Goal: Information Seeking & Learning: Find specific fact

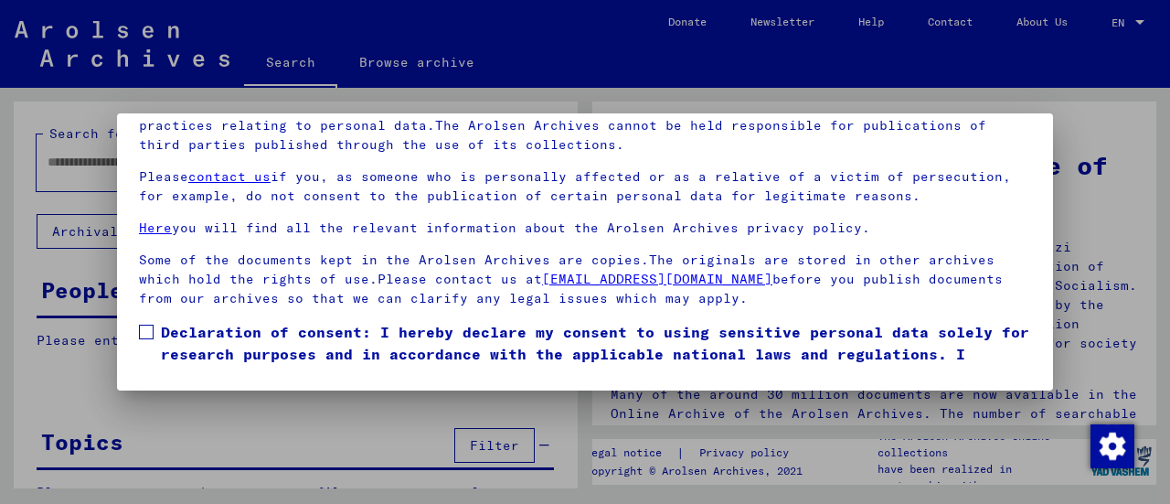
scroll to position [130, 0]
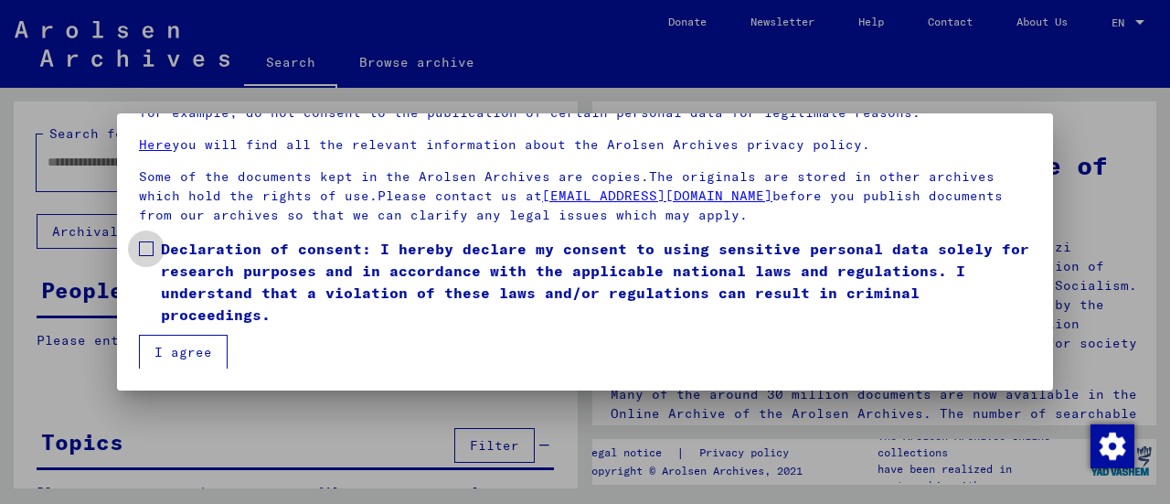
click at [155, 248] on label "Declaration of consent: I hereby declare my consent to using sensitive personal…" at bounding box center [585, 282] width 892 height 88
click at [169, 346] on button "I agree" at bounding box center [183, 352] width 89 height 35
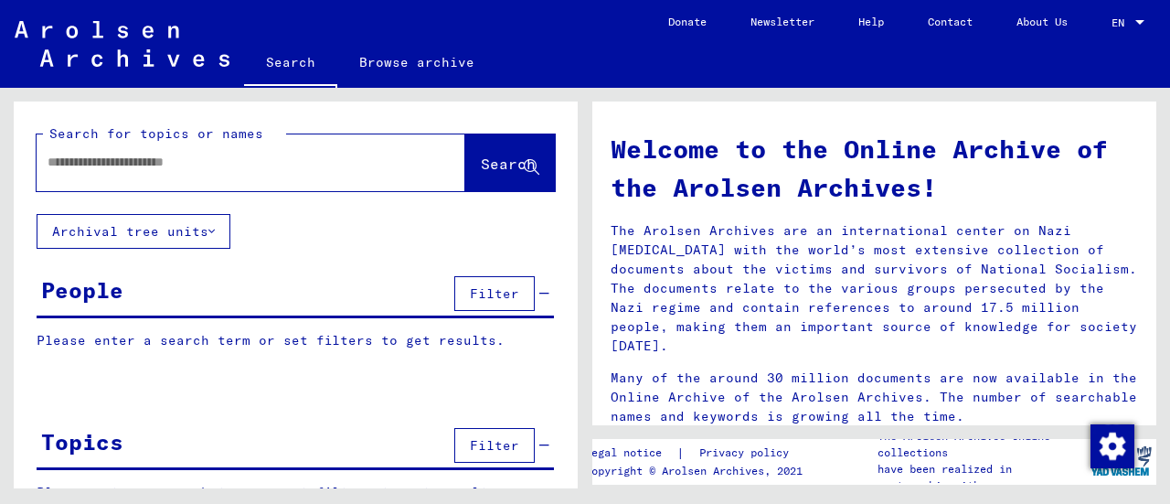
scroll to position [43, 0]
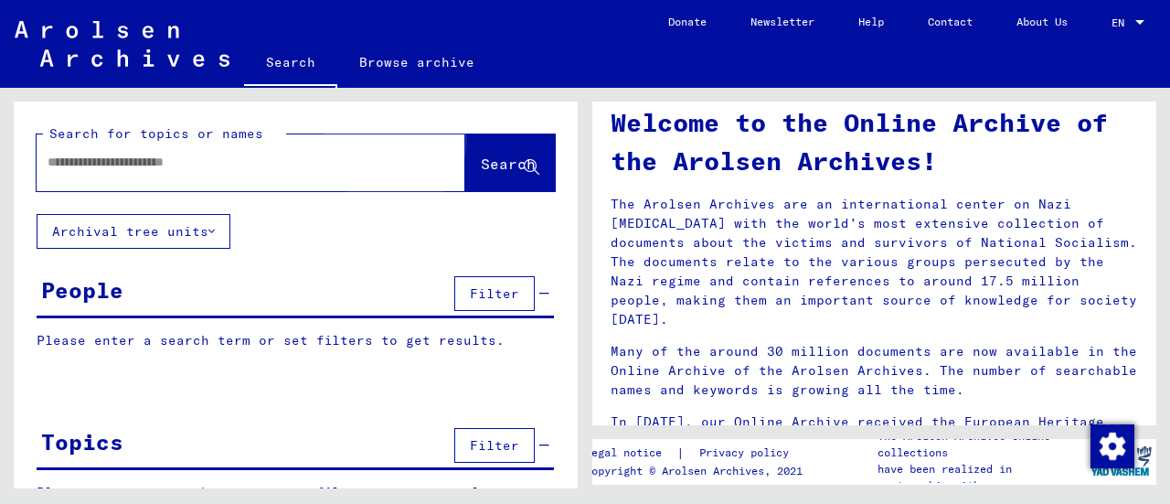
click at [481, 162] on span "Search" at bounding box center [508, 164] width 55 height 18
click at [138, 167] on input "text" at bounding box center [229, 162] width 363 height 19
type input "*****"
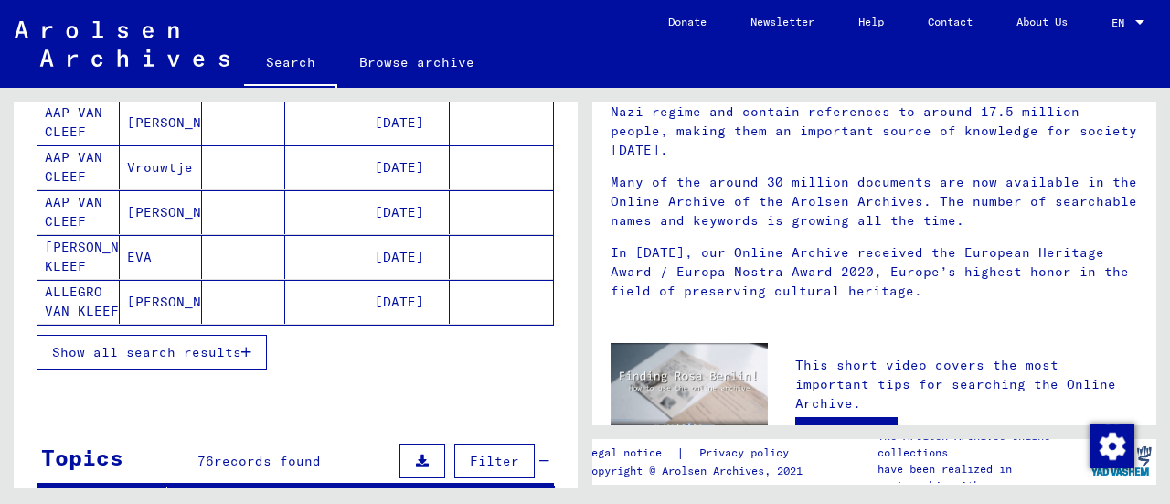
scroll to position [266, 0]
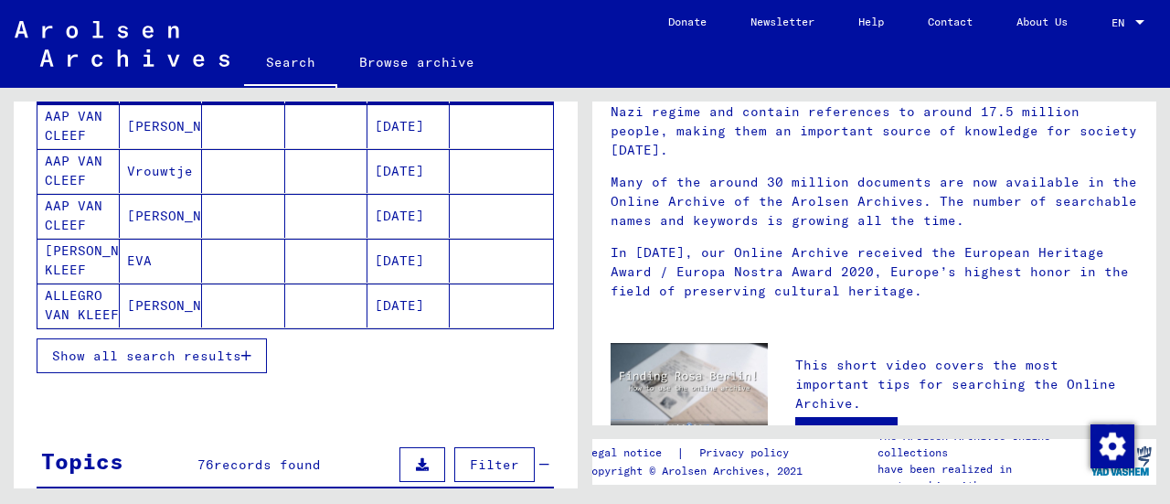
click at [251, 350] on icon "button" at bounding box center [246, 355] width 10 height 13
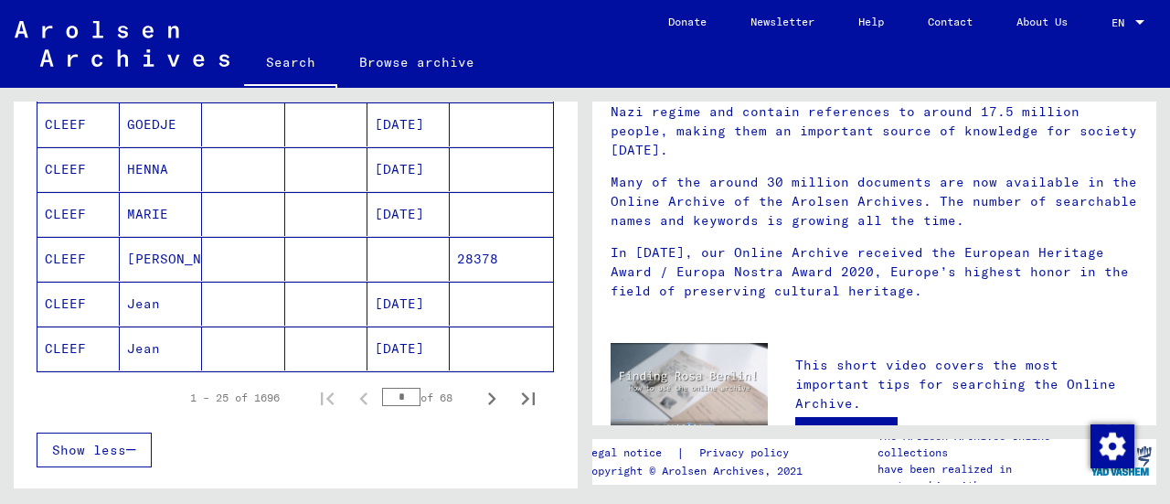
scroll to position [1134, 0]
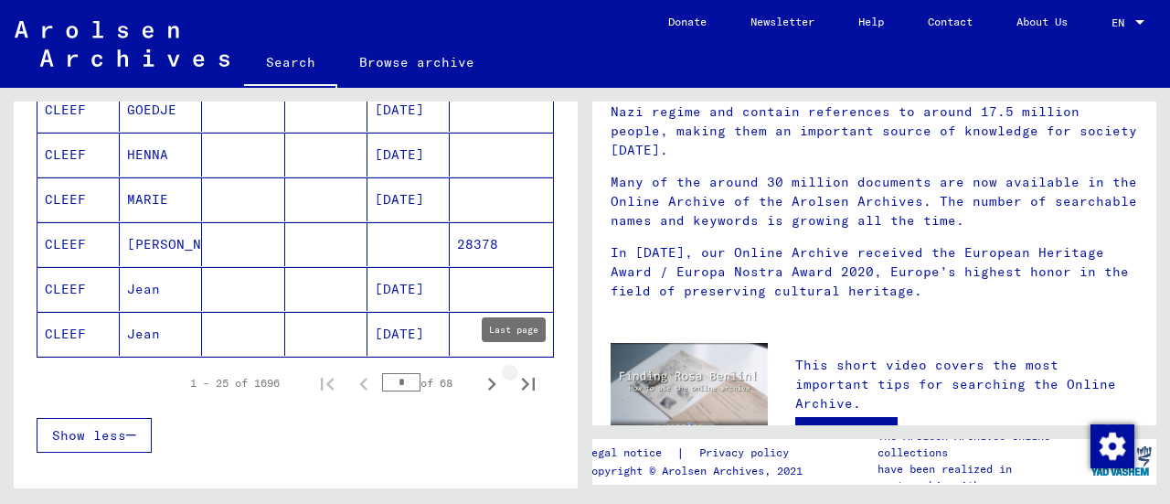
click at [516, 378] on icon "Last page" at bounding box center [529, 384] width 26 height 26
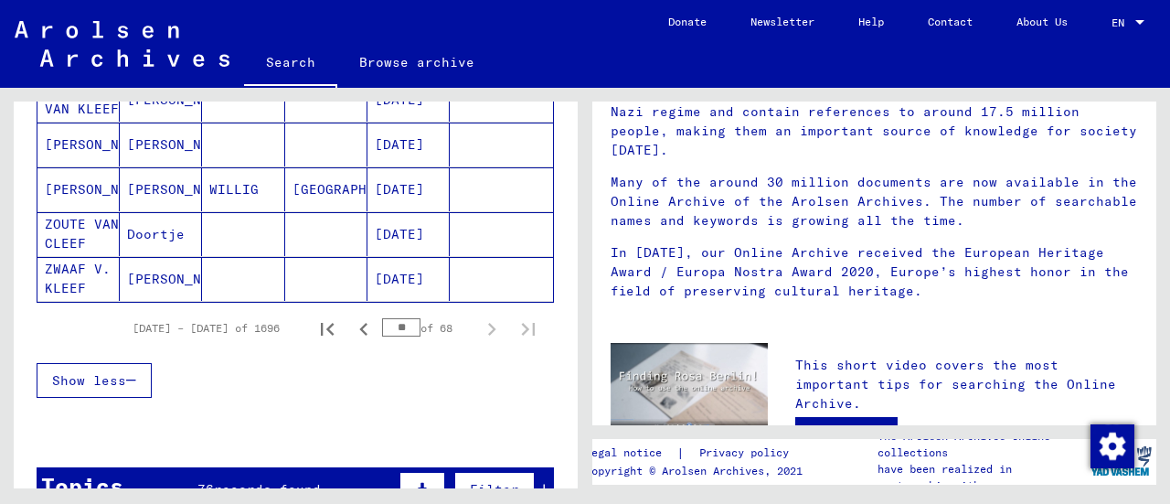
scroll to position [1079, 0]
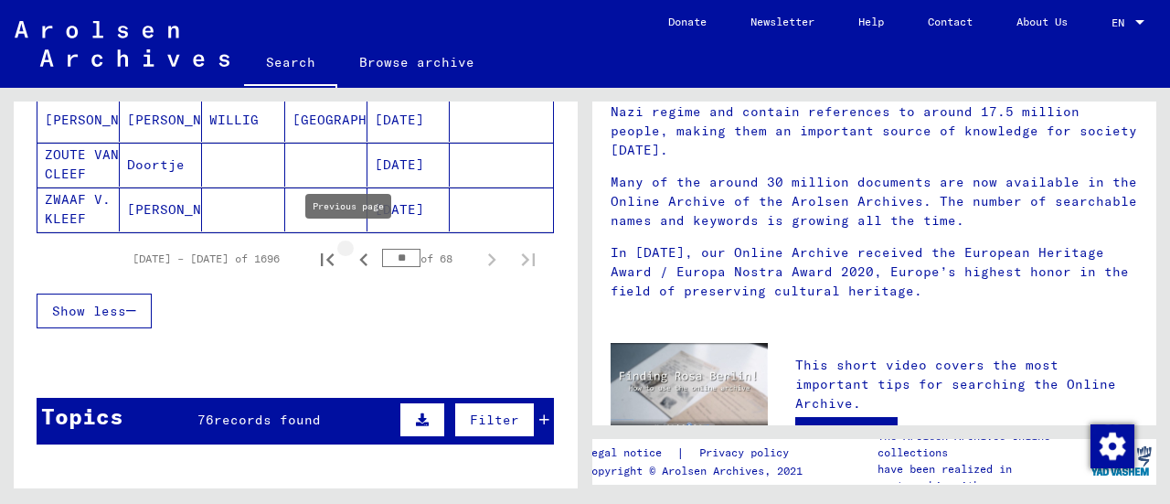
click at [351, 251] on icon "Previous page" at bounding box center [364, 260] width 26 height 26
type input "**"
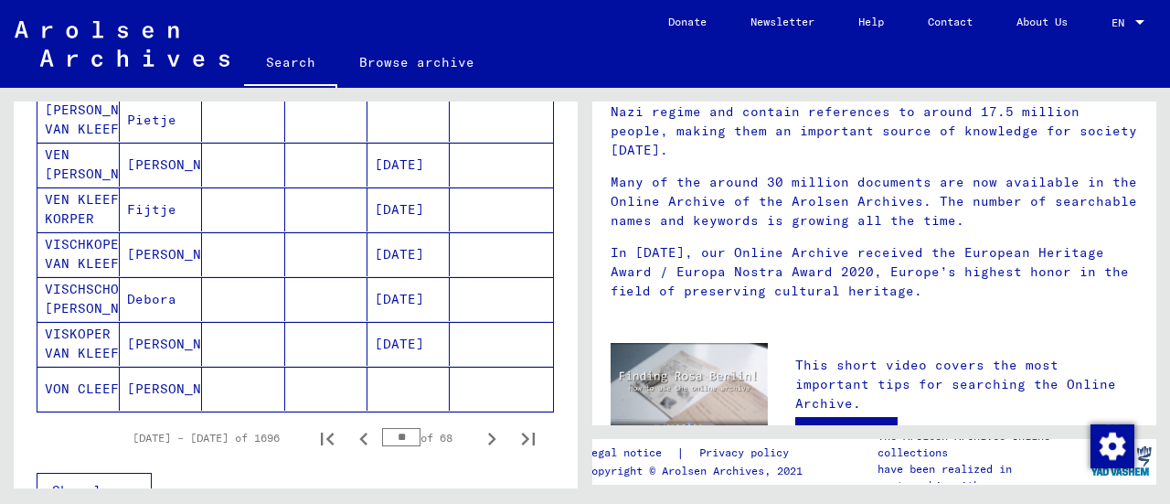
drag, startPoint x: 580, startPoint y: 346, endPoint x: 582, endPoint y: 319, distance: 26.6
click at [582, 319] on div "Search for topics or names ***** close Search Archival tree units People 1696 r…" at bounding box center [292, 288] width 585 height 400
drag, startPoint x: 562, startPoint y: 337, endPoint x: 574, endPoint y: 297, distance: 42.0
click at [574, 297] on div "Search for topics or names ***** close Search Archival tree units People 1696 r…" at bounding box center [296, 301] width 564 height 400
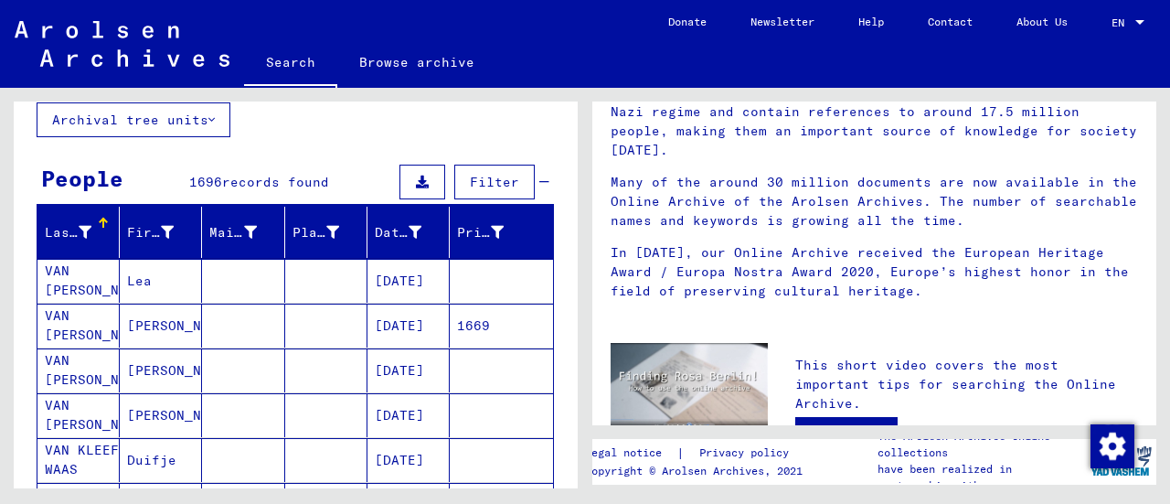
scroll to position [0, 0]
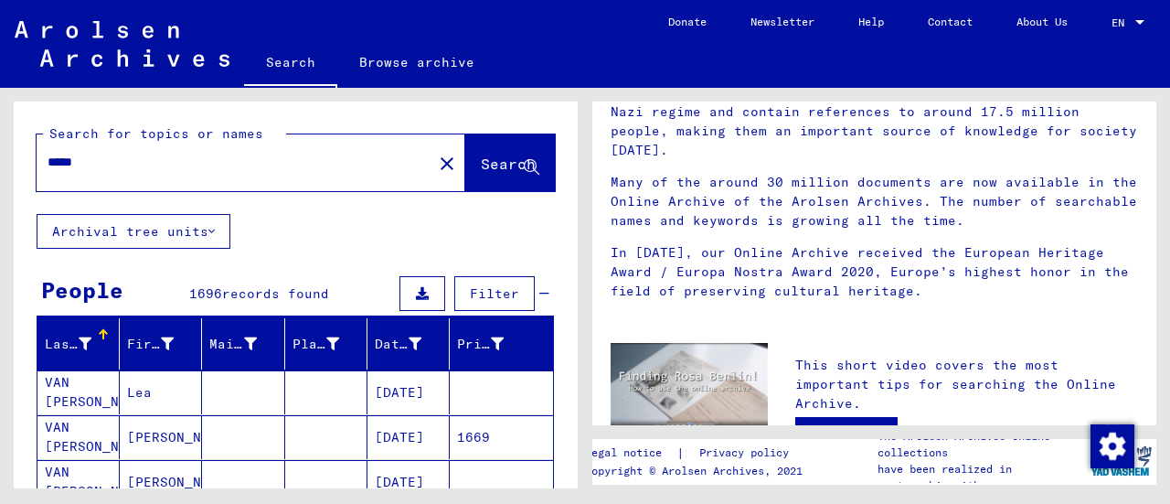
click at [436, 160] on mat-icon "close" at bounding box center [447, 164] width 22 height 22
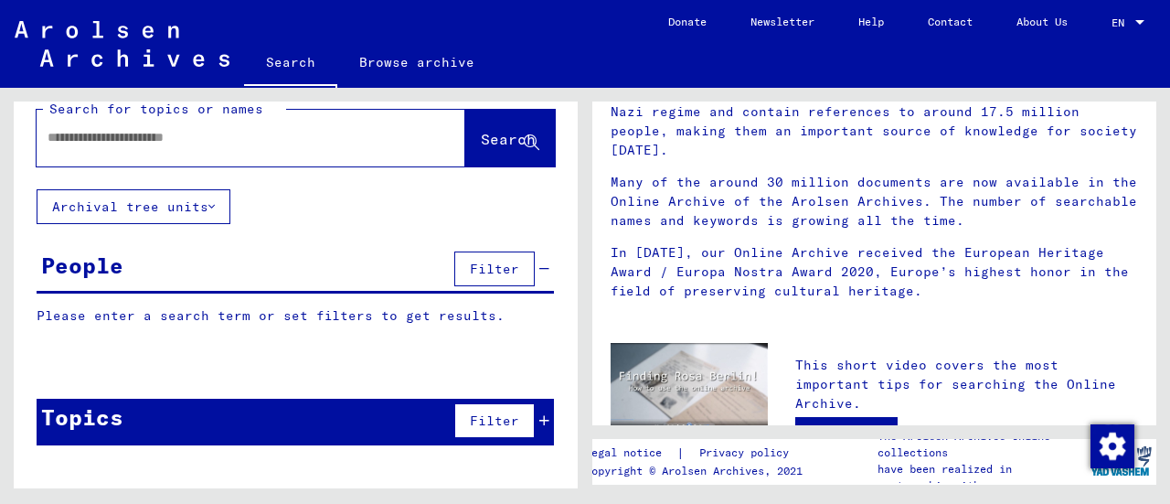
scroll to position [28, 0]
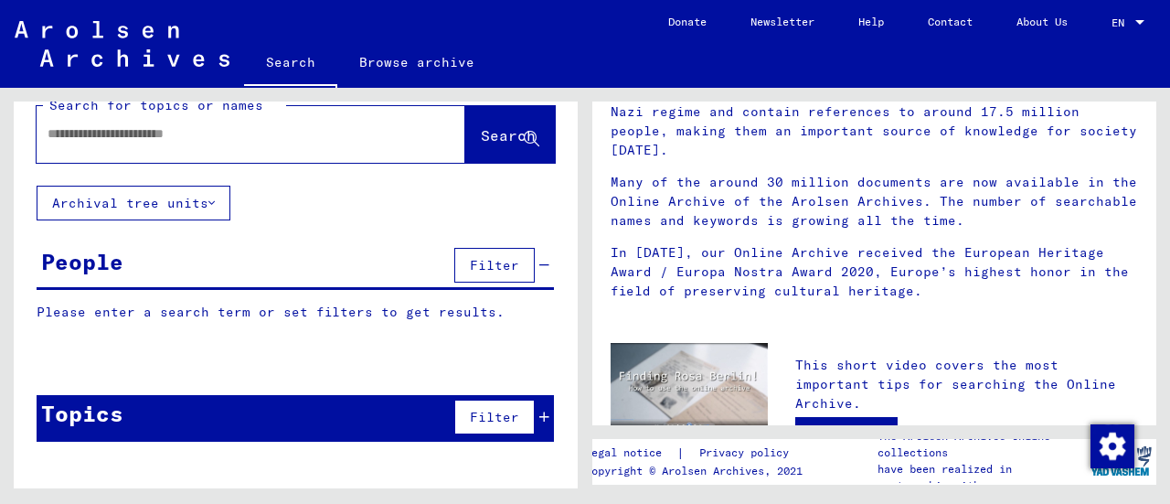
click at [104, 138] on input "text" at bounding box center [229, 133] width 363 height 19
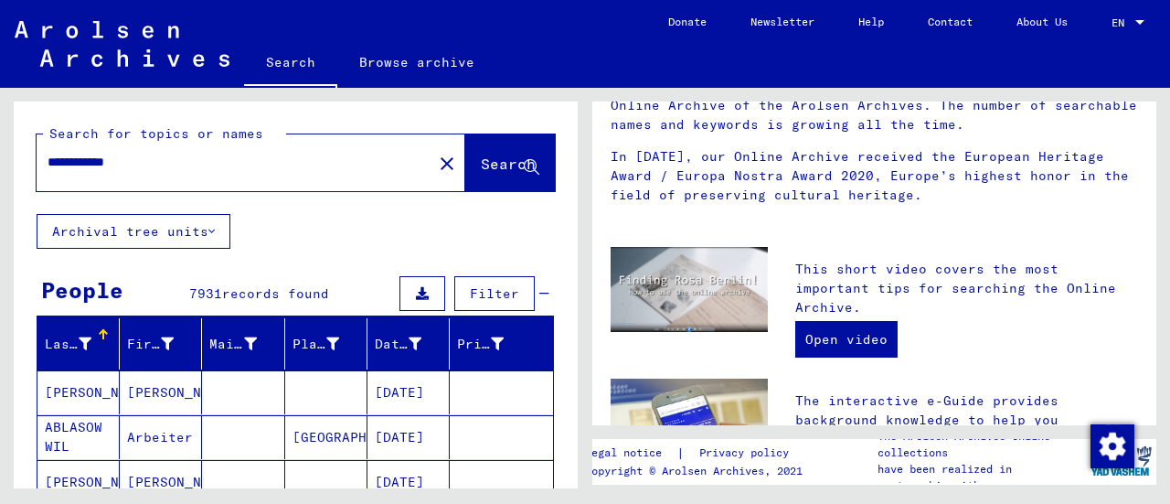
click at [102, 160] on input "**********" at bounding box center [229, 162] width 363 height 19
type input "****"
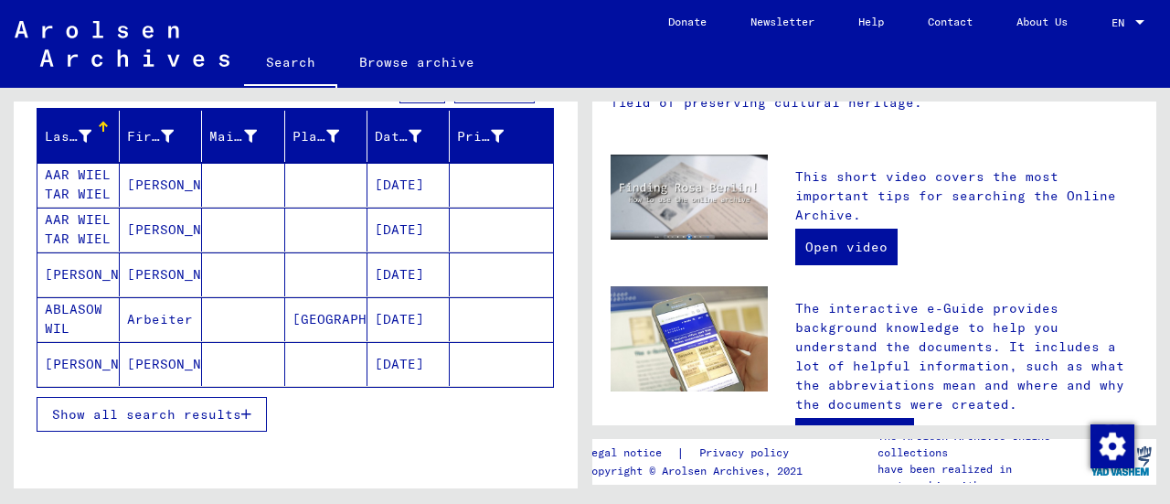
scroll to position [206, 0]
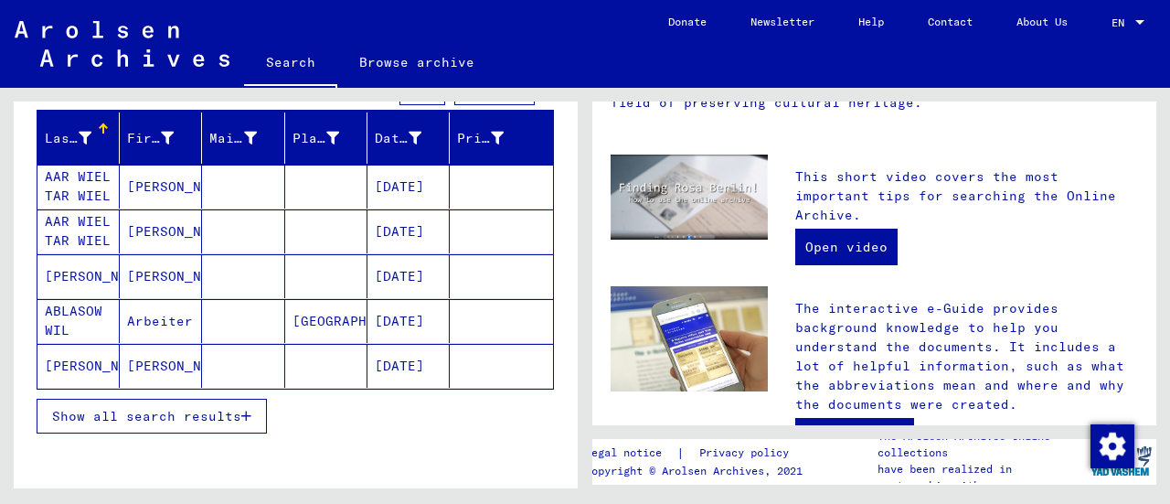
click at [212, 408] on span "Show all search results" at bounding box center [146, 416] width 189 height 16
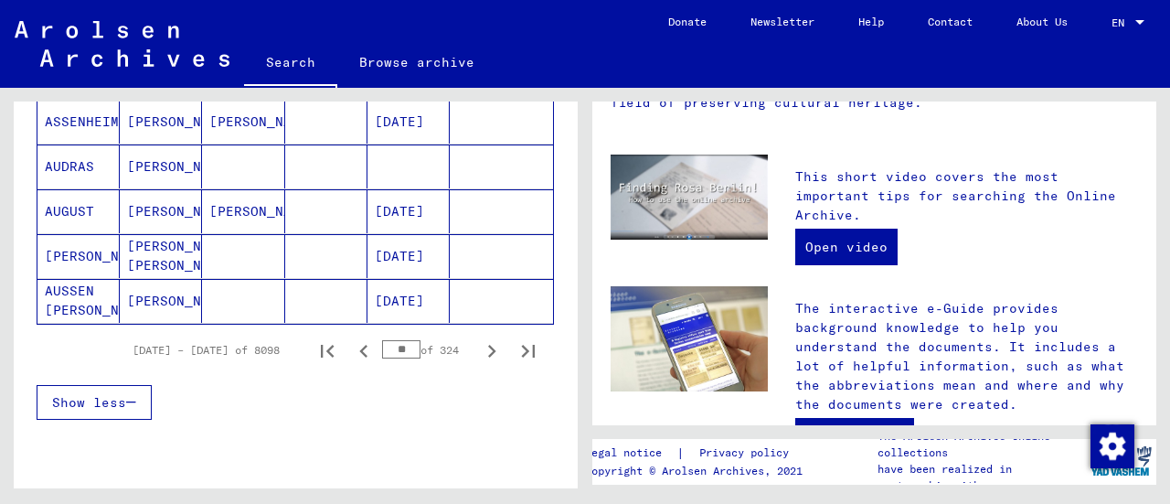
scroll to position [1170, 0]
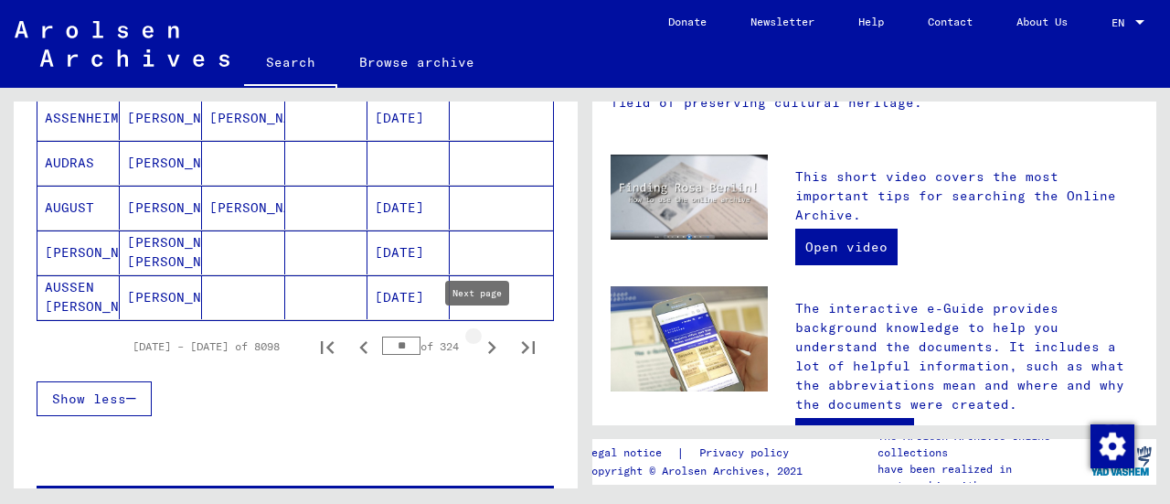
click at [479, 336] on icon "Next page" at bounding box center [492, 348] width 26 height 26
type input "**"
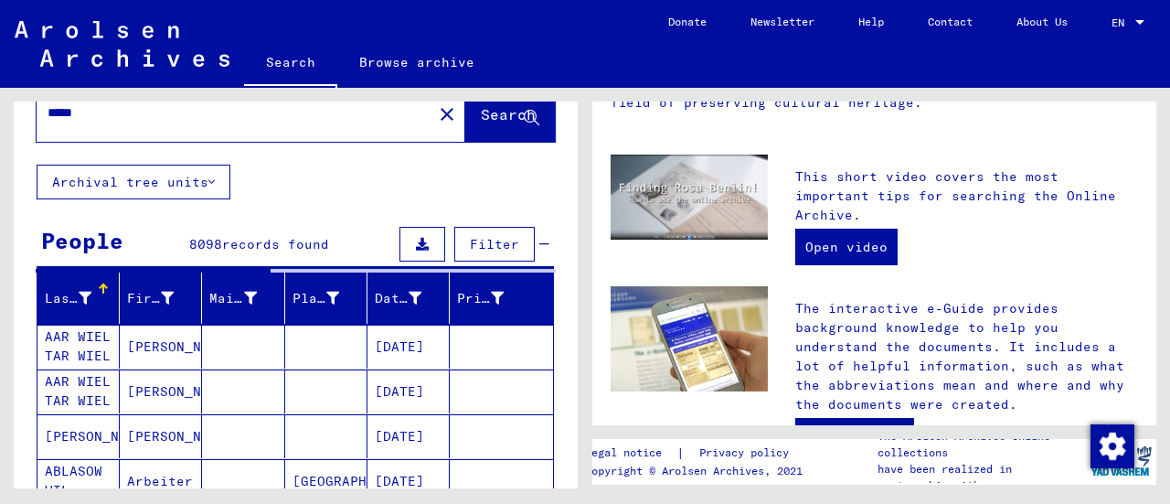
scroll to position [0, 0]
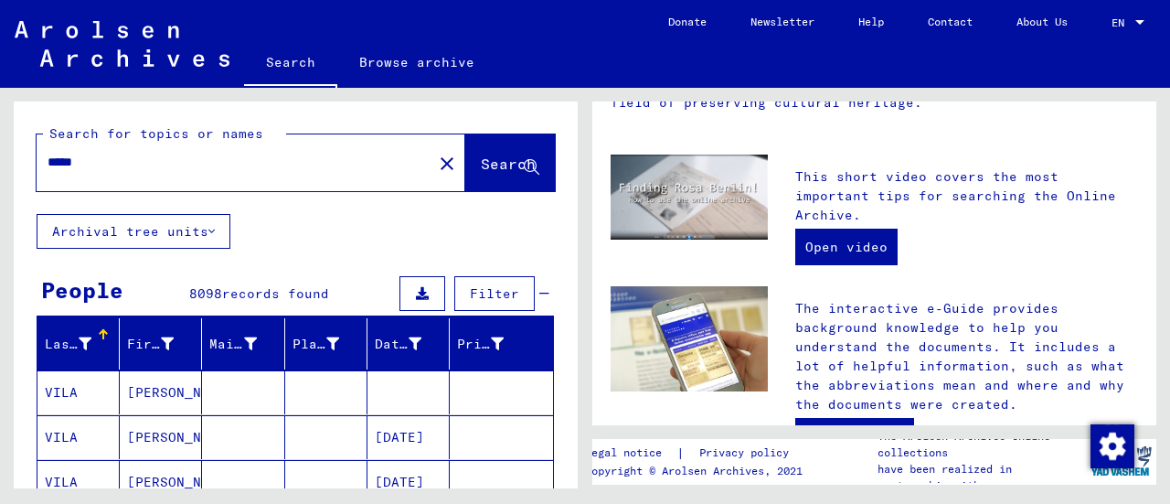
click at [120, 158] on input "****" at bounding box center [229, 162] width 363 height 19
type input "*"
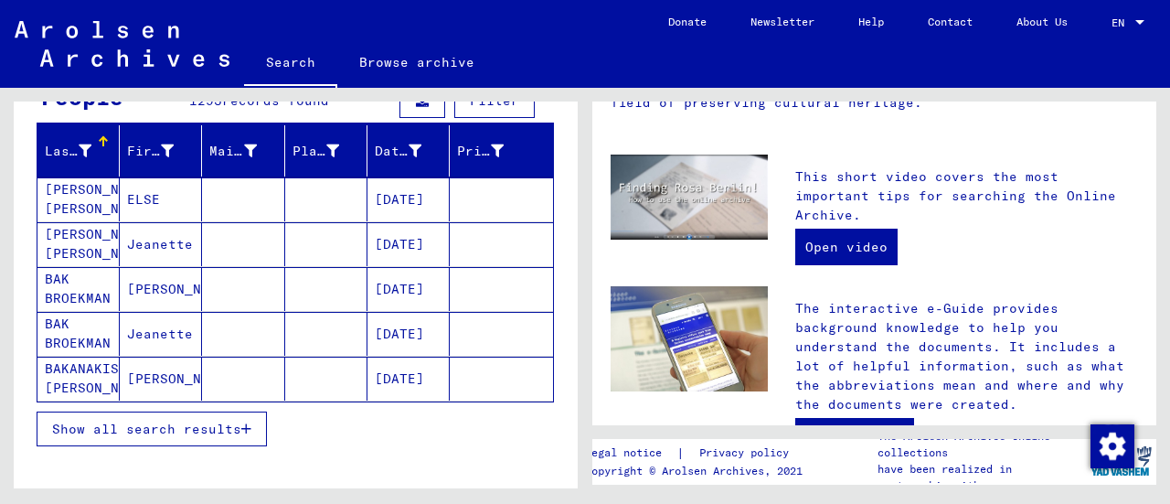
scroll to position [228, 0]
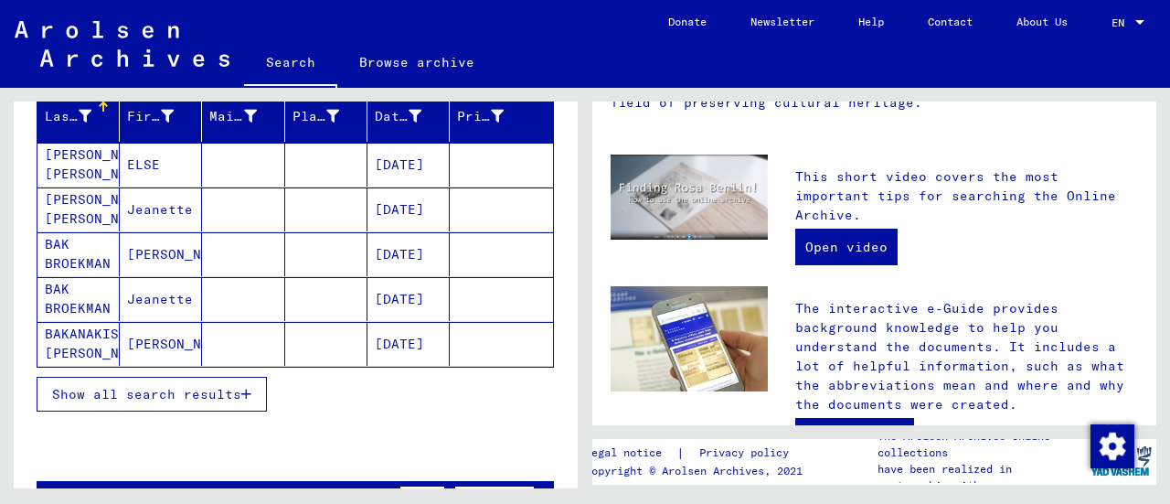
click at [247, 392] on icon "button" at bounding box center [246, 394] width 10 height 13
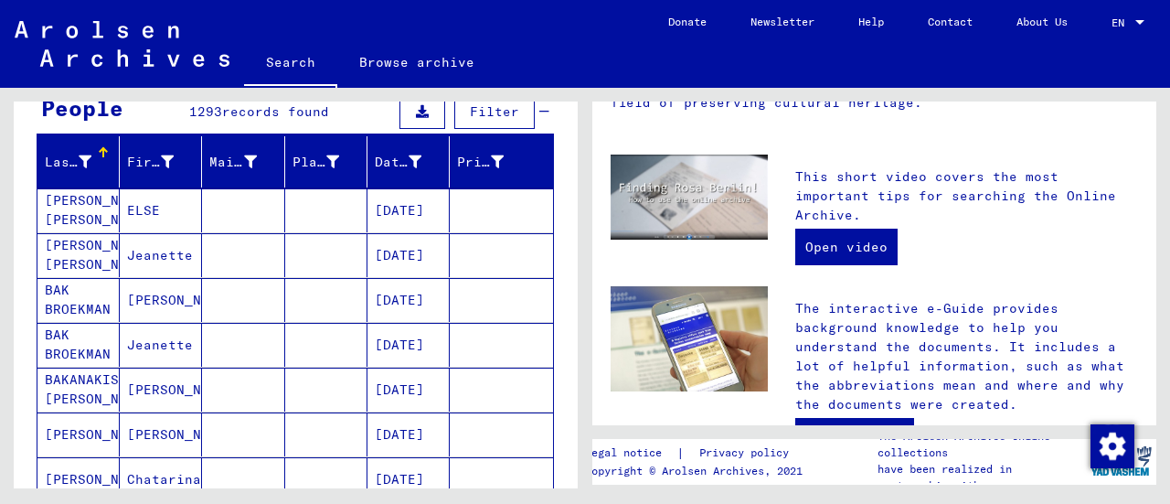
scroll to position [0, 0]
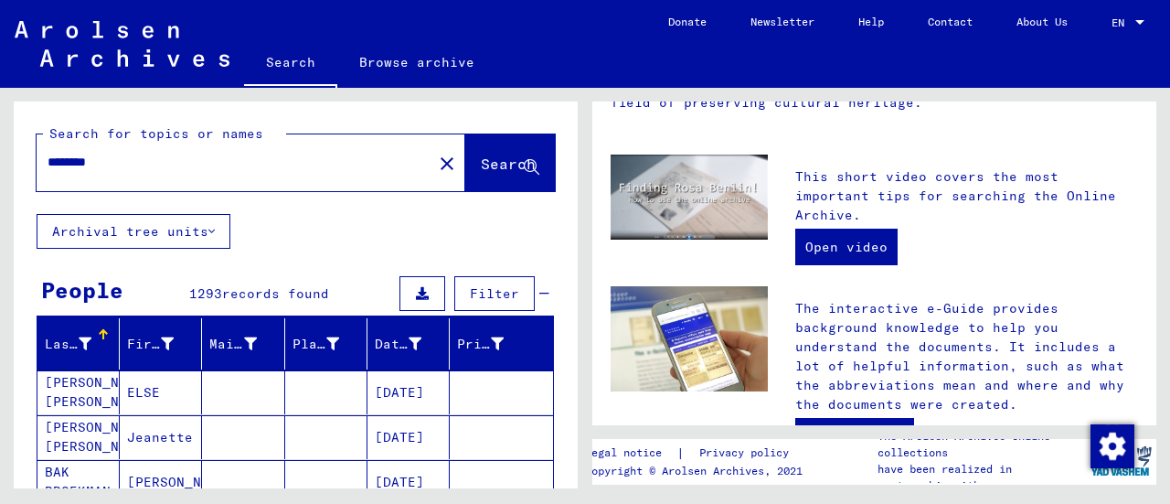
click at [143, 156] on input "********" at bounding box center [229, 162] width 363 height 19
type input "*"
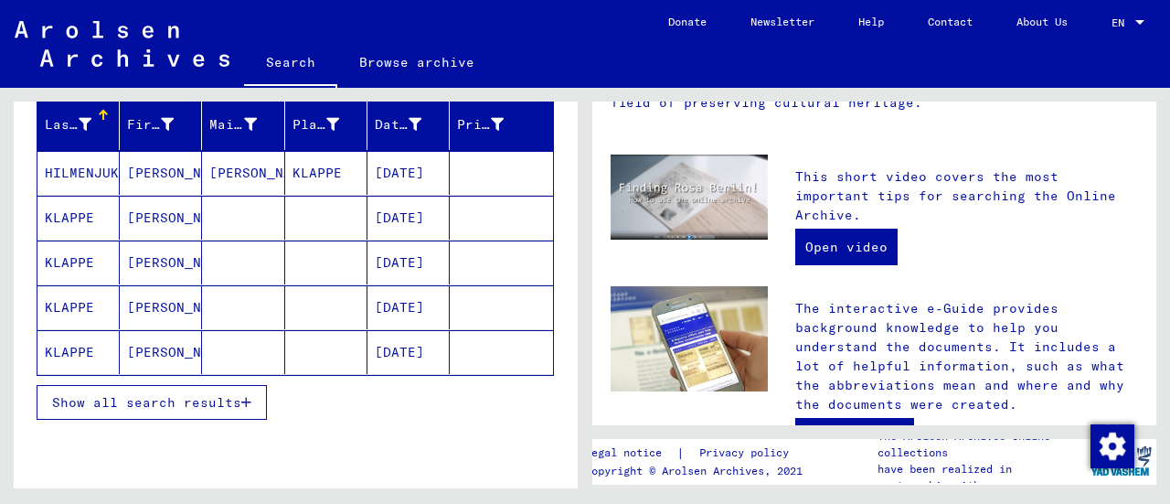
scroll to position [221, 0]
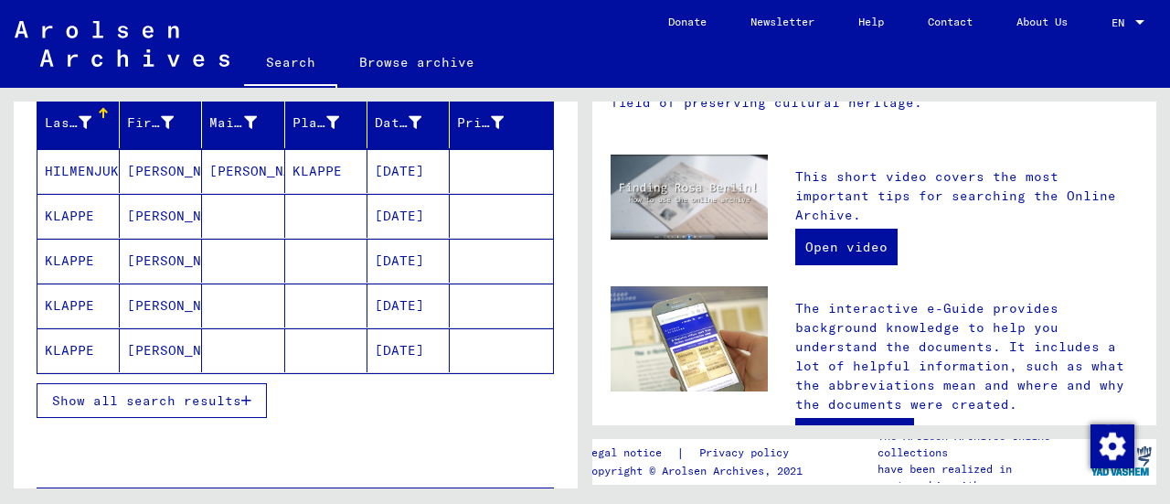
click at [168, 305] on mat-cell "[PERSON_NAME]" at bounding box center [161, 305] width 82 height 44
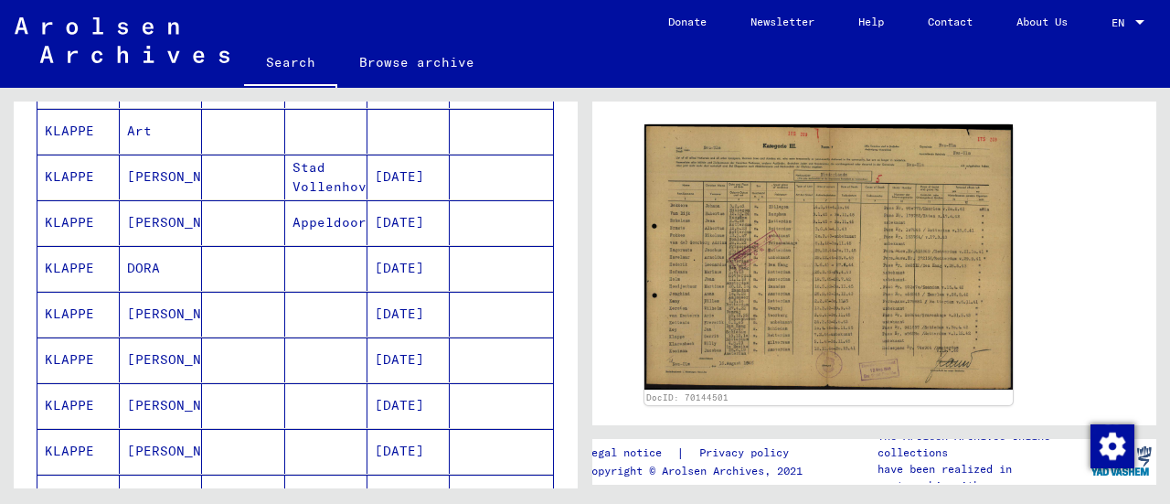
scroll to position [495, 0]
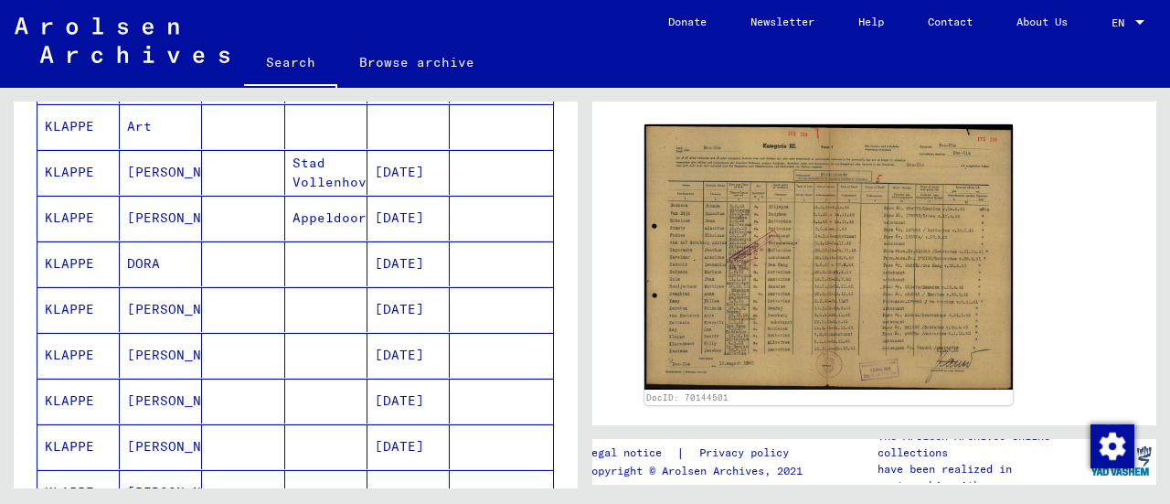
click at [135, 255] on mat-cell "DORA" at bounding box center [161, 263] width 82 height 45
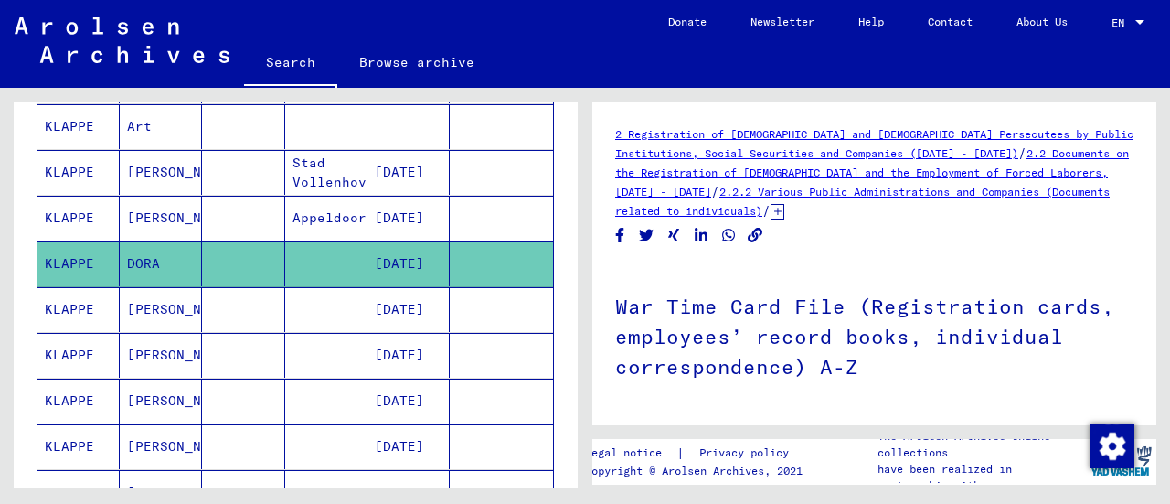
drag, startPoint x: 1158, startPoint y: 165, endPoint x: 1149, endPoint y: 202, distance: 37.5
click at [1149, 204] on div "2 Registration of [DEMOGRAPHIC_DATA] and [DEMOGRAPHIC_DATA] Persecutees by Publ…" at bounding box center [878, 288] width 585 height 400
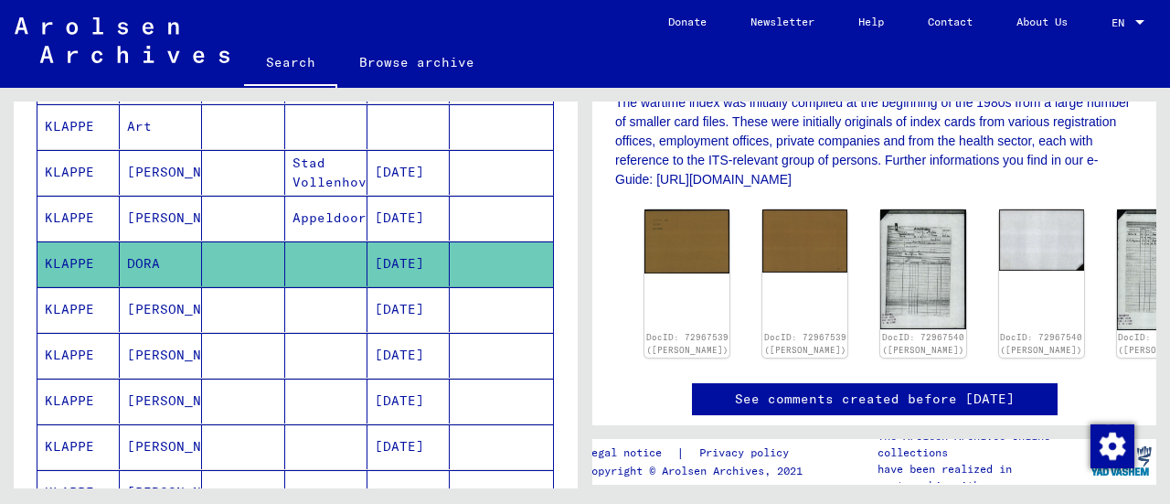
scroll to position [468, 0]
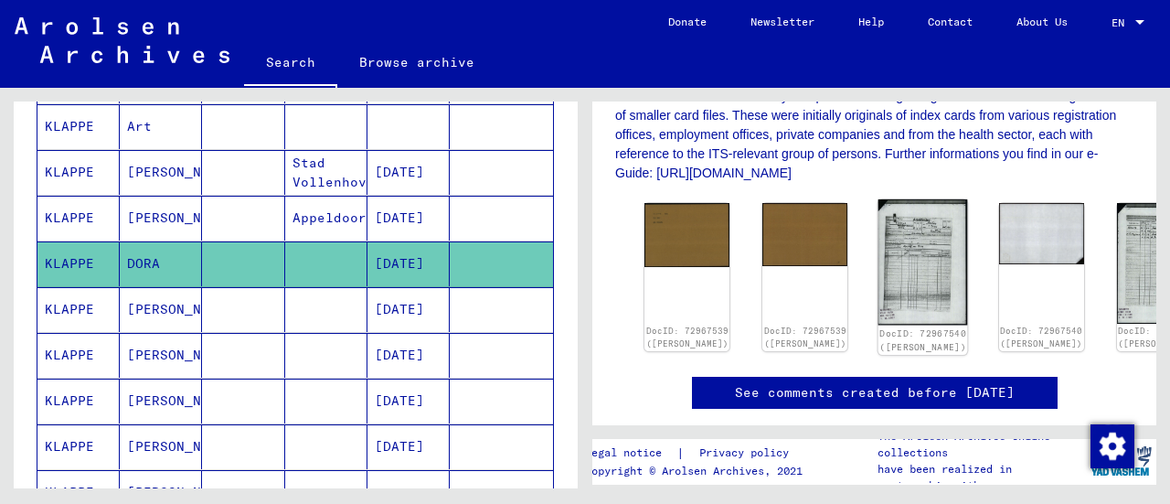
click at [879, 251] on img at bounding box center [924, 261] width 90 height 125
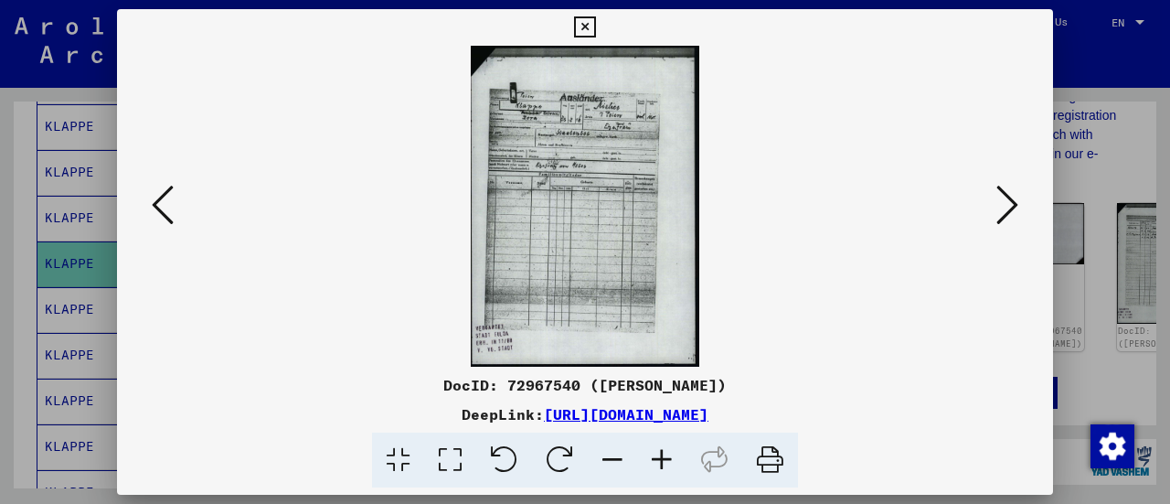
click at [619, 239] on img at bounding box center [585, 206] width 812 height 321
click at [609, 231] on img at bounding box center [585, 206] width 812 height 321
click at [662, 458] on icon at bounding box center [661, 460] width 49 height 56
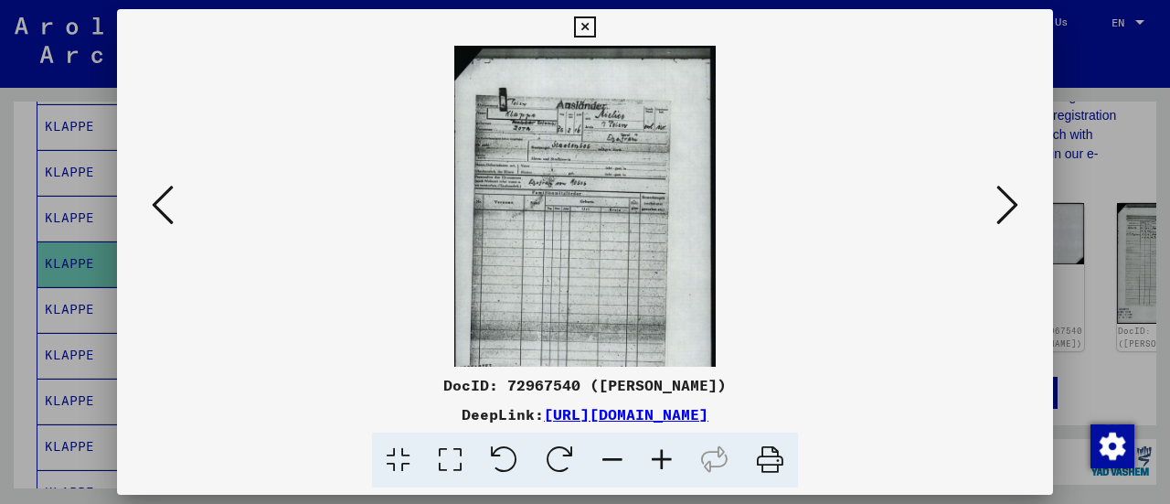
click at [662, 458] on icon at bounding box center [661, 460] width 49 height 56
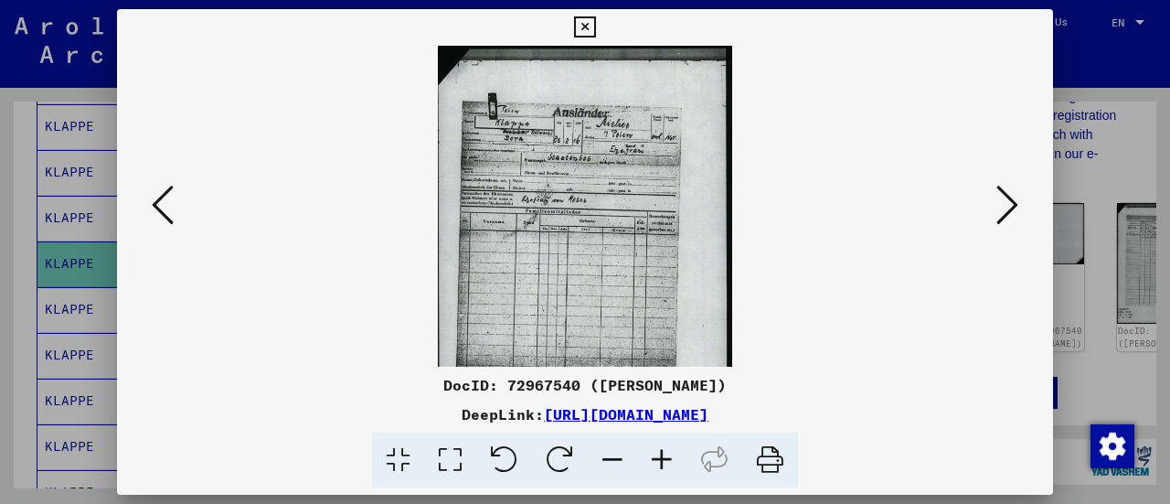
click at [662, 458] on icon at bounding box center [661, 460] width 49 height 56
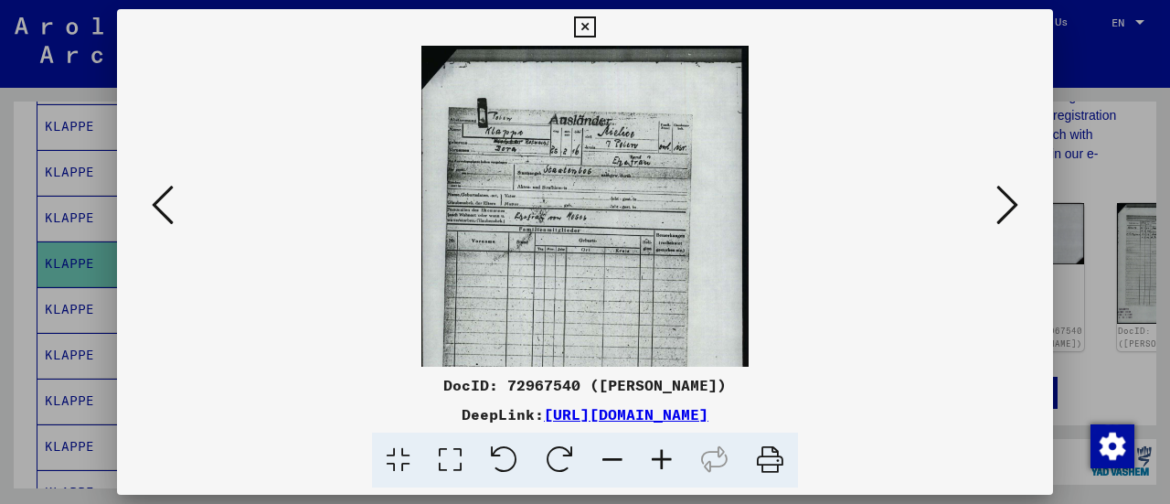
click at [662, 458] on icon at bounding box center [661, 460] width 49 height 56
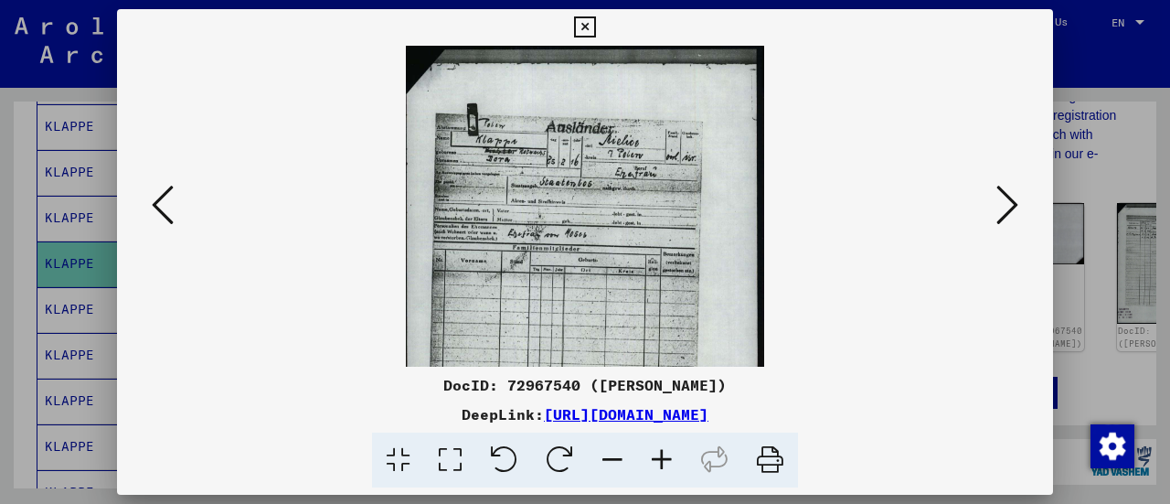
click at [662, 458] on icon at bounding box center [661, 460] width 49 height 56
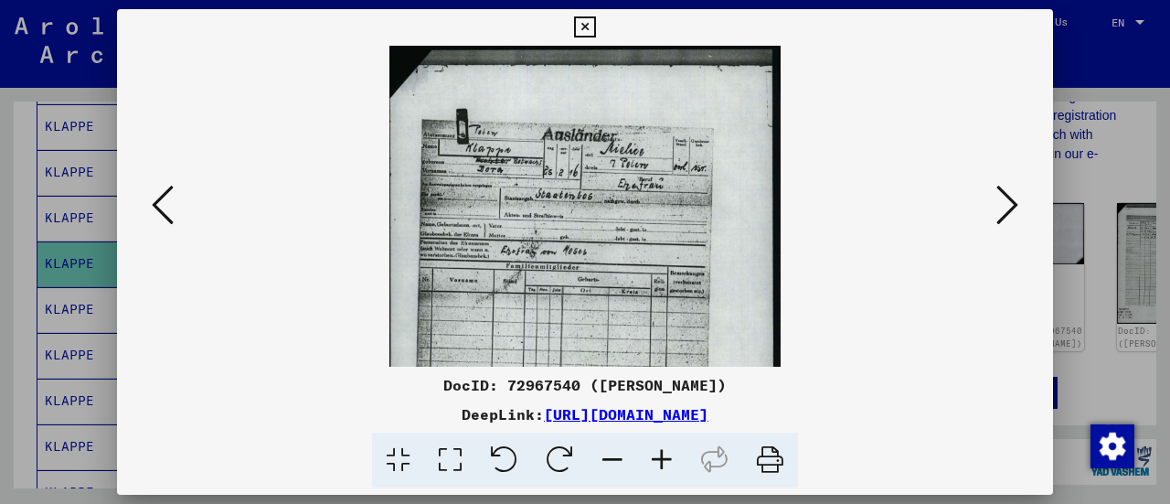
click at [662, 458] on icon at bounding box center [661, 460] width 49 height 56
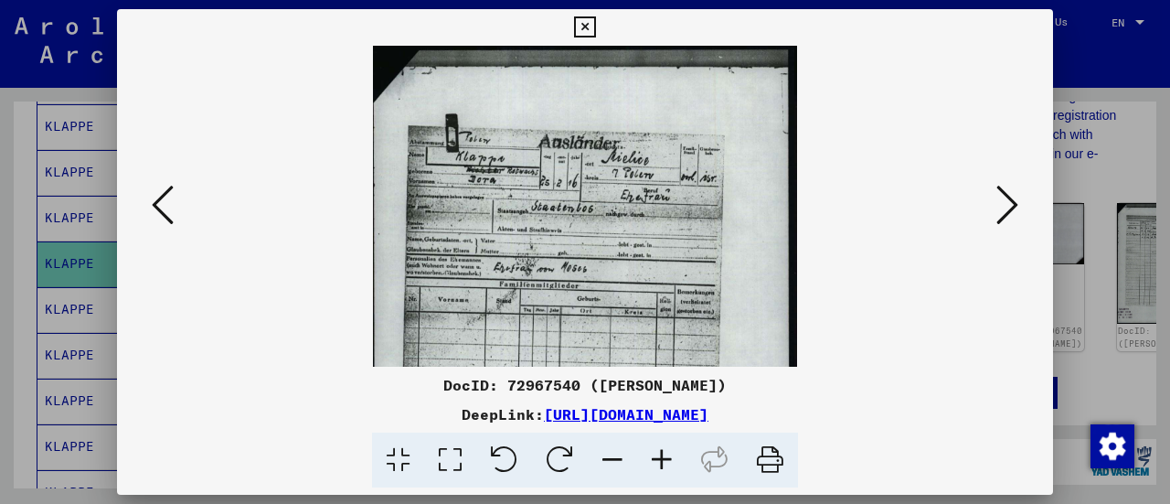
click at [662, 458] on icon at bounding box center [661, 460] width 49 height 56
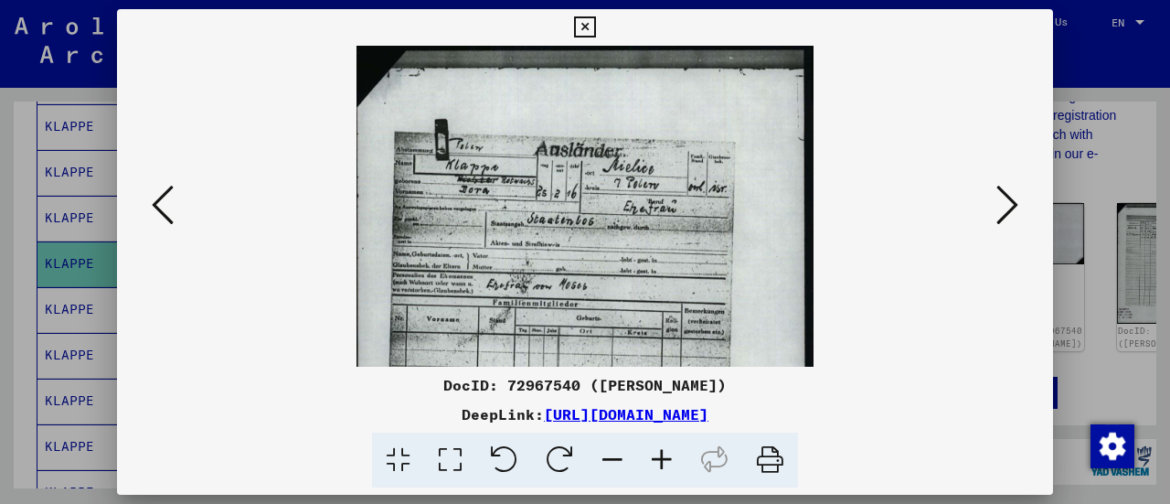
drag, startPoint x: 614, startPoint y: 285, endPoint x: 620, endPoint y: 302, distance: 17.3
click at [620, 302] on img at bounding box center [585, 366] width 457 height 641
click at [587, 28] on icon at bounding box center [584, 27] width 21 height 22
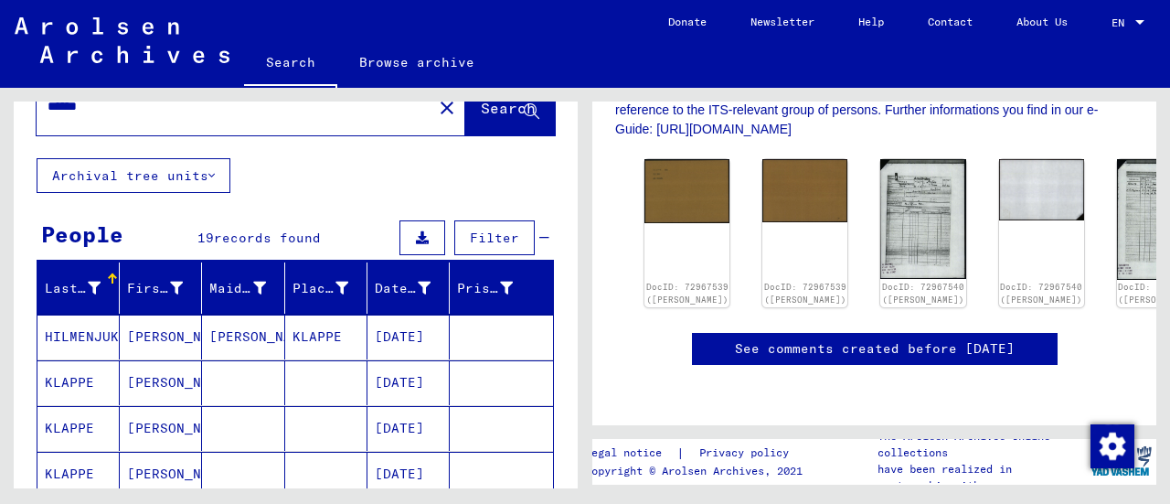
scroll to position [0, 0]
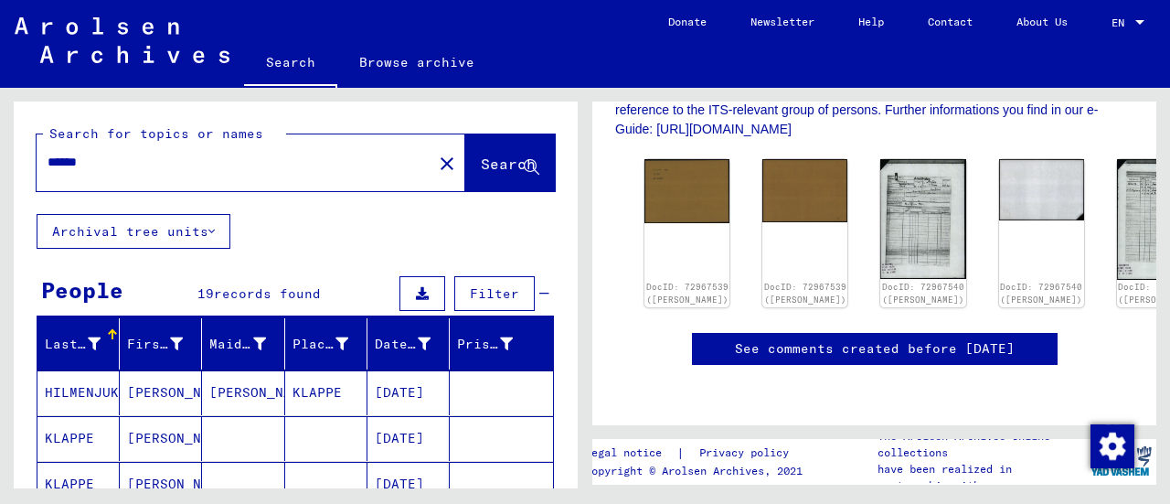
click at [94, 165] on input "******" at bounding box center [235, 162] width 374 height 19
click at [168, 431] on mat-cell "[PERSON_NAME]" at bounding box center [161, 438] width 82 height 45
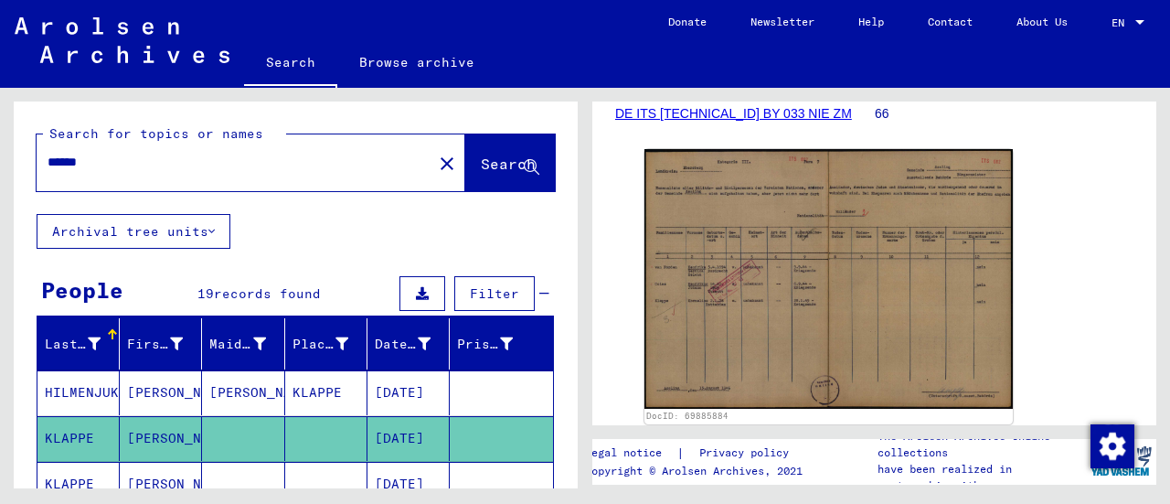
scroll to position [332, 0]
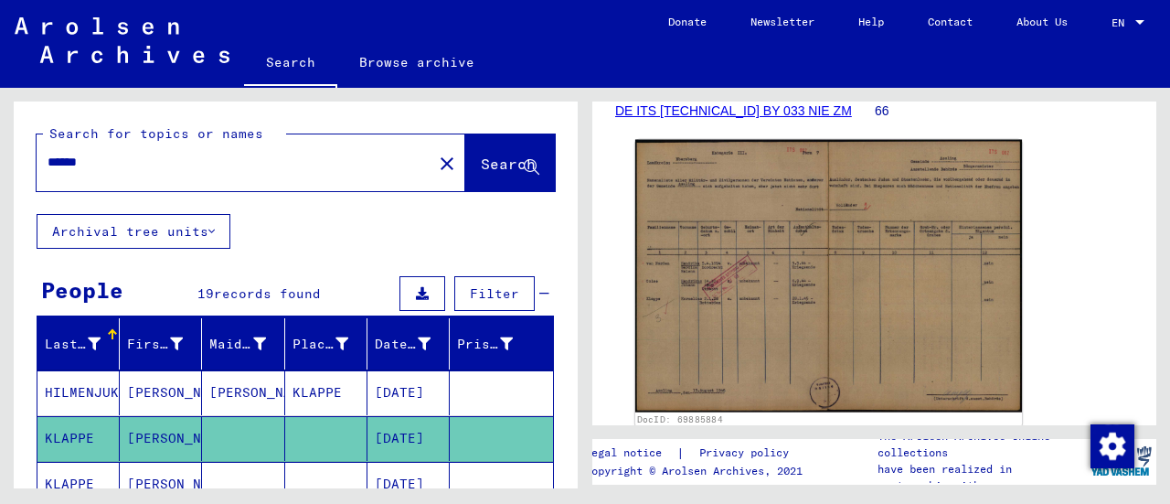
click at [731, 277] on img at bounding box center [828, 276] width 387 height 272
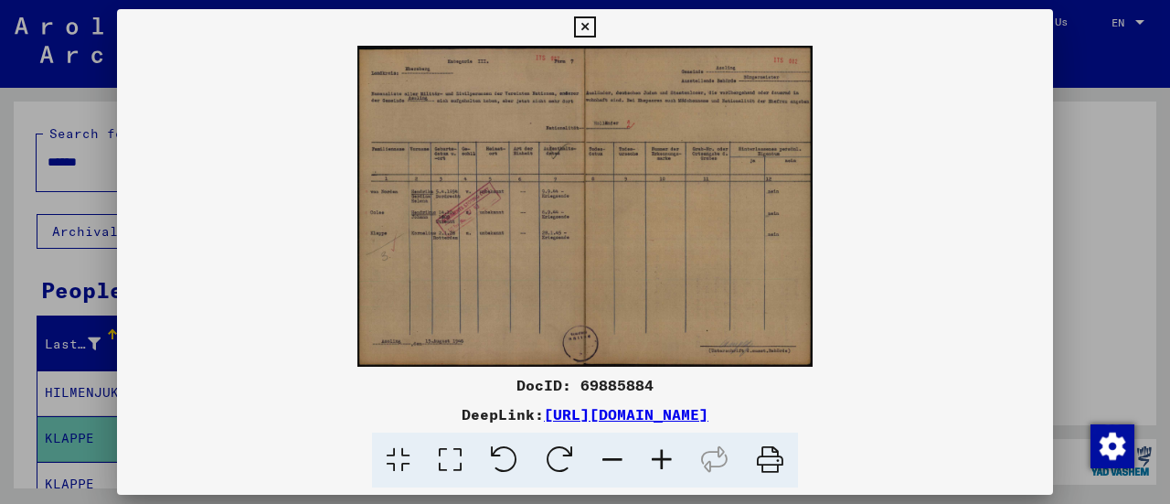
click at [658, 452] on icon at bounding box center [661, 460] width 49 height 56
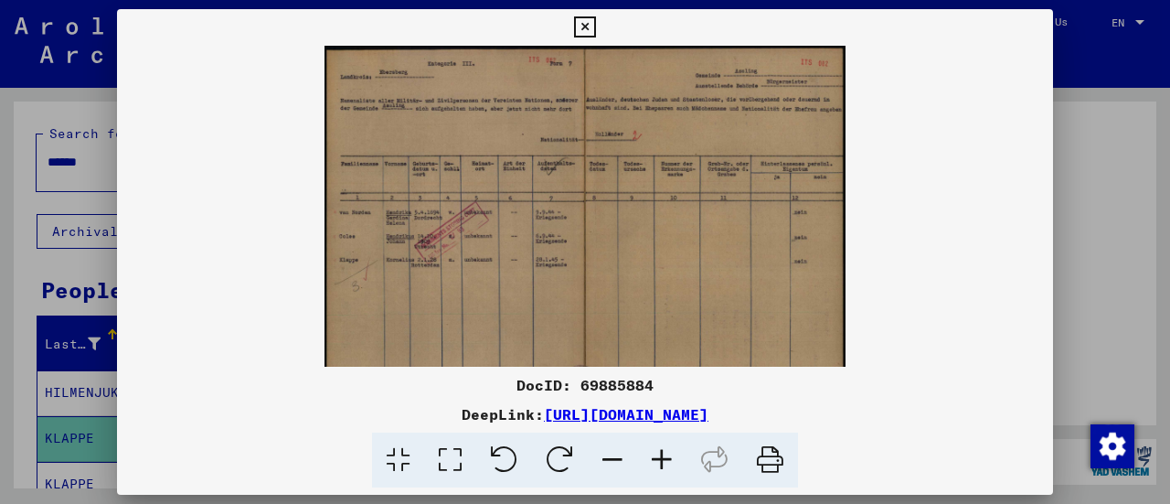
click at [658, 452] on icon at bounding box center [661, 460] width 49 height 56
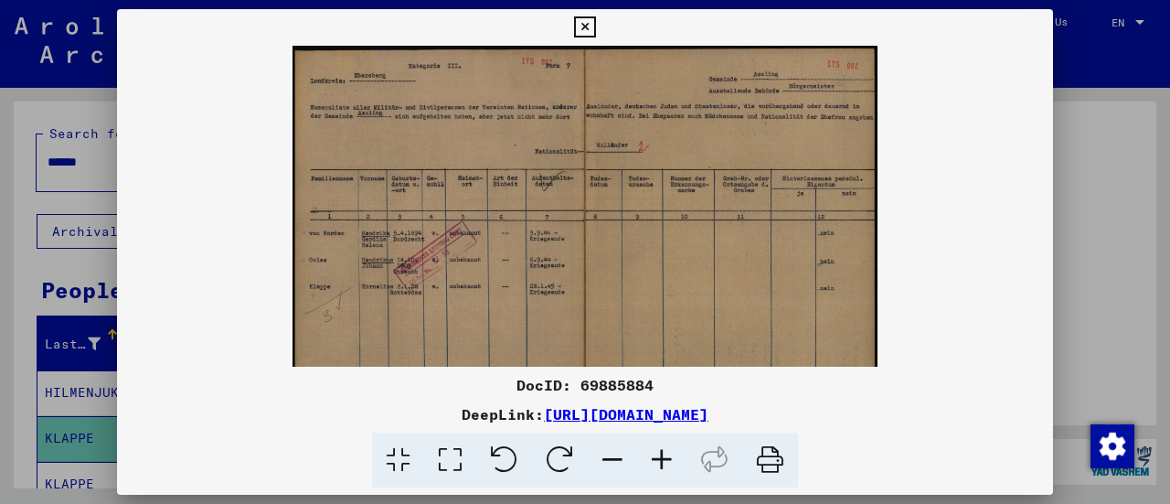
click at [658, 452] on icon at bounding box center [661, 460] width 49 height 56
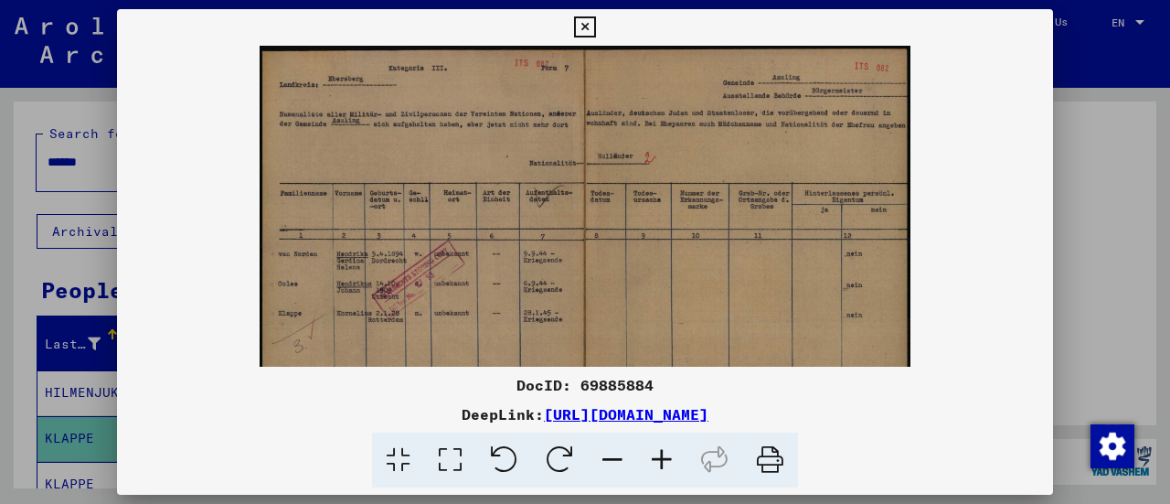
click at [658, 452] on icon at bounding box center [661, 460] width 49 height 56
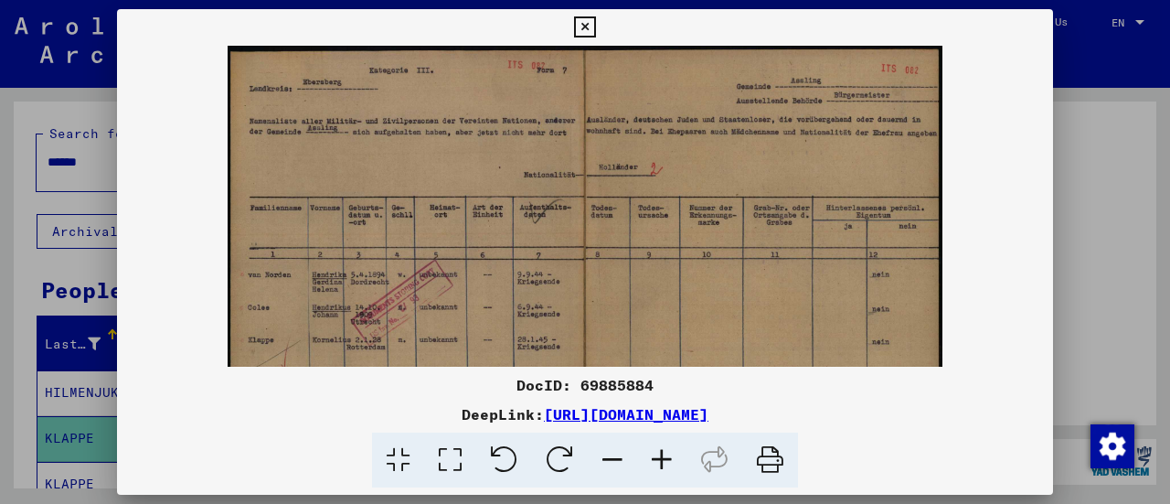
click at [658, 452] on icon at bounding box center [661, 460] width 49 height 56
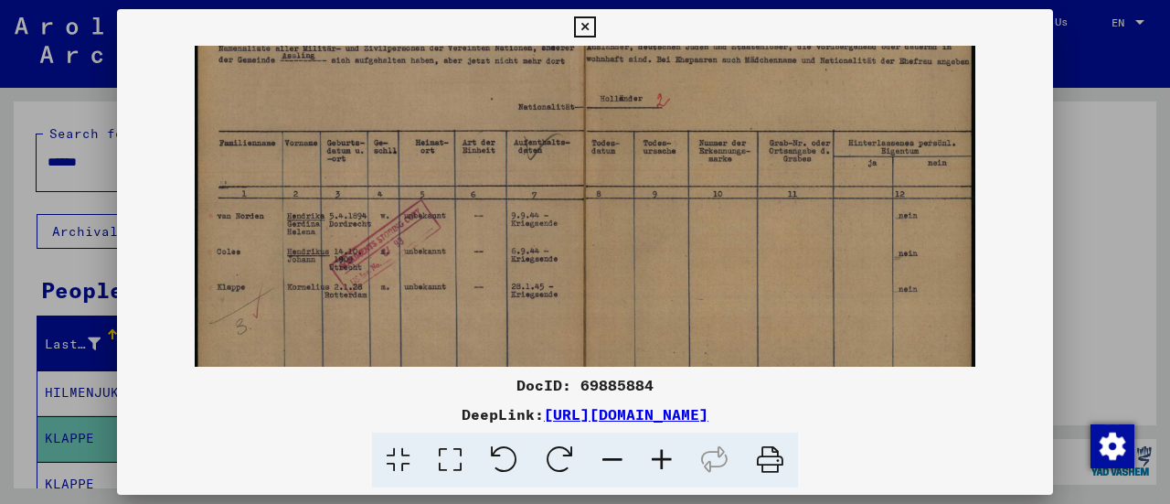
scroll to position [91, 0]
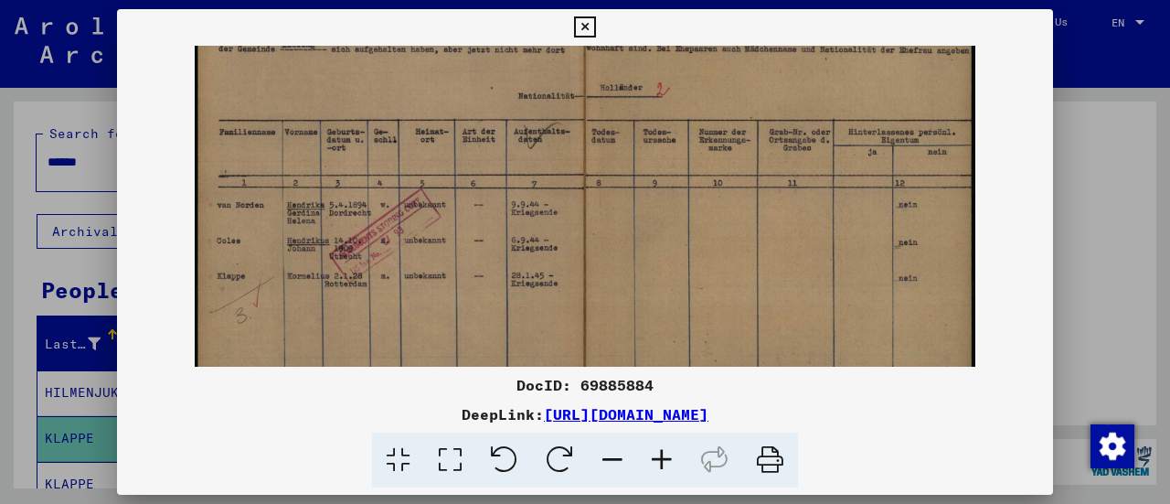
drag, startPoint x: 620, startPoint y: 304, endPoint x: 635, endPoint y: 218, distance: 87.2
click at [635, 218] on img at bounding box center [585, 230] width 781 height 550
click at [614, 286] on img at bounding box center [585, 230] width 781 height 550
click at [576, 20] on icon at bounding box center [584, 27] width 21 height 22
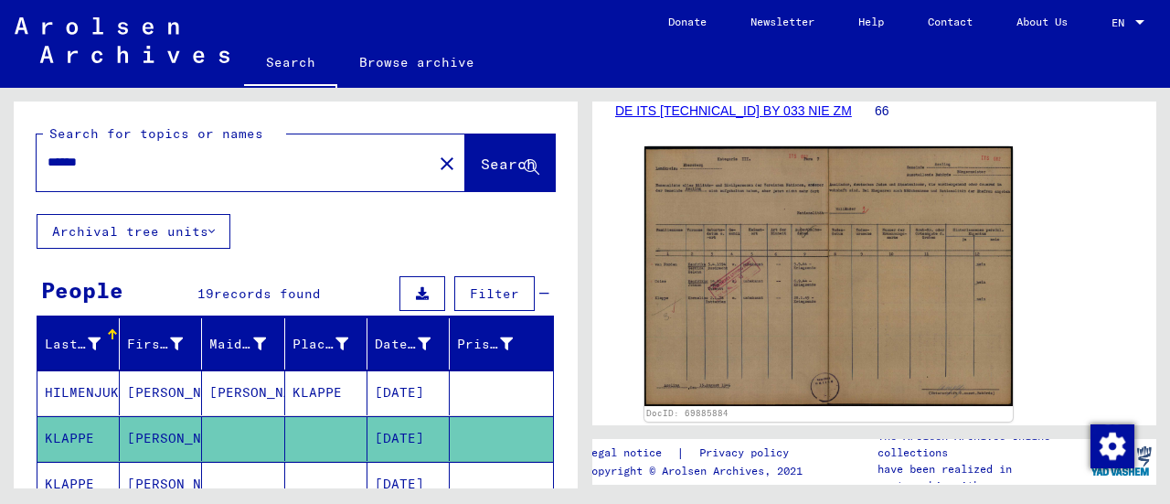
click at [133, 155] on input "******" at bounding box center [235, 162] width 374 height 19
type input "*"
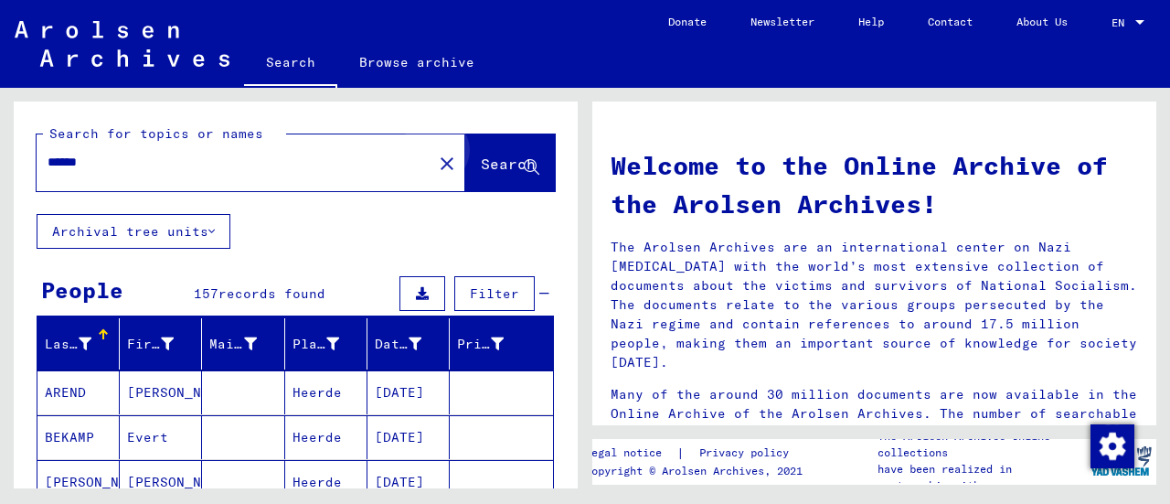
click at [496, 172] on span "Search" at bounding box center [508, 164] width 55 height 18
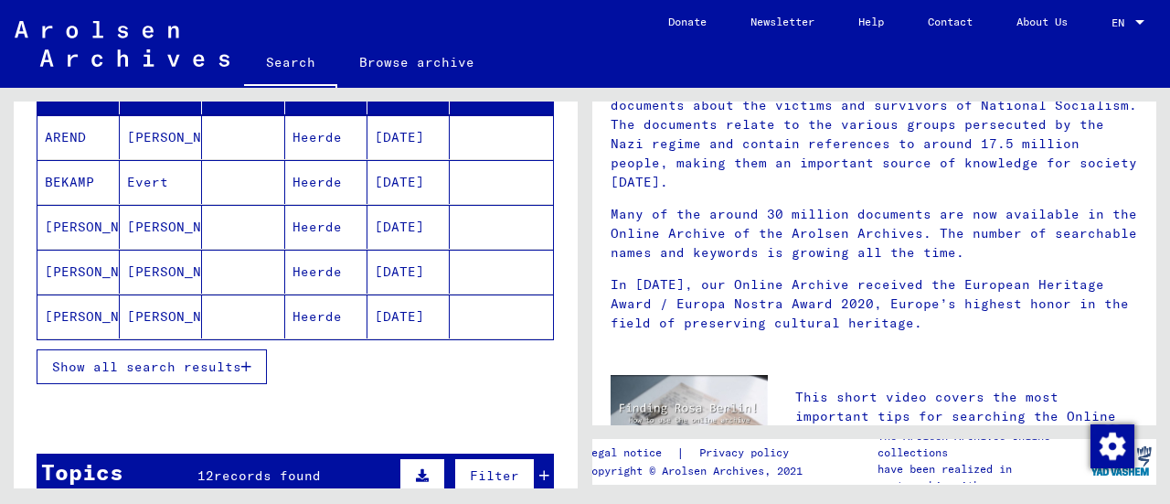
scroll to position [257, 0]
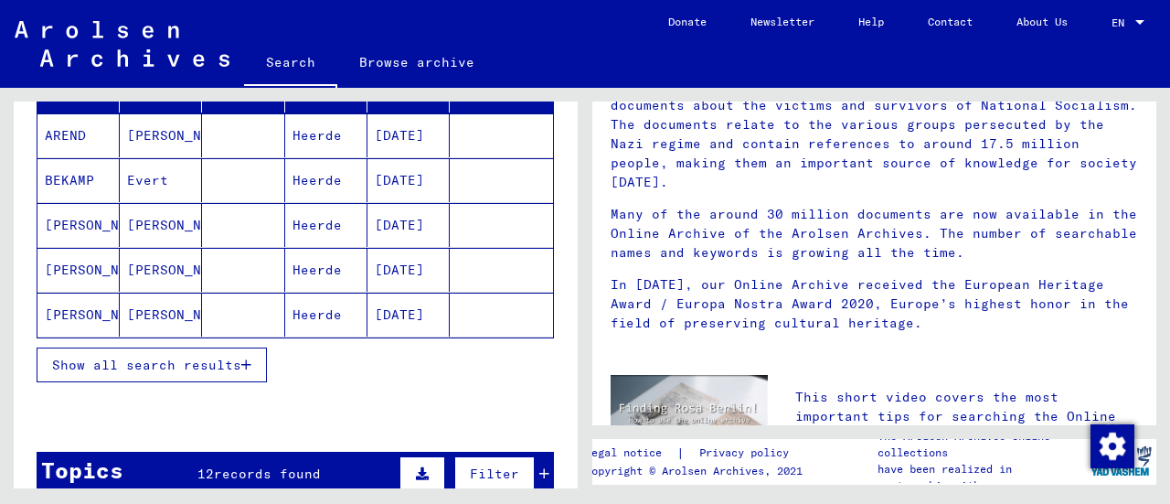
click at [198, 360] on span "Show all search results" at bounding box center [146, 365] width 189 height 16
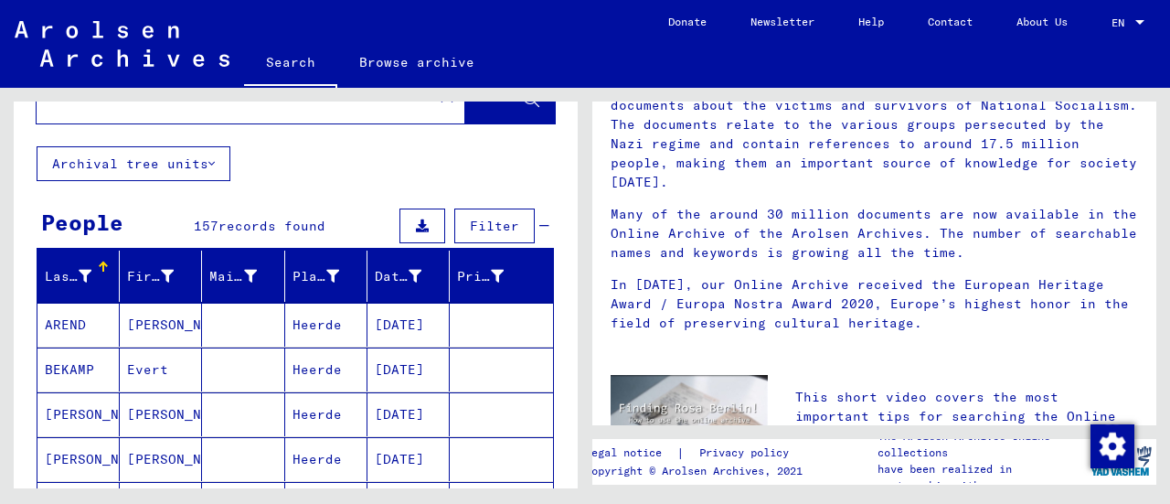
scroll to position [0, 0]
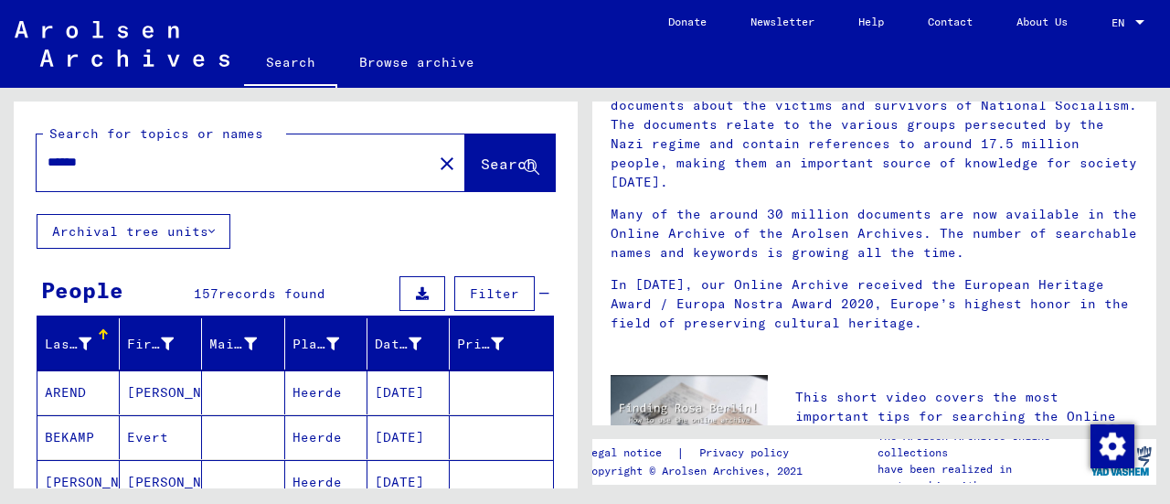
click at [122, 155] on input "******" at bounding box center [229, 162] width 363 height 19
type input "*"
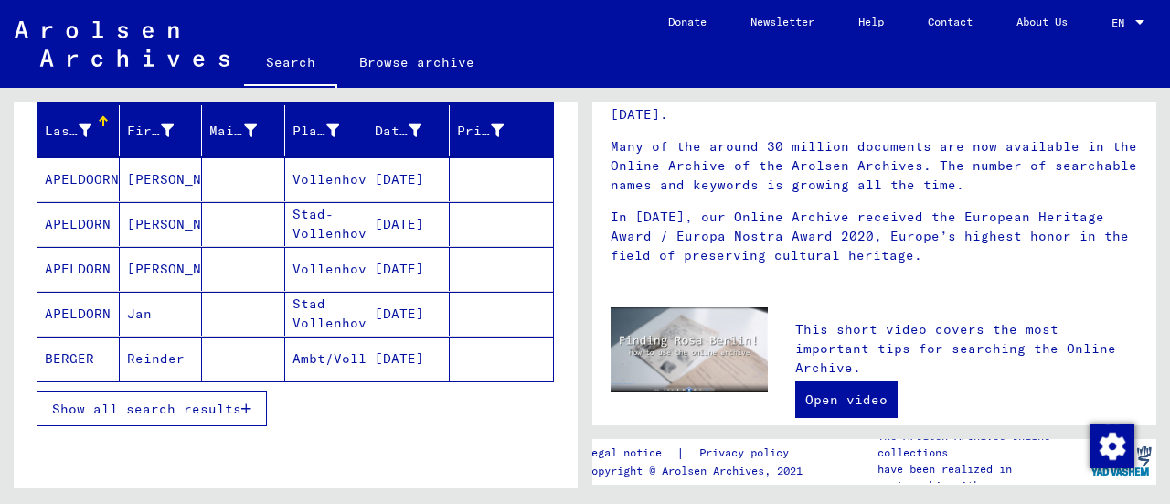
scroll to position [215, 0]
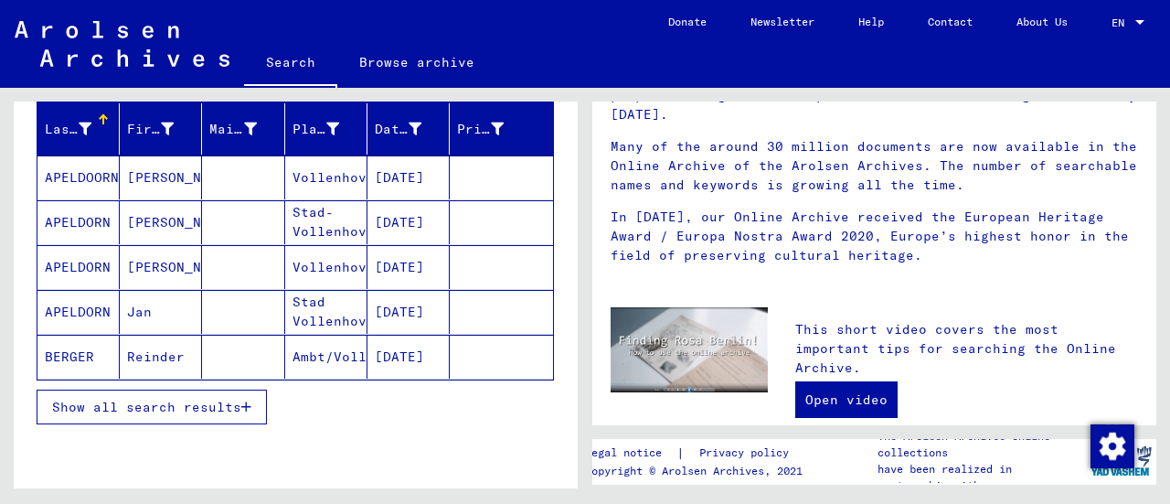
click at [238, 405] on span "Show all search results" at bounding box center [146, 407] width 189 height 16
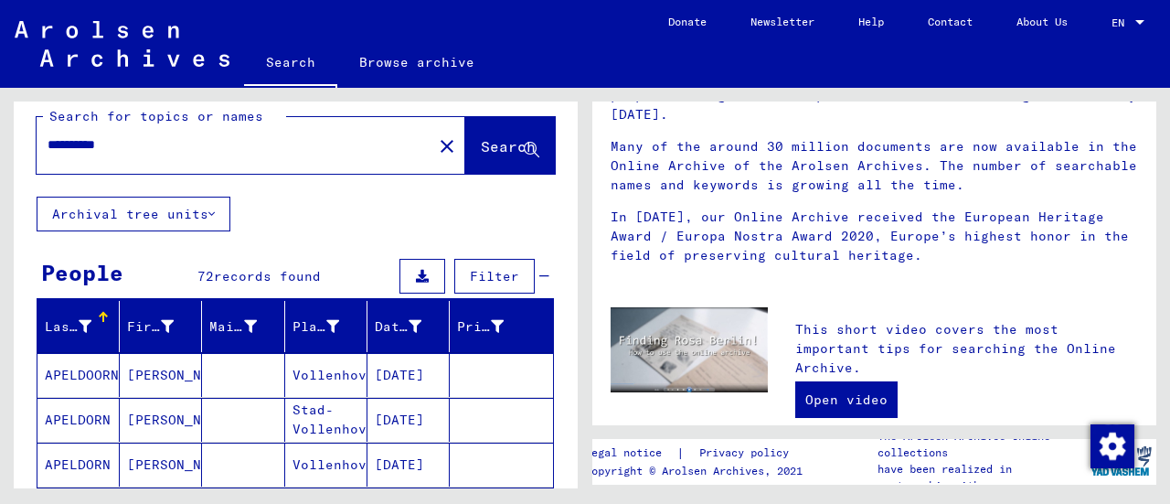
scroll to position [0, 0]
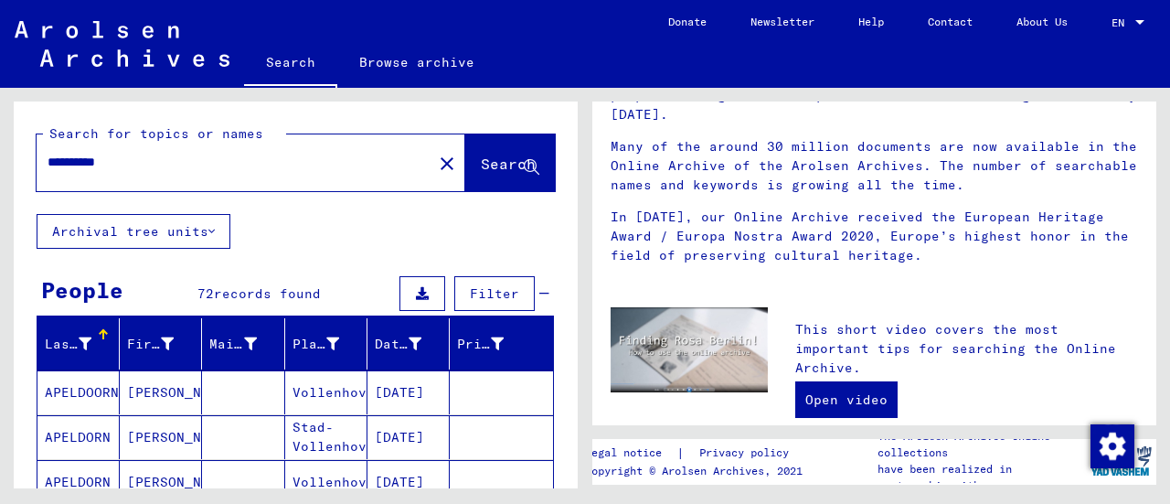
click at [128, 163] on input "**********" at bounding box center [229, 162] width 363 height 19
type input "*"
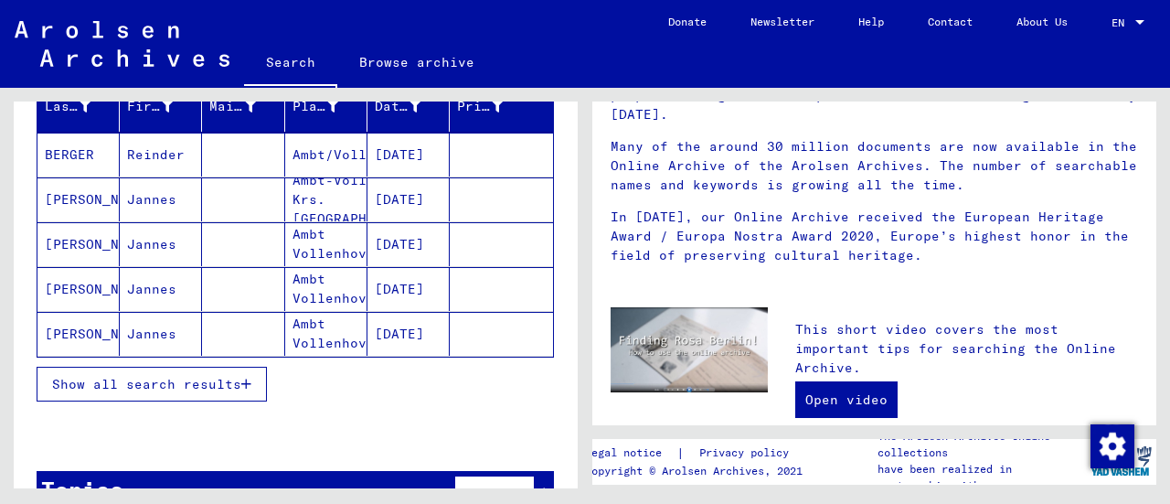
scroll to position [240, 0]
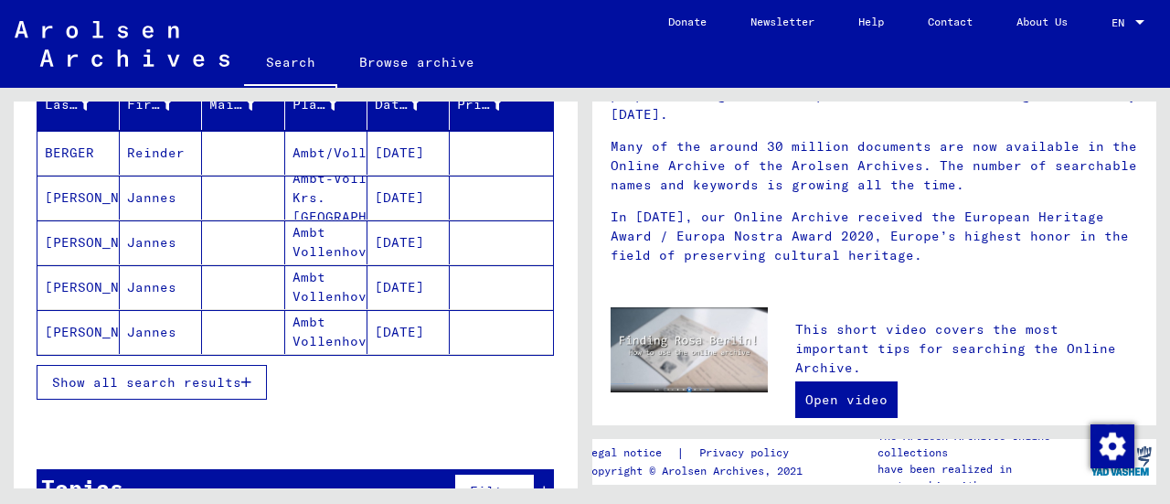
click at [228, 374] on span "Show all search results" at bounding box center [146, 382] width 189 height 16
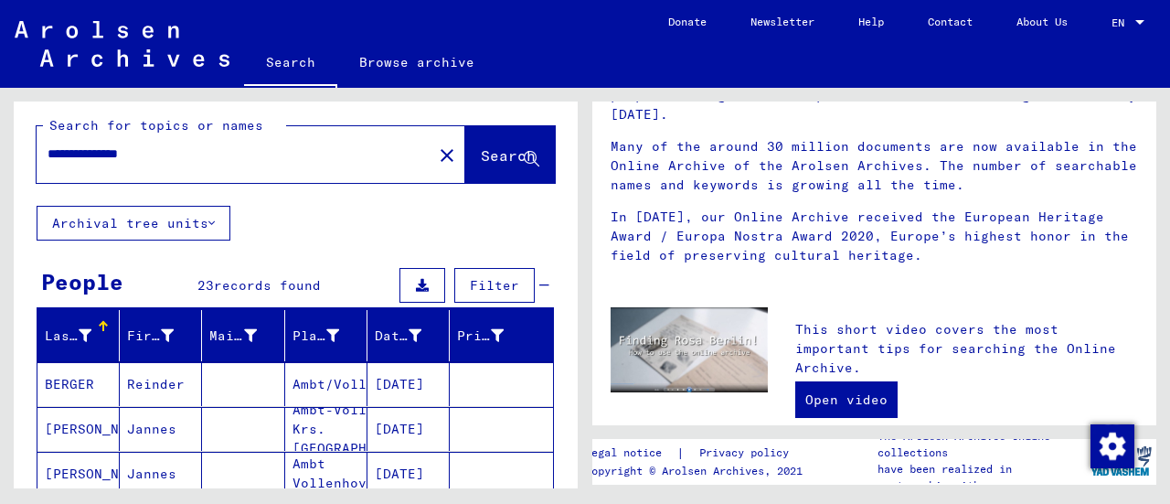
scroll to position [0, 0]
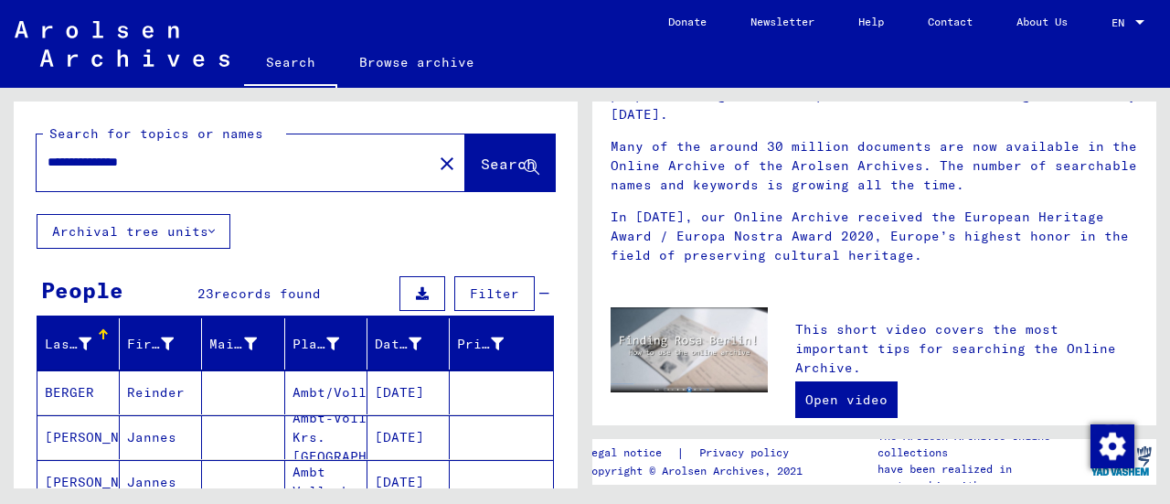
click at [206, 156] on input "**********" at bounding box center [229, 162] width 363 height 19
type input "*"
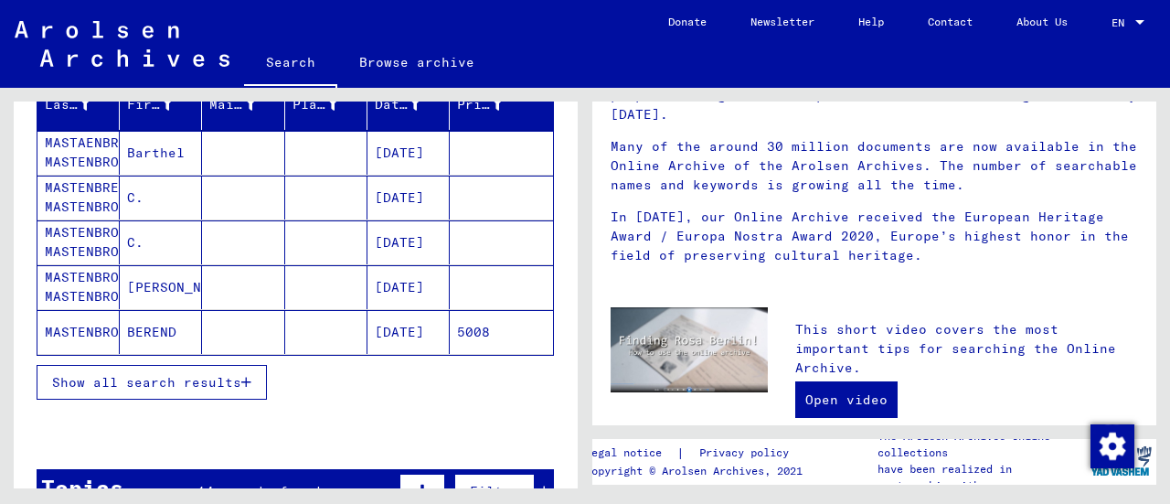
scroll to position [243, 0]
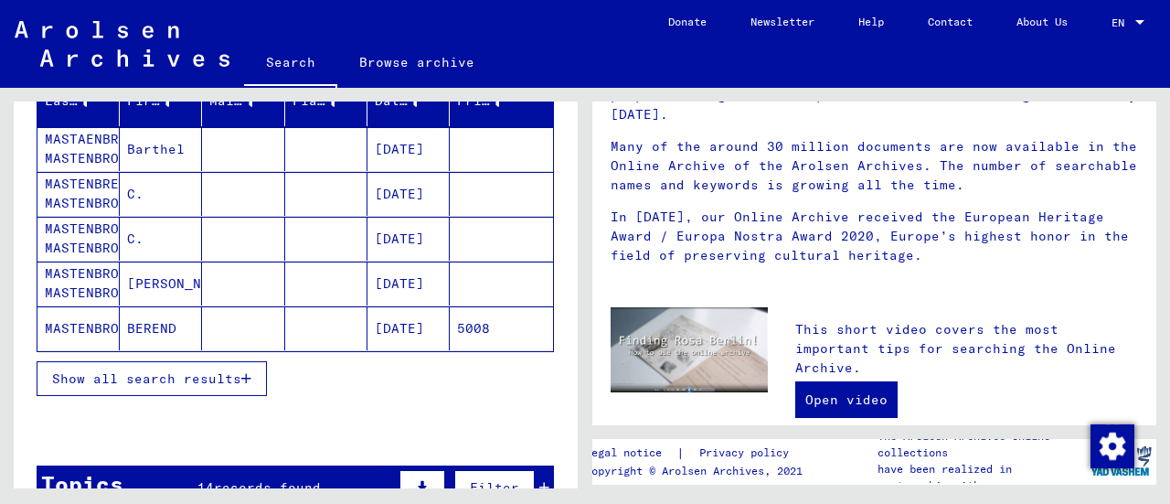
click at [245, 372] on icon "button" at bounding box center [246, 378] width 10 height 13
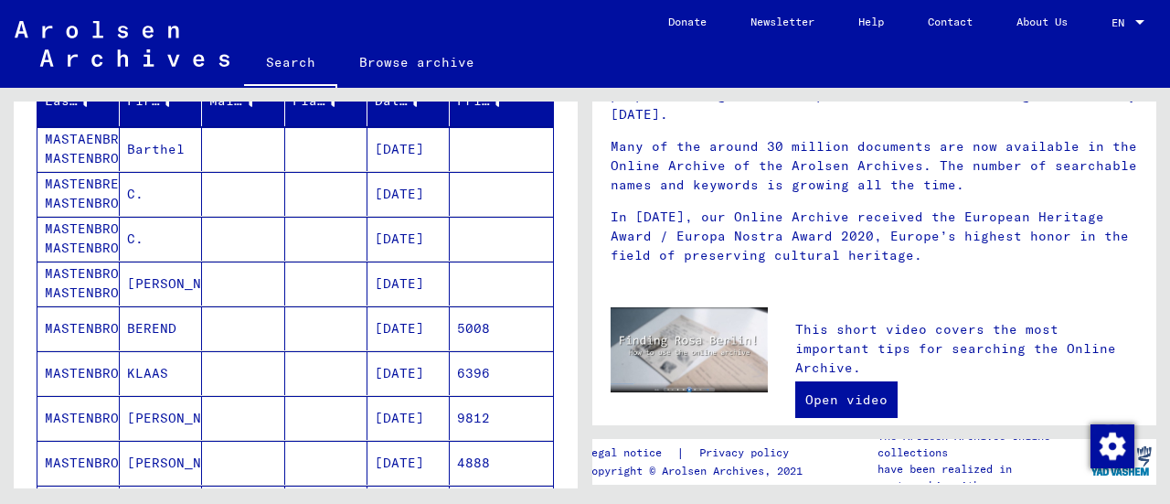
click at [380, 326] on mat-cell "[DATE]" at bounding box center [409, 328] width 82 height 44
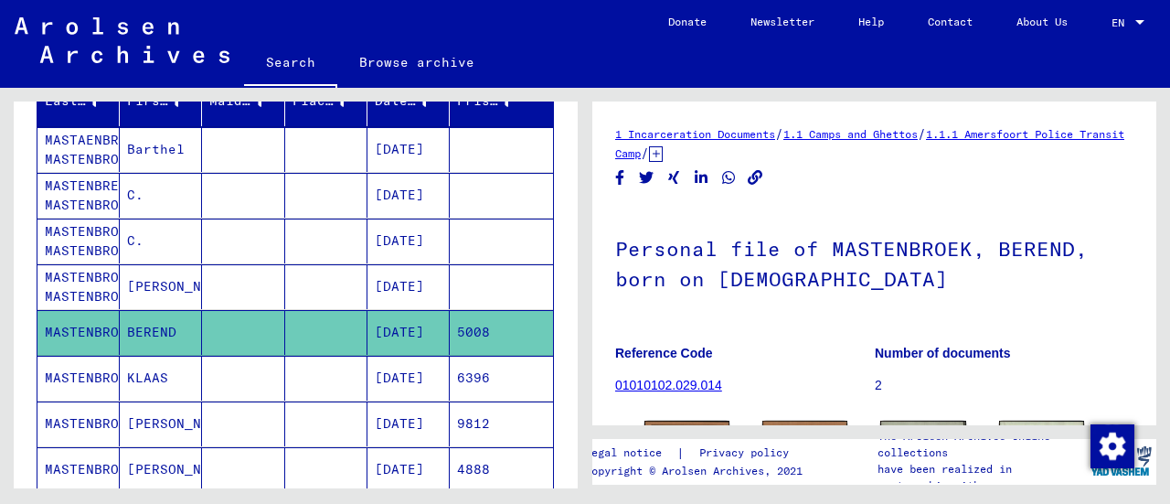
drag, startPoint x: 1158, startPoint y: 180, endPoint x: 1164, endPoint y: 219, distance: 39.8
click at [1164, 219] on div "1 Incarceration Documents / 1.1 Camps and Ghettos / 1.1.1 Amersfoort Police Tra…" at bounding box center [878, 288] width 585 height 400
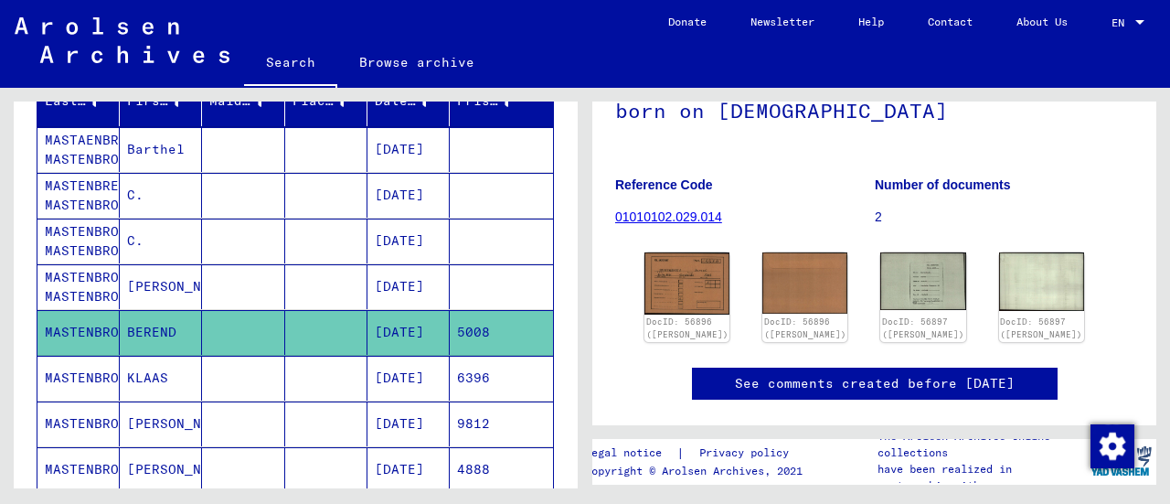
scroll to position [177, 0]
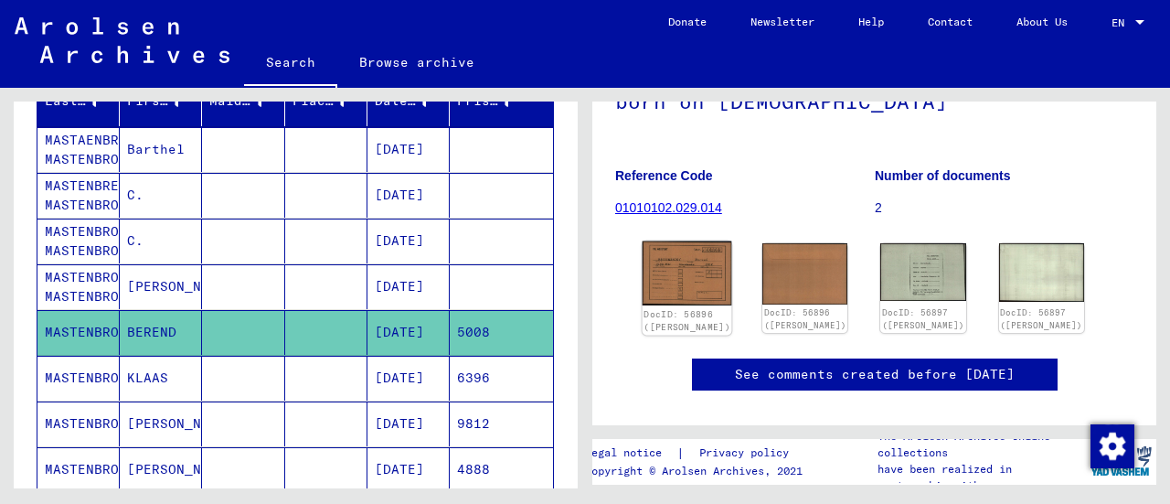
click at [690, 284] on img at bounding box center [688, 273] width 90 height 65
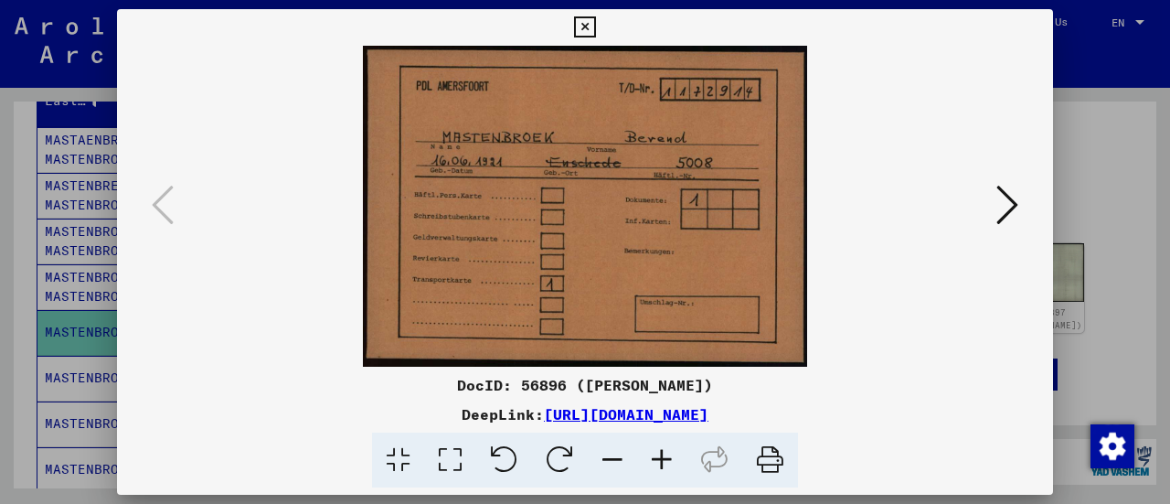
click at [582, 24] on icon at bounding box center [584, 27] width 21 height 22
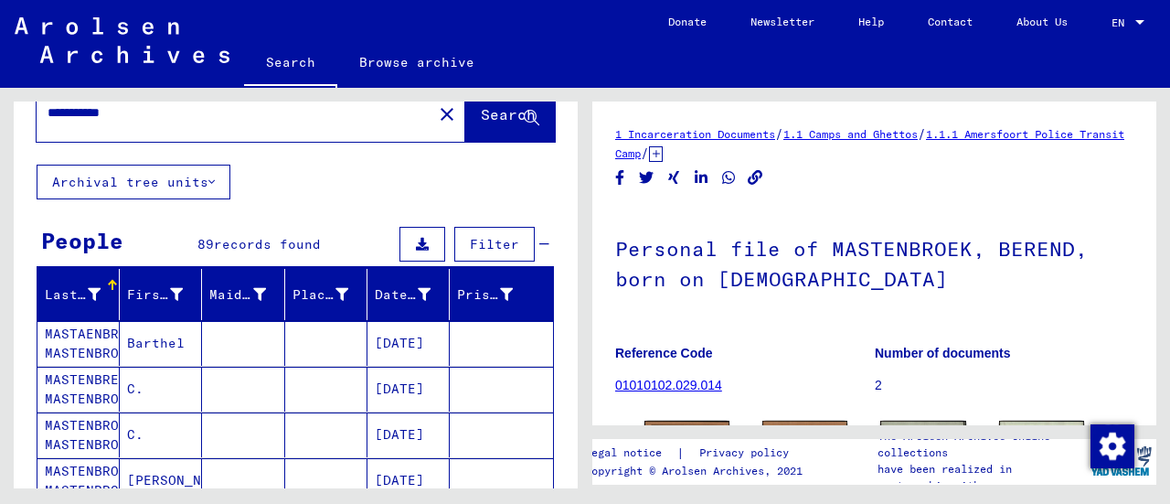
scroll to position [0, 0]
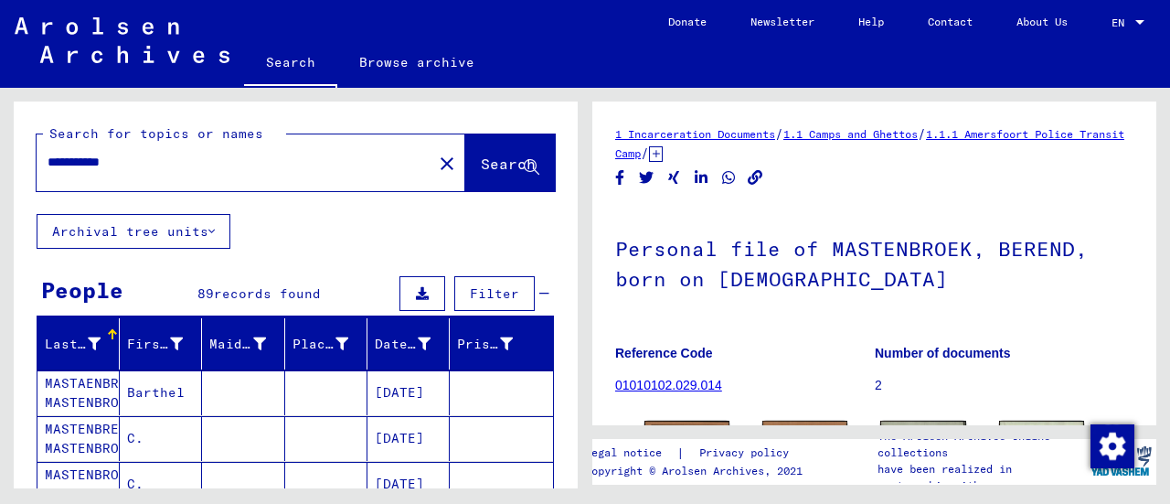
click at [135, 164] on input "**********" at bounding box center [235, 162] width 374 height 19
type input "*"
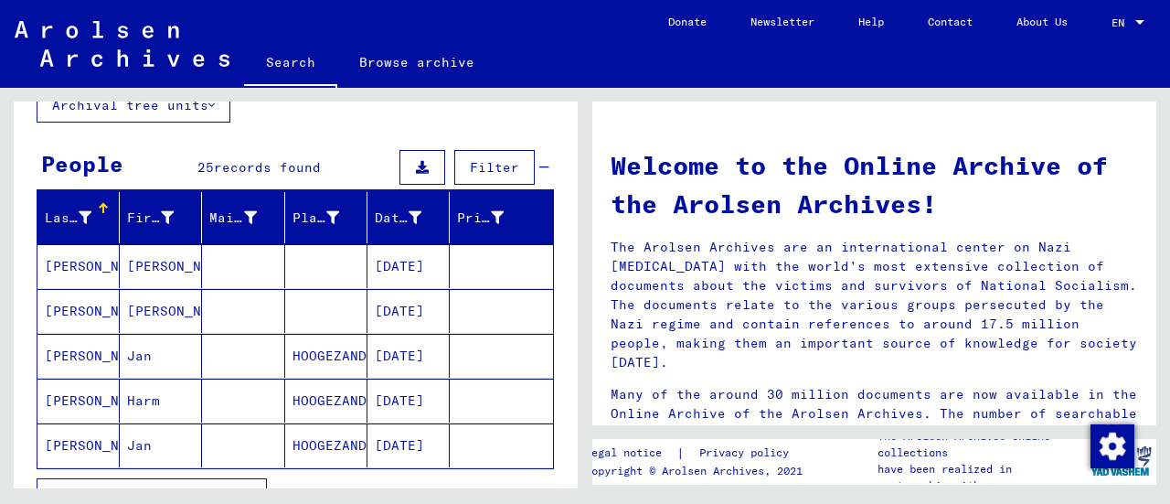
scroll to position [141, 0]
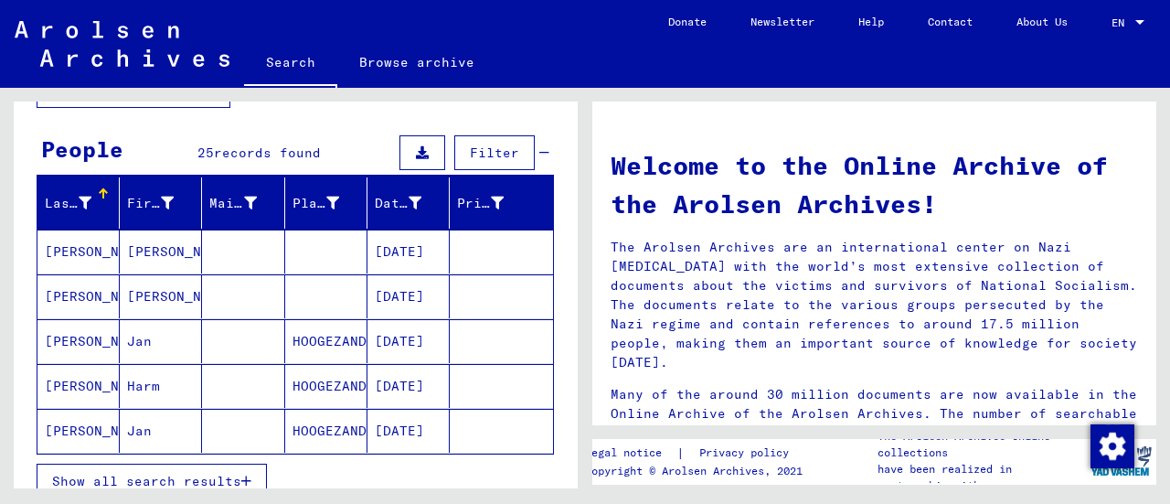
click at [419, 257] on mat-cell "[DATE]" at bounding box center [409, 252] width 82 height 44
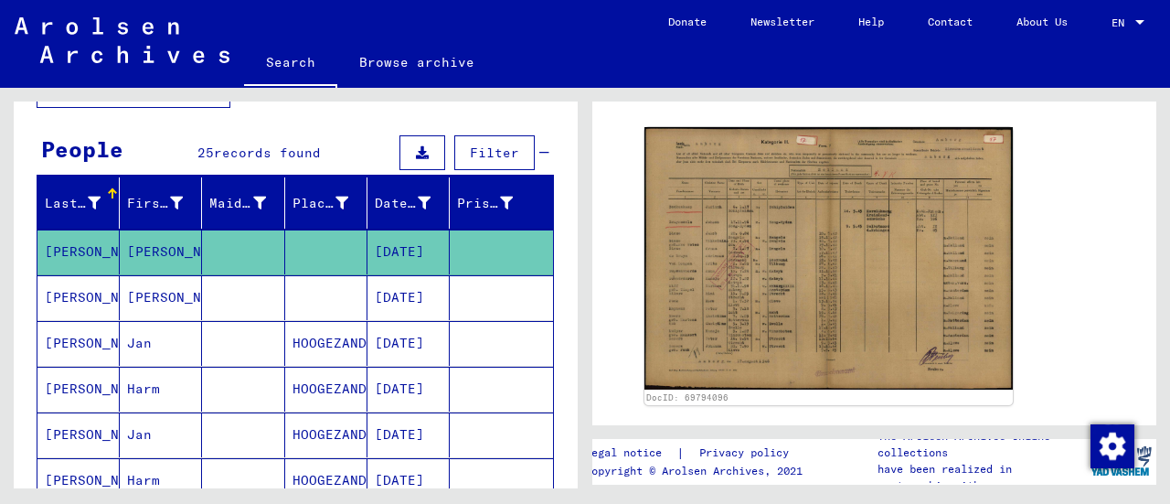
scroll to position [355, 0]
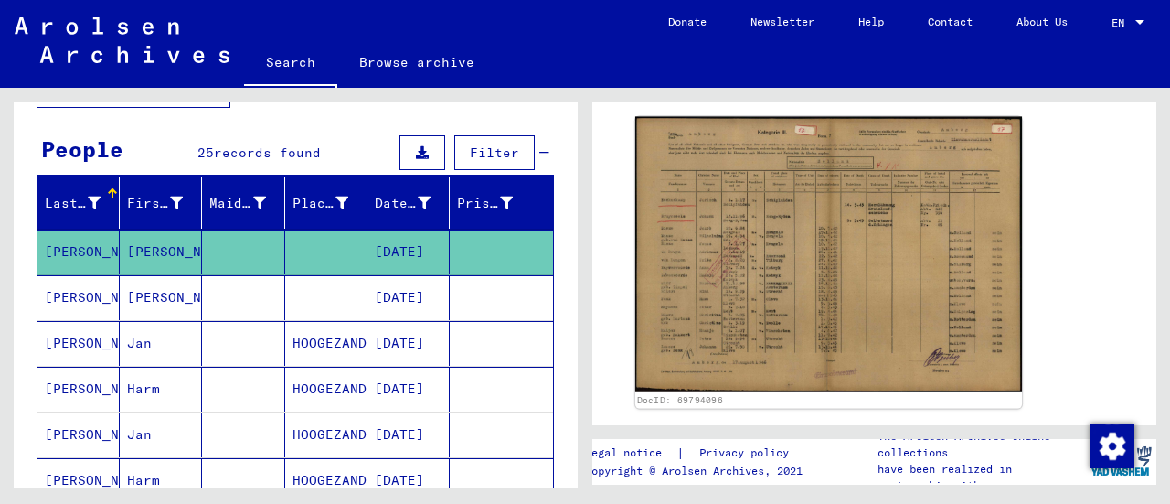
click at [762, 257] on img at bounding box center [828, 255] width 387 height 276
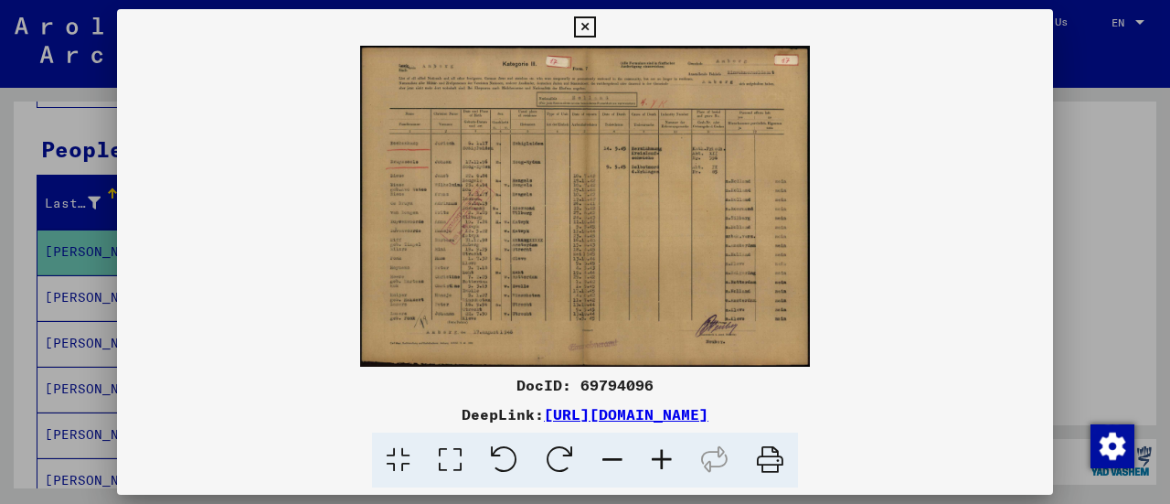
click at [524, 239] on img at bounding box center [585, 206] width 936 height 321
drag, startPoint x: 524, startPoint y: 239, endPoint x: 538, endPoint y: 290, distance: 53.0
click at [524, 240] on img at bounding box center [585, 206] width 936 height 321
click at [649, 461] on icon at bounding box center [661, 460] width 49 height 56
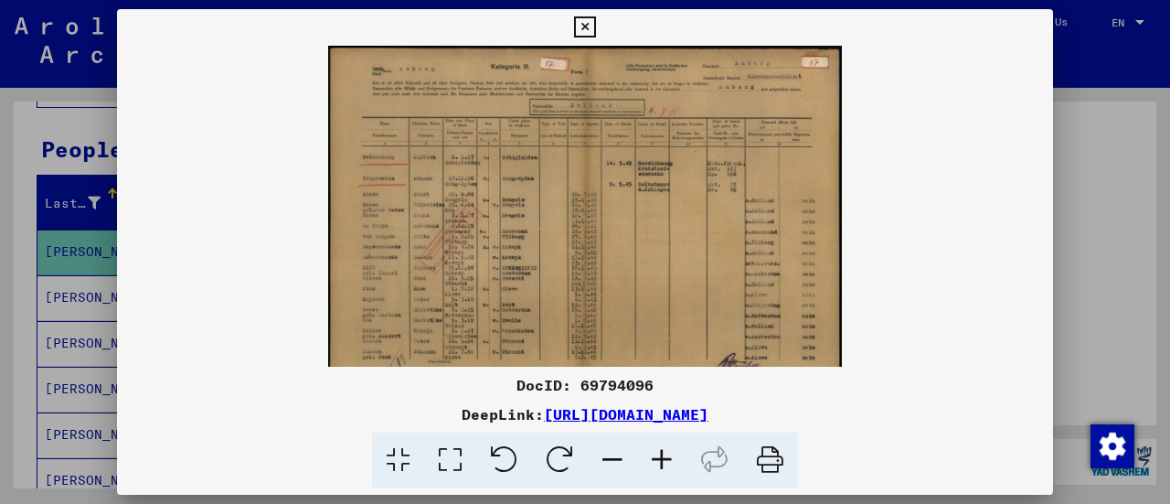
click at [650, 461] on icon at bounding box center [661, 460] width 49 height 56
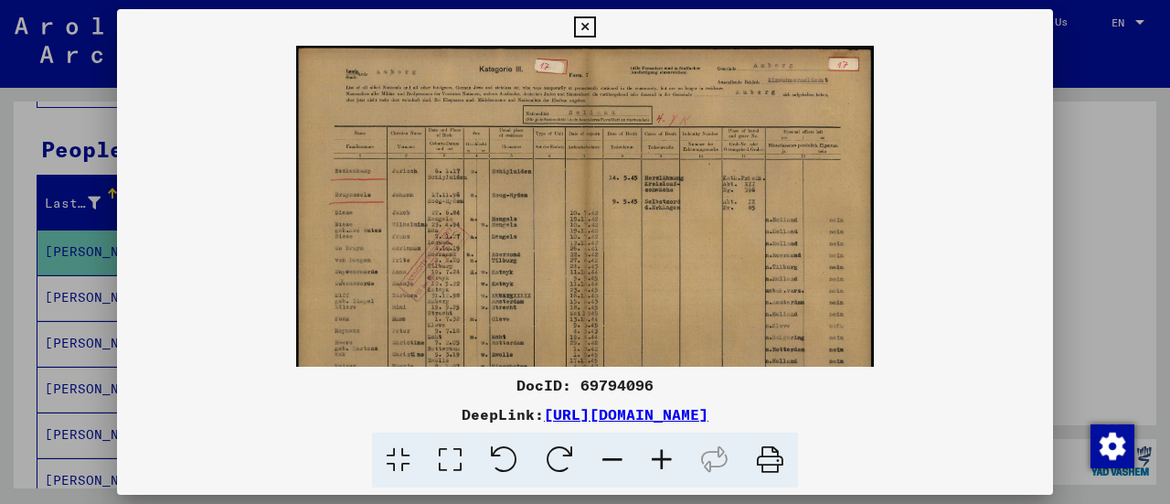
click at [650, 461] on icon at bounding box center [661, 460] width 49 height 56
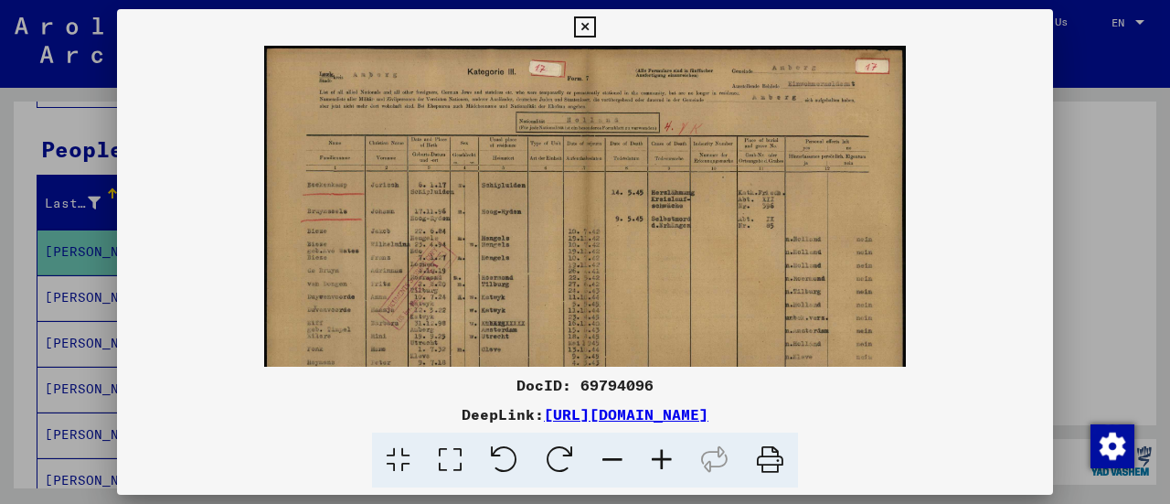
click at [650, 461] on icon at bounding box center [661, 460] width 49 height 56
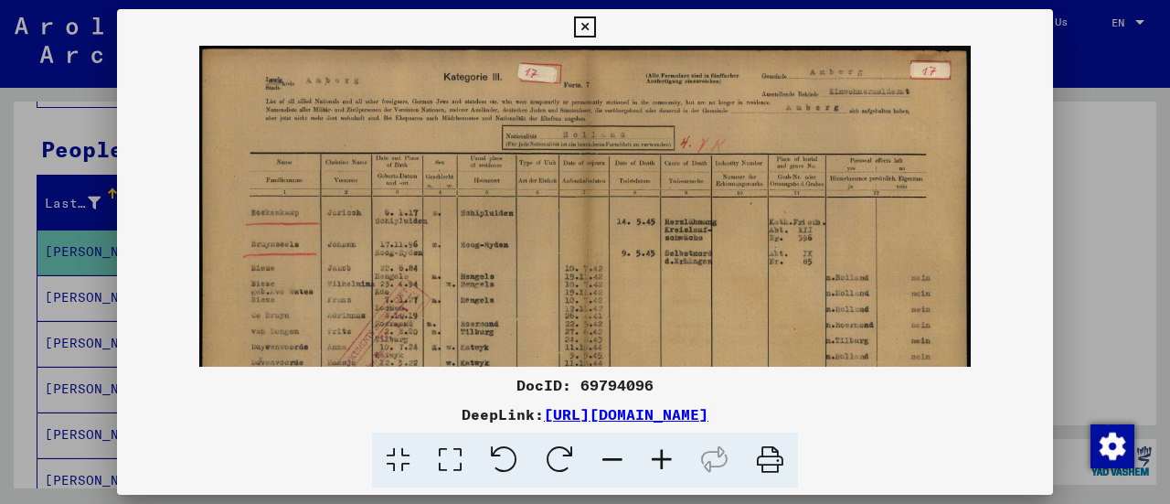
click at [650, 461] on icon at bounding box center [661, 460] width 49 height 56
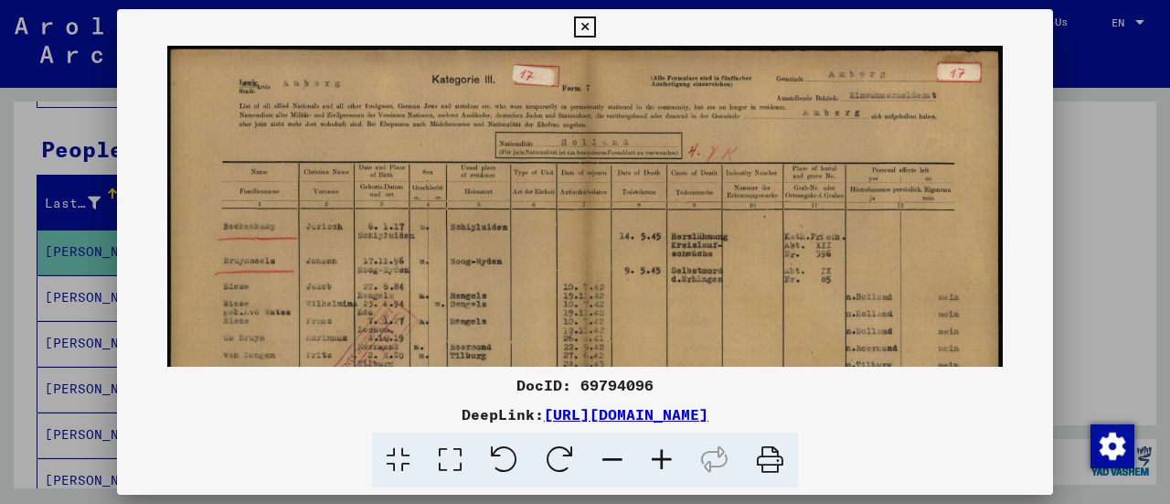
click at [650, 461] on icon at bounding box center [661, 460] width 49 height 56
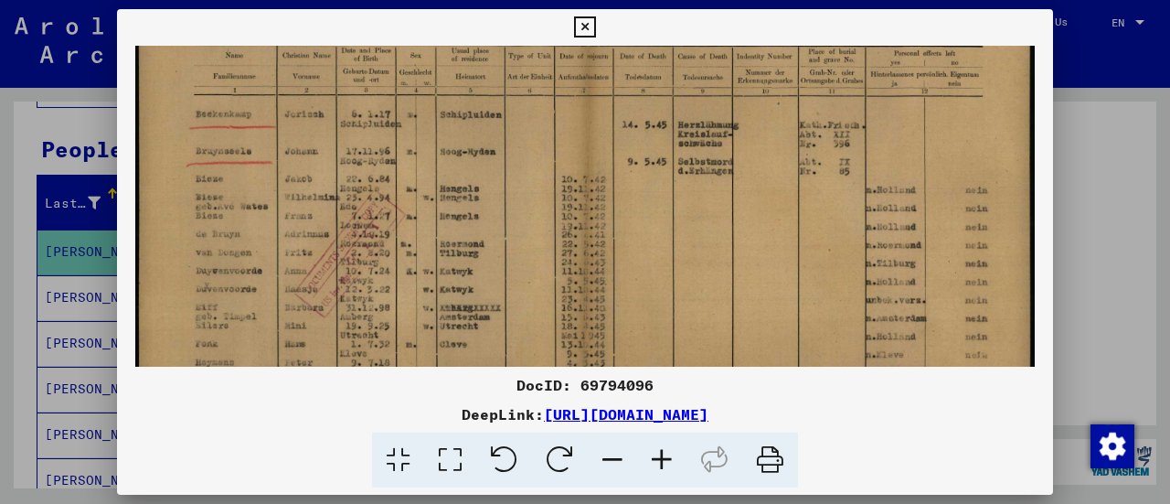
drag, startPoint x: 511, startPoint y: 294, endPoint x: 568, endPoint y: 215, distance: 97.7
click at [567, 216] on img at bounding box center [585, 240] width 900 height 641
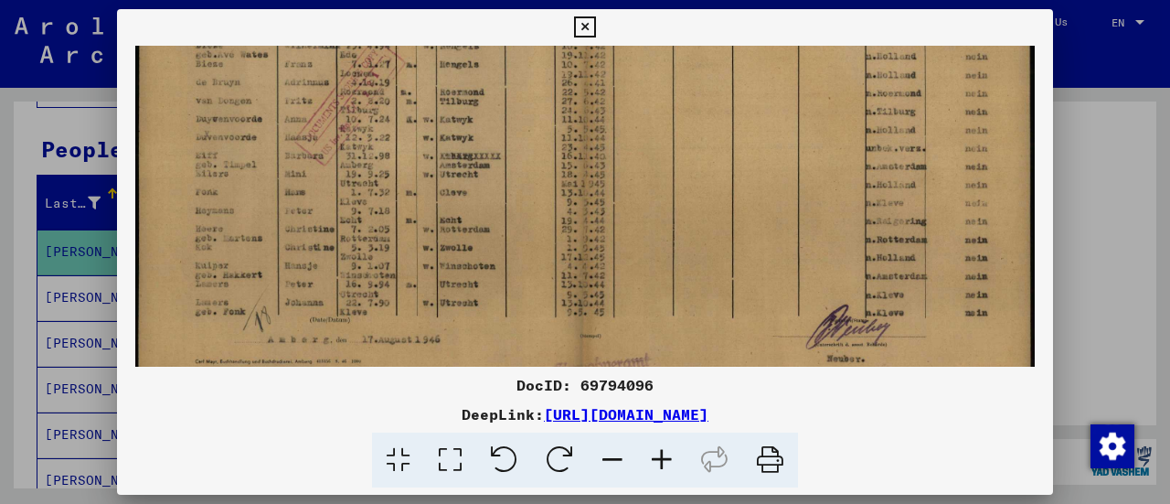
drag, startPoint x: 587, startPoint y: 270, endPoint x: 614, endPoint y: 133, distance: 139.9
click at [616, 131] on img at bounding box center [585, 88] width 900 height 641
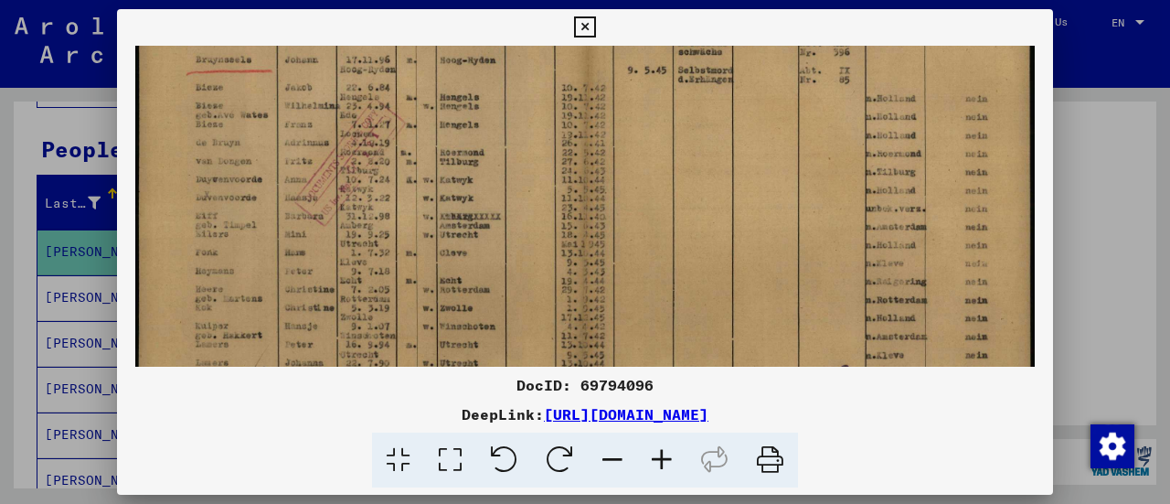
drag, startPoint x: 347, startPoint y: 225, endPoint x: 340, endPoint y: 288, distance: 63.4
click at [340, 288] on img at bounding box center [585, 148] width 900 height 641
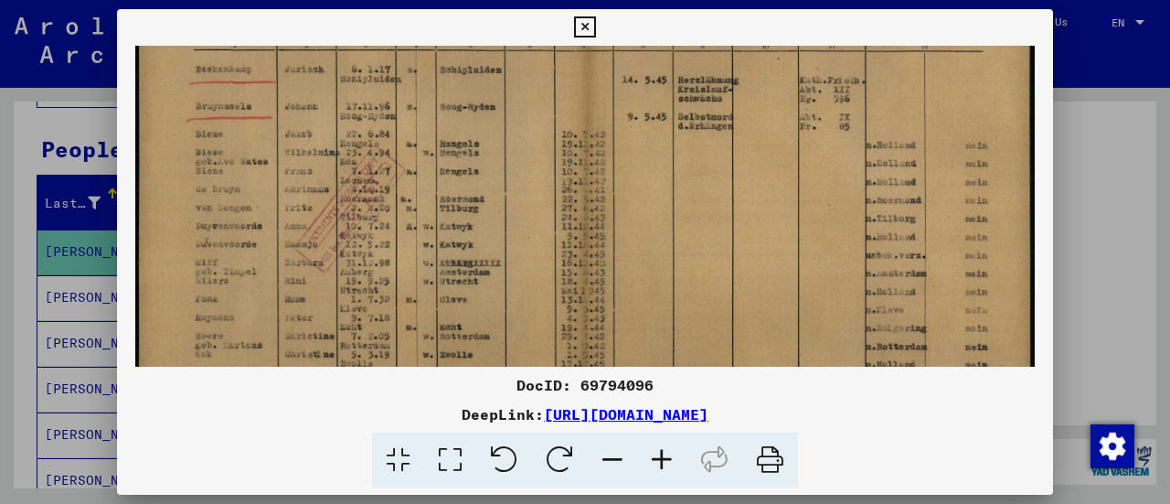
drag, startPoint x: 333, startPoint y: 242, endPoint x: 327, endPoint y: 277, distance: 35.2
click at [327, 277] on img at bounding box center [585, 195] width 900 height 641
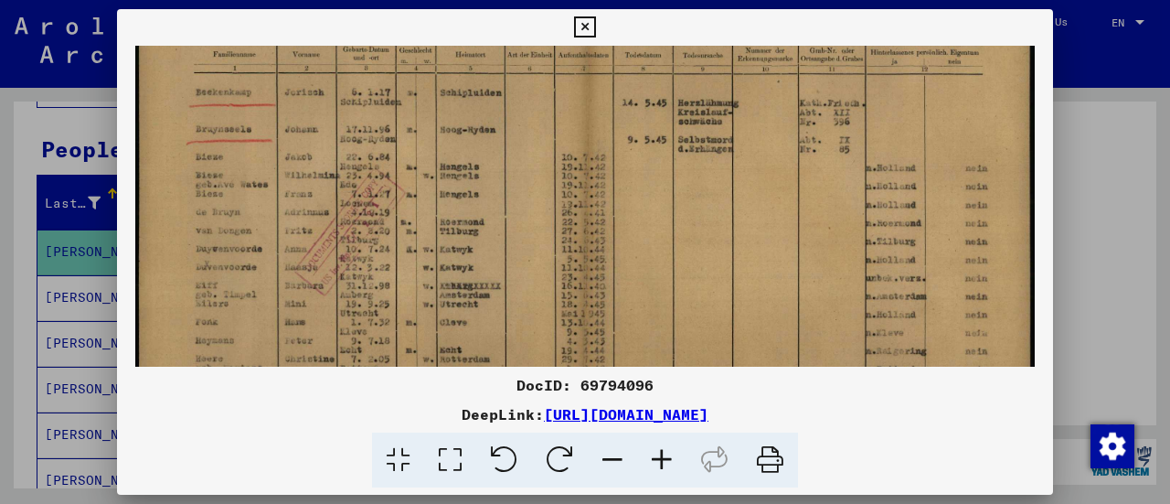
scroll to position [143, 0]
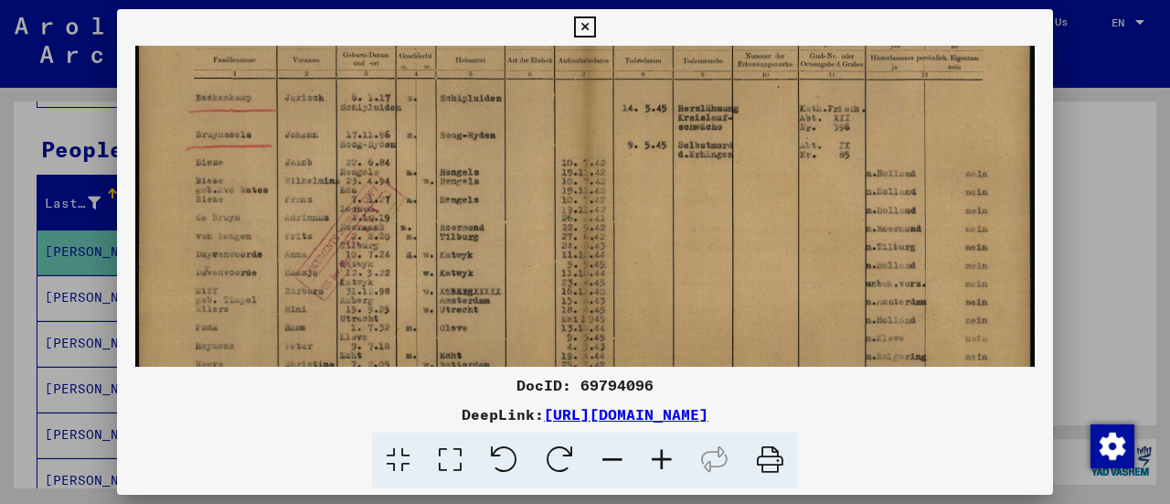
drag, startPoint x: 324, startPoint y: 209, endPoint x: 322, endPoint y: 239, distance: 29.3
click at [323, 239] on img at bounding box center [585, 223] width 900 height 641
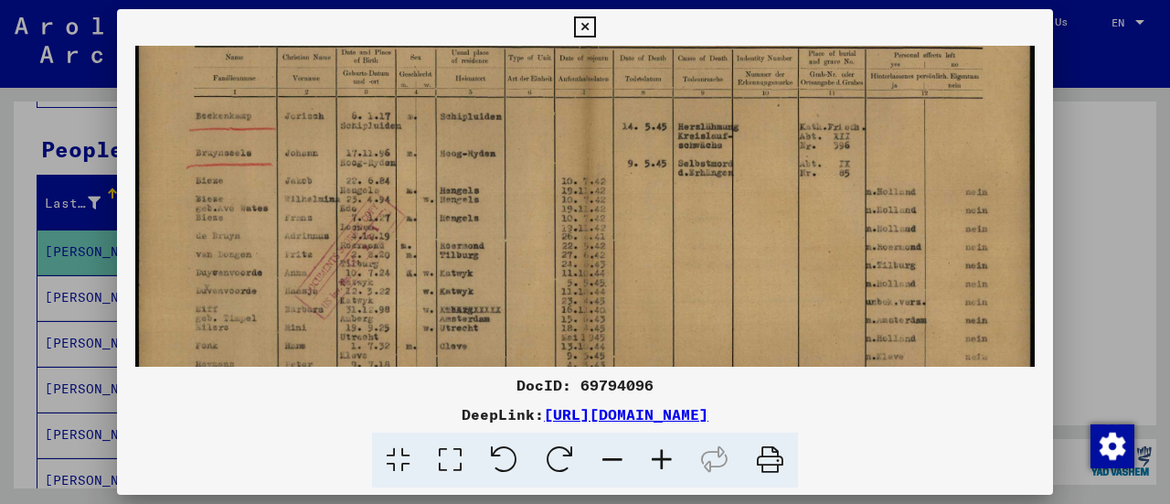
scroll to position [123, 0]
drag, startPoint x: 309, startPoint y: 195, endPoint x: 304, endPoint y: 215, distance: 20.6
click at [304, 215] on img at bounding box center [585, 242] width 900 height 641
click at [579, 24] on icon at bounding box center [584, 27] width 21 height 22
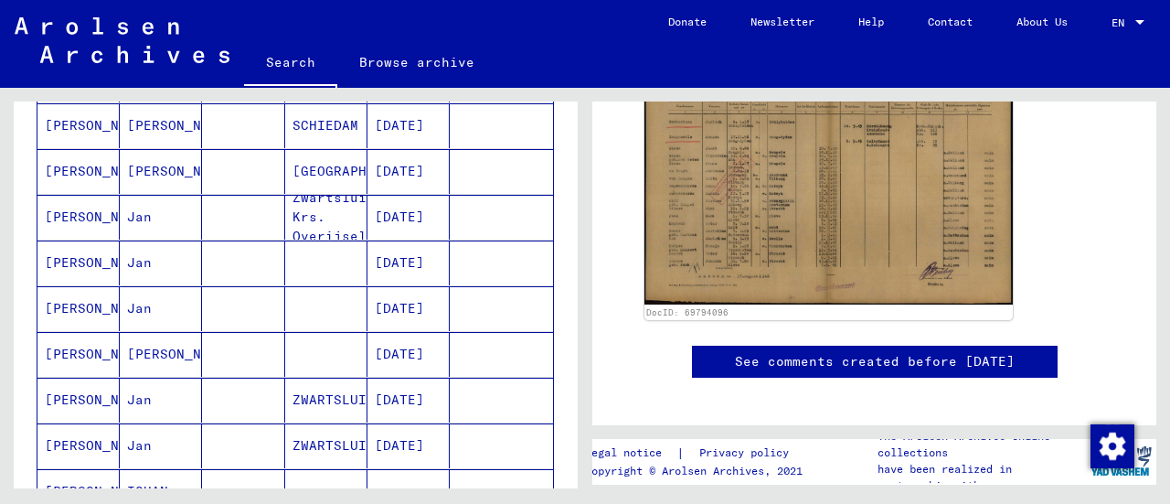
scroll to position [629, 0]
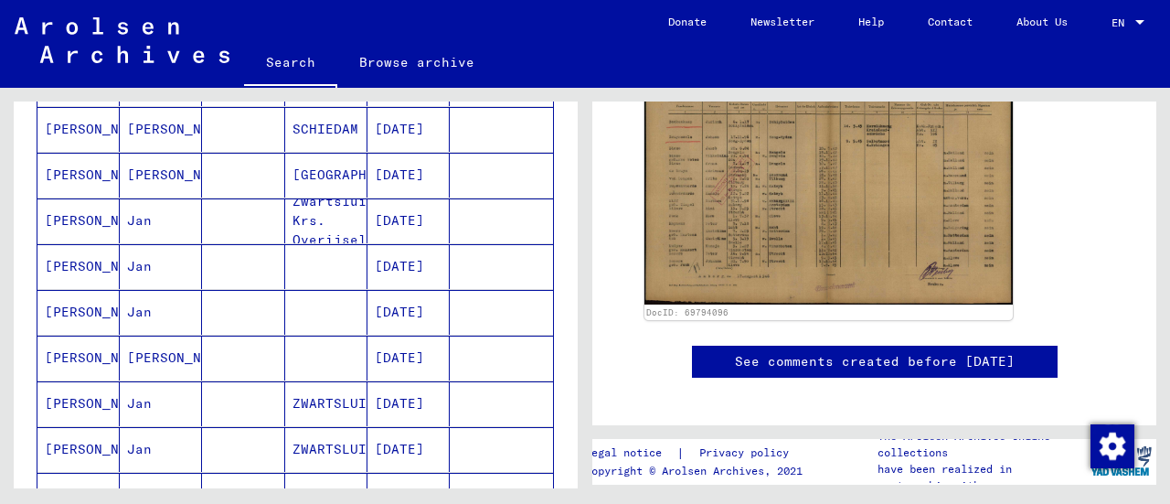
click at [137, 215] on mat-cell "Jan" at bounding box center [161, 220] width 82 height 45
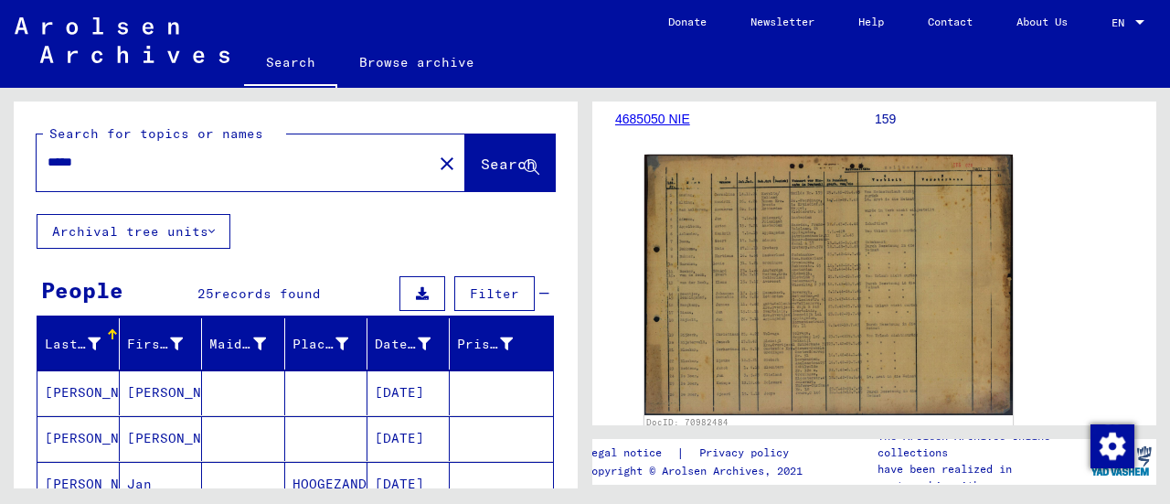
click at [107, 163] on input "*****" at bounding box center [235, 162] width 374 height 19
type input "*"
type input "***"
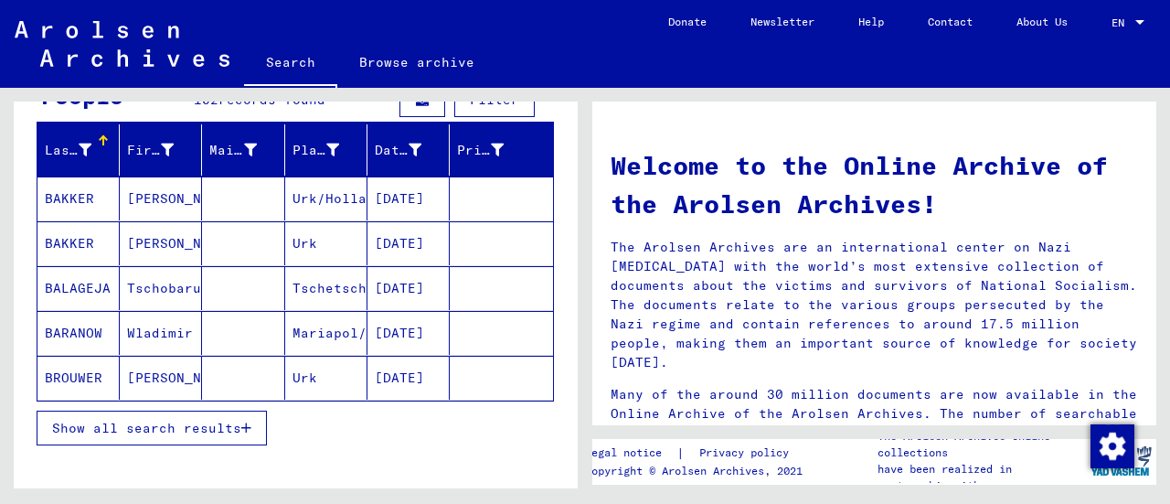
scroll to position [209, 0]
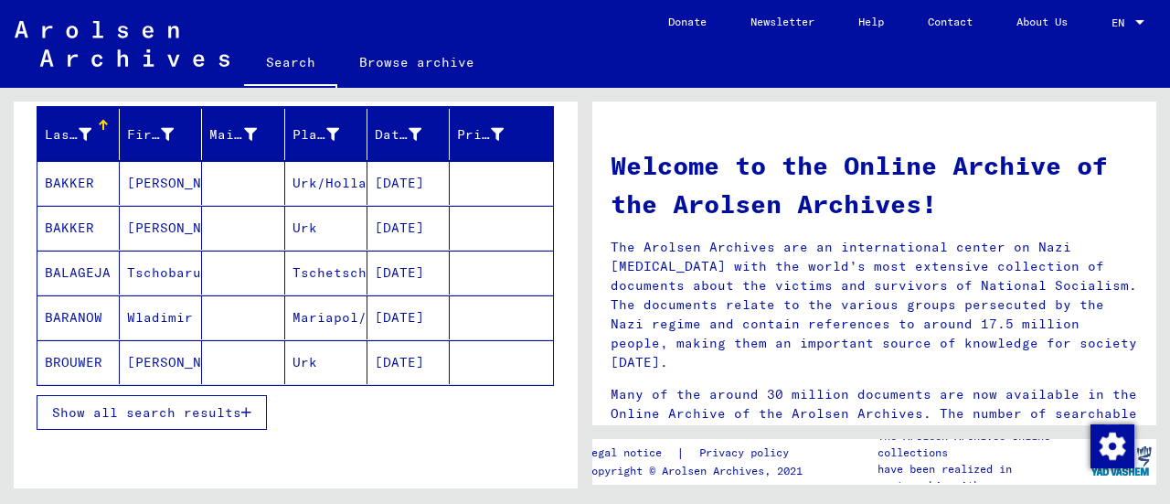
click at [217, 405] on span "Show all search results" at bounding box center [146, 412] width 189 height 16
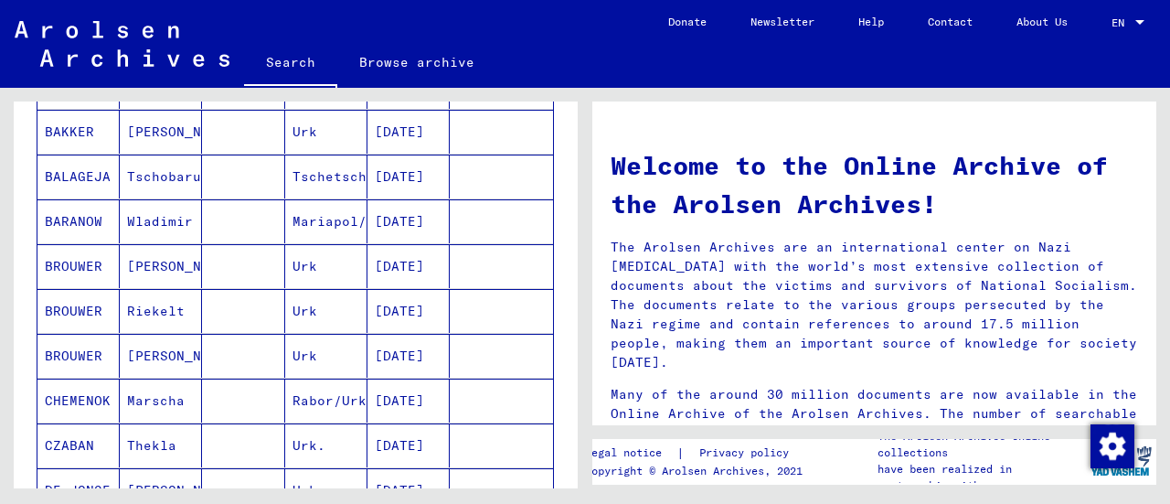
scroll to position [315, 0]
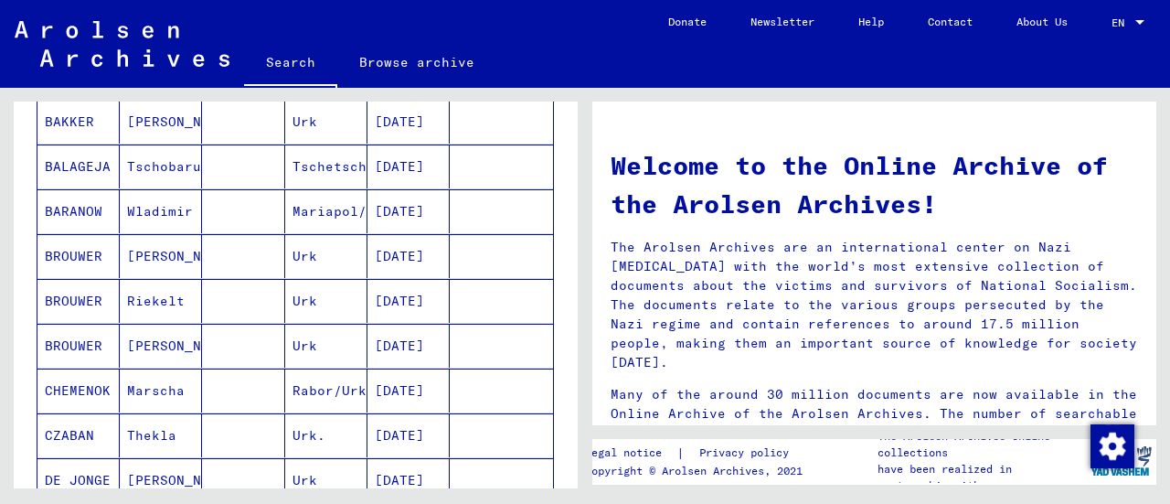
click at [153, 248] on mat-cell "[PERSON_NAME]" at bounding box center [161, 256] width 82 height 44
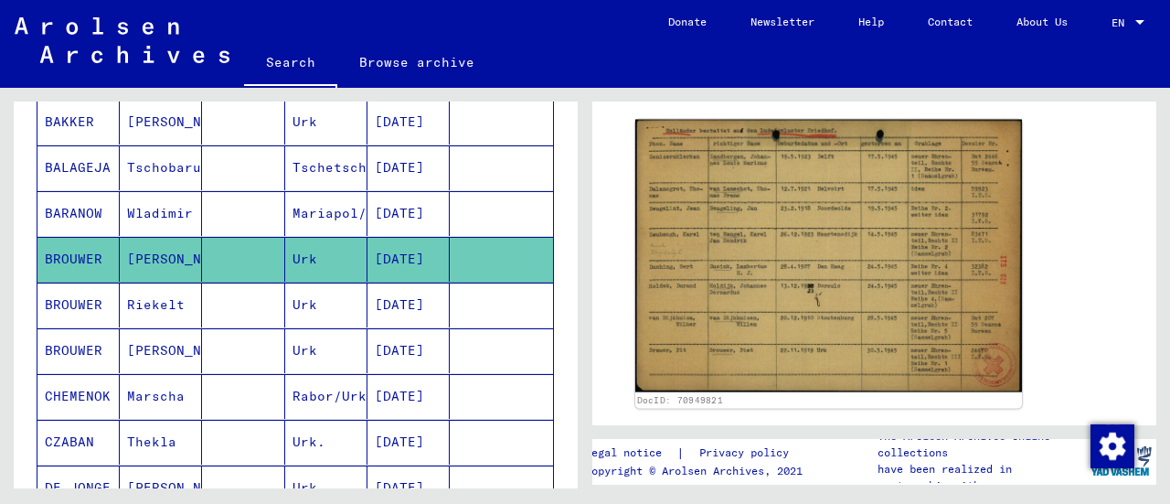
scroll to position [325, 0]
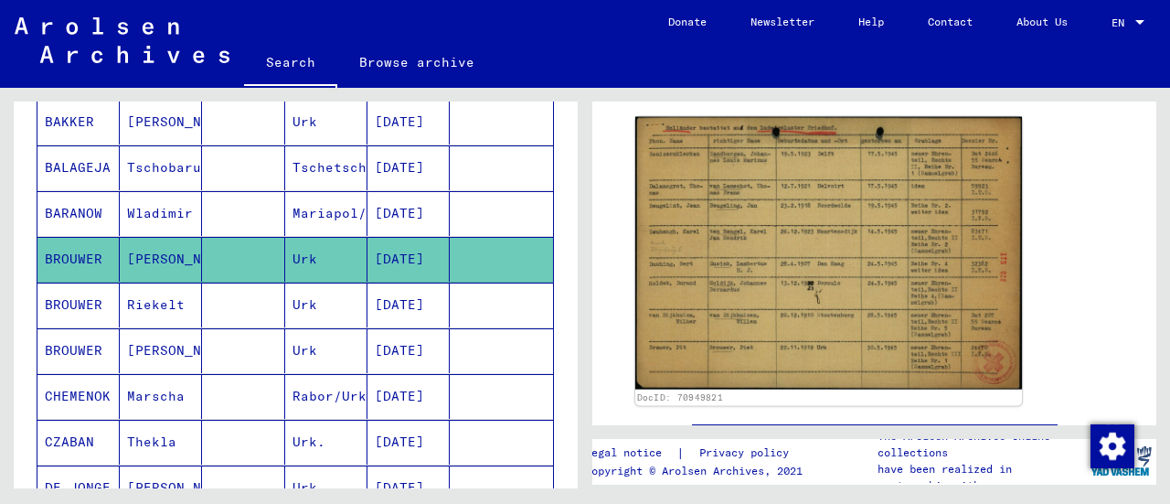
click at [760, 237] on img at bounding box center [828, 253] width 387 height 273
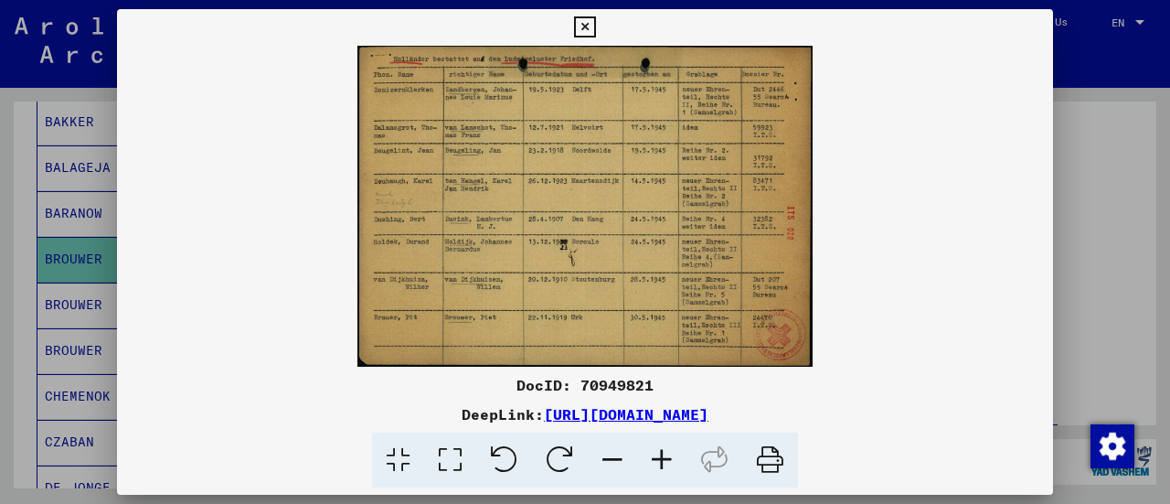
click at [519, 194] on img at bounding box center [585, 206] width 936 height 321
click at [664, 460] on icon at bounding box center [661, 460] width 49 height 56
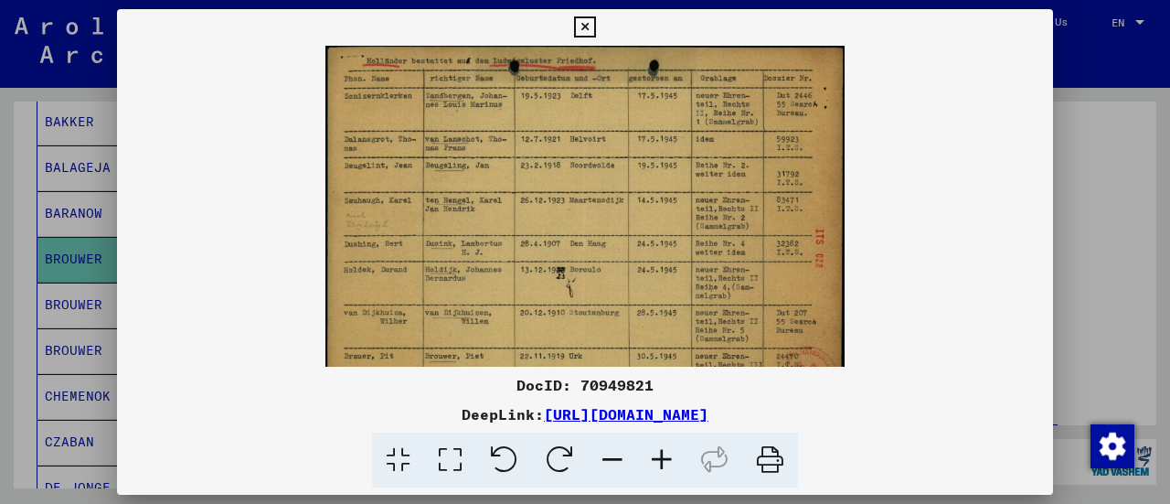
click at [664, 460] on icon at bounding box center [661, 460] width 49 height 56
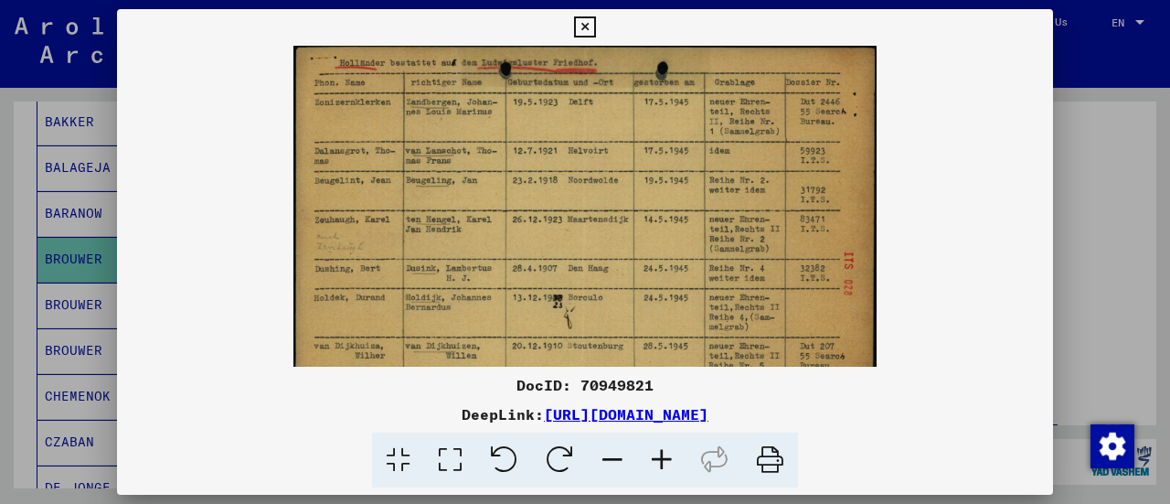
click at [664, 460] on icon at bounding box center [661, 460] width 49 height 56
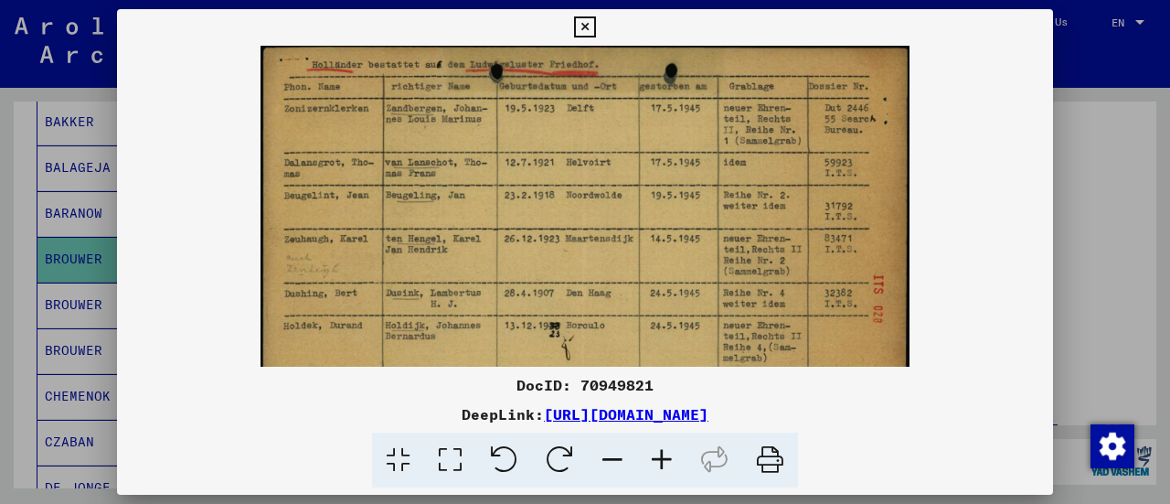
click at [664, 460] on icon at bounding box center [661, 460] width 49 height 56
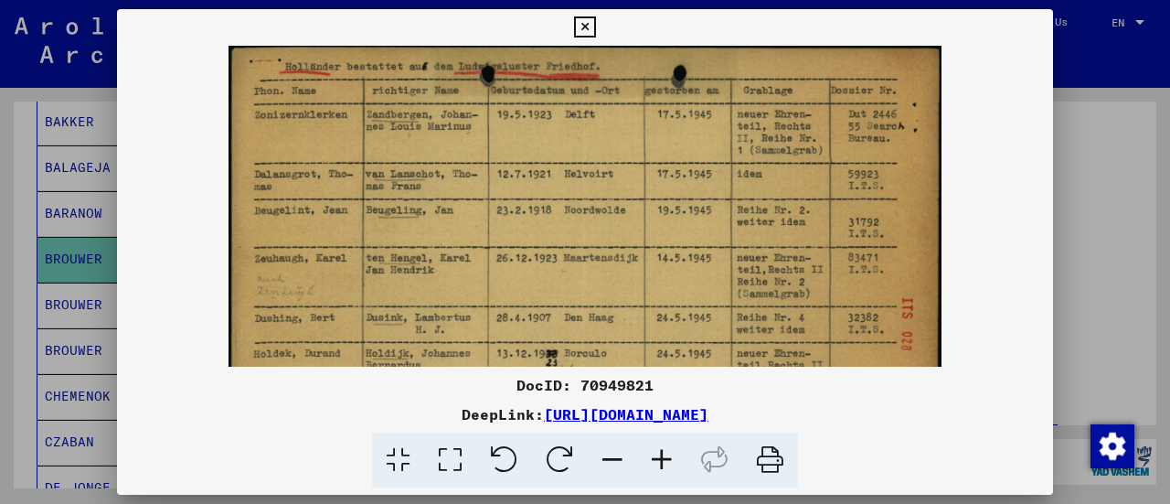
click at [664, 460] on icon at bounding box center [661, 460] width 49 height 56
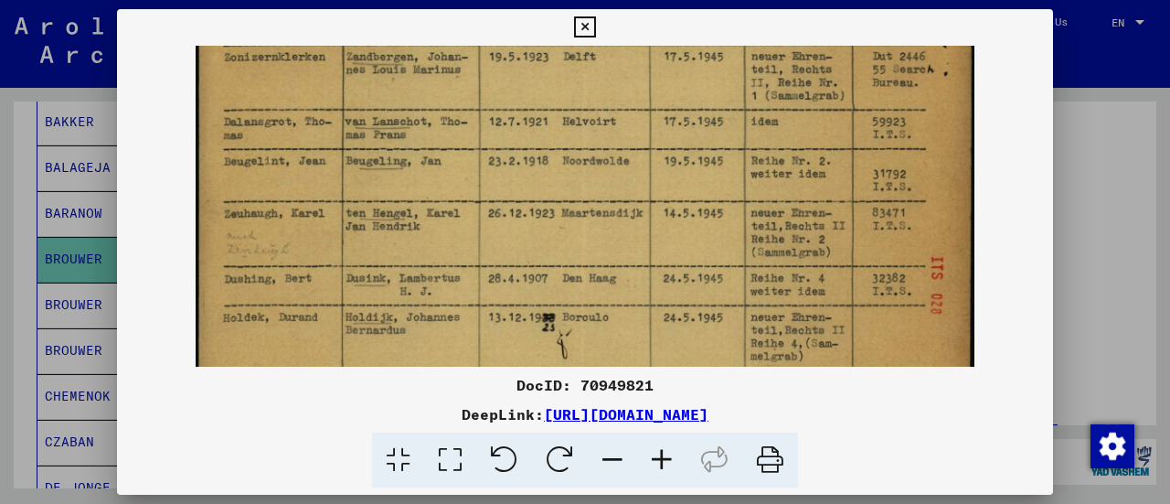
scroll to position [99, 0]
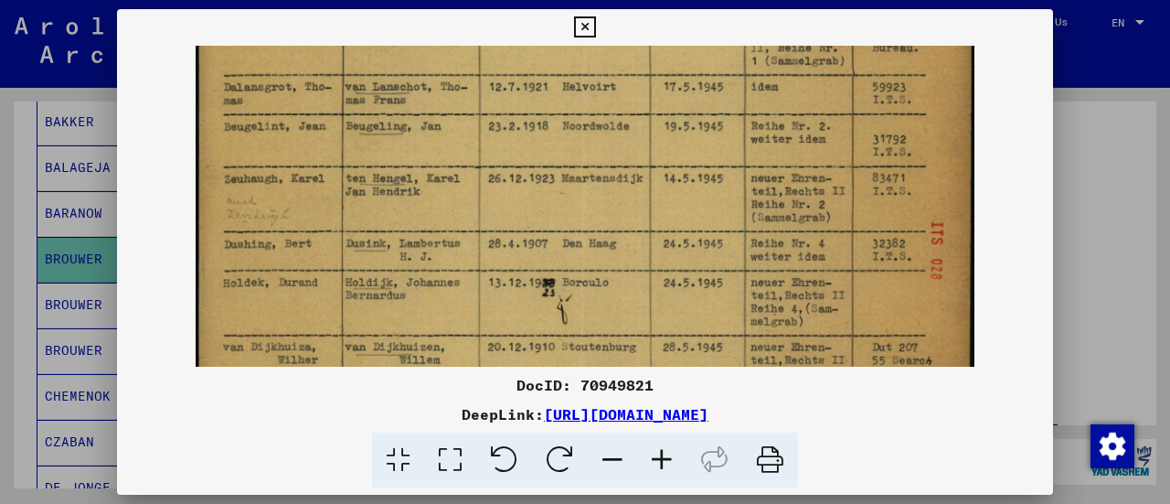
drag, startPoint x: 561, startPoint y: 288, endPoint x: 594, endPoint y: 191, distance: 102.4
click at [594, 191] on img at bounding box center [585, 222] width 778 height 550
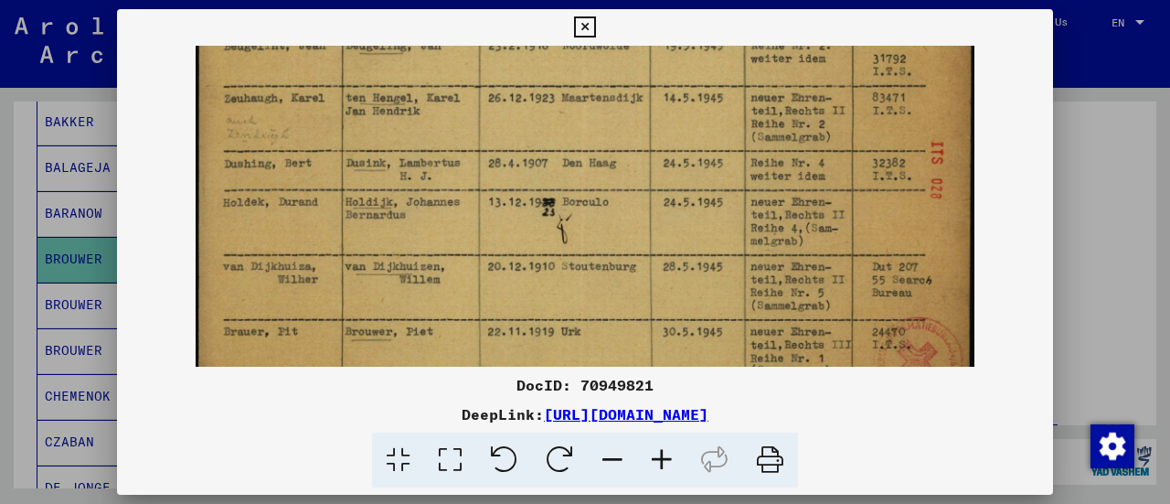
drag, startPoint x: 565, startPoint y: 272, endPoint x: 580, endPoint y: 193, distance: 80.9
click at [580, 193] on img at bounding box center [585, 142] width 778 height 550
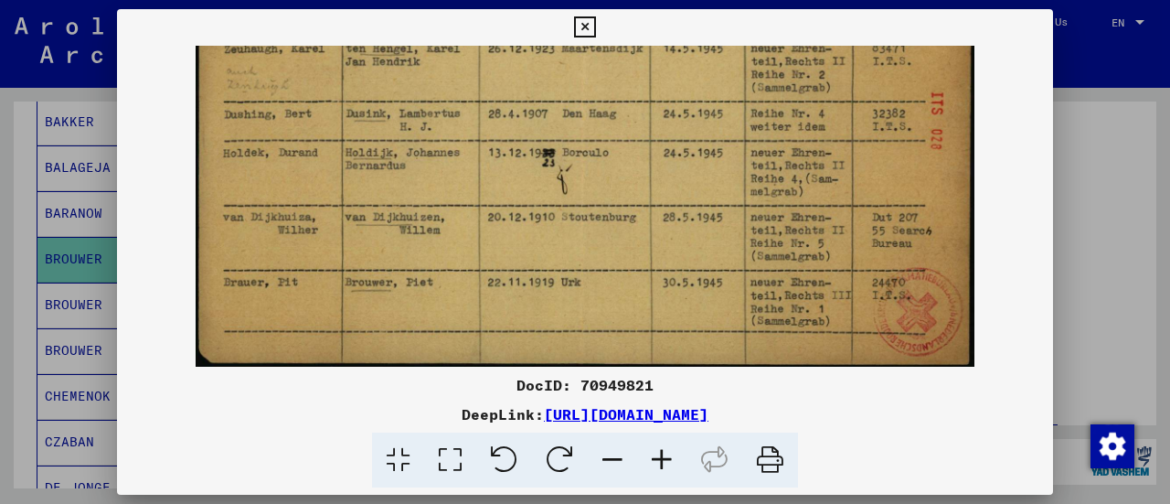
drag, startPoint x: 577, startPoint y: 222, endPoint x: 578, endPoint y: 213, distance: 9.2
click at [590, 176] on img at bounding box center [585, 92] width 778 height 550
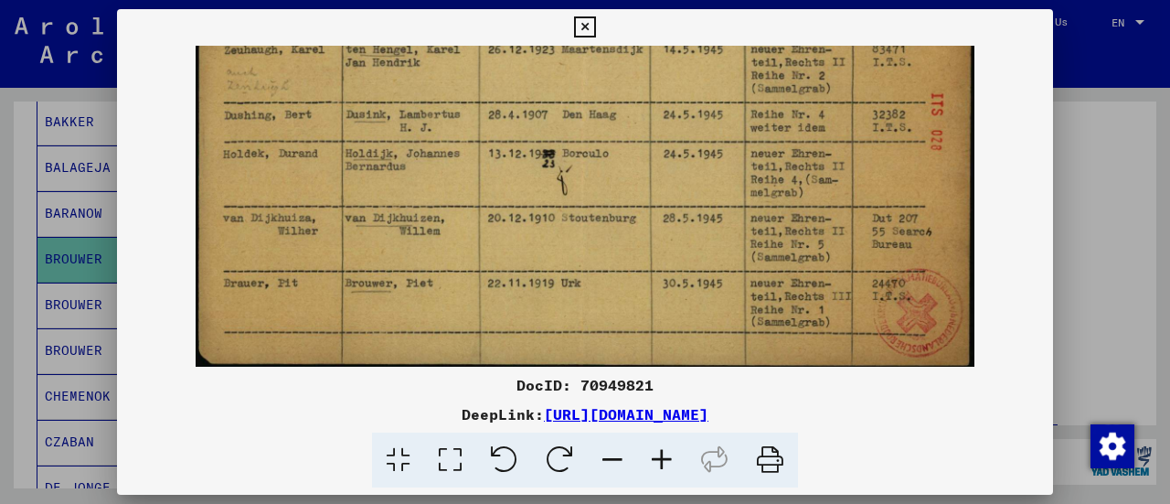
scroll to position [229, 0]
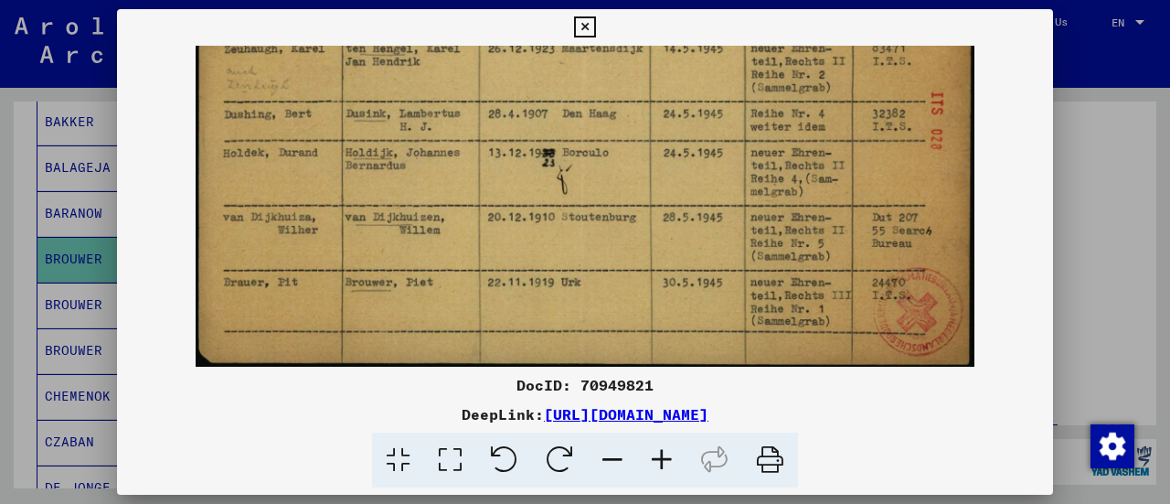
click at [574, 244] on img at bounding box center [585, 92] width 778 height 550
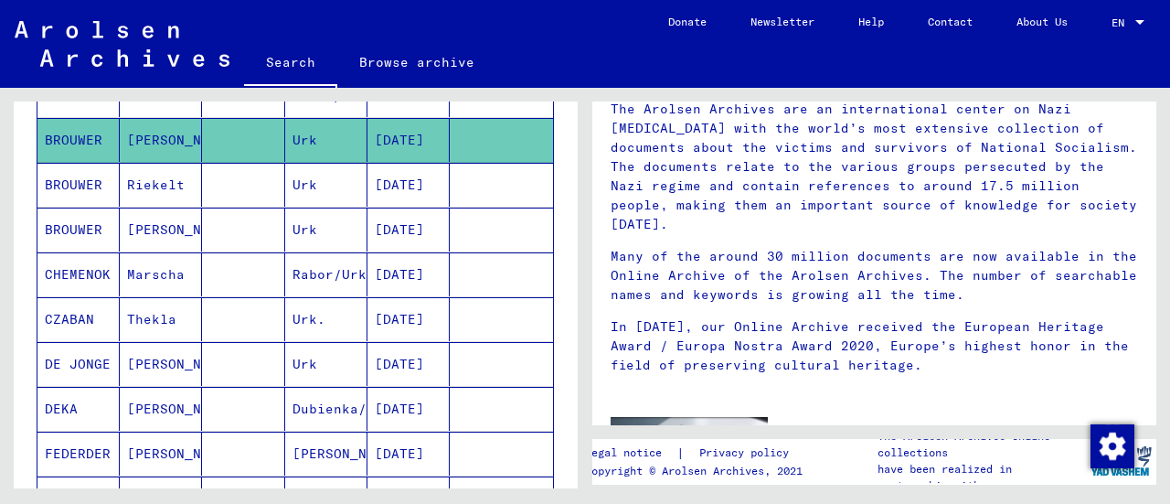
scroll to position [443, 0]
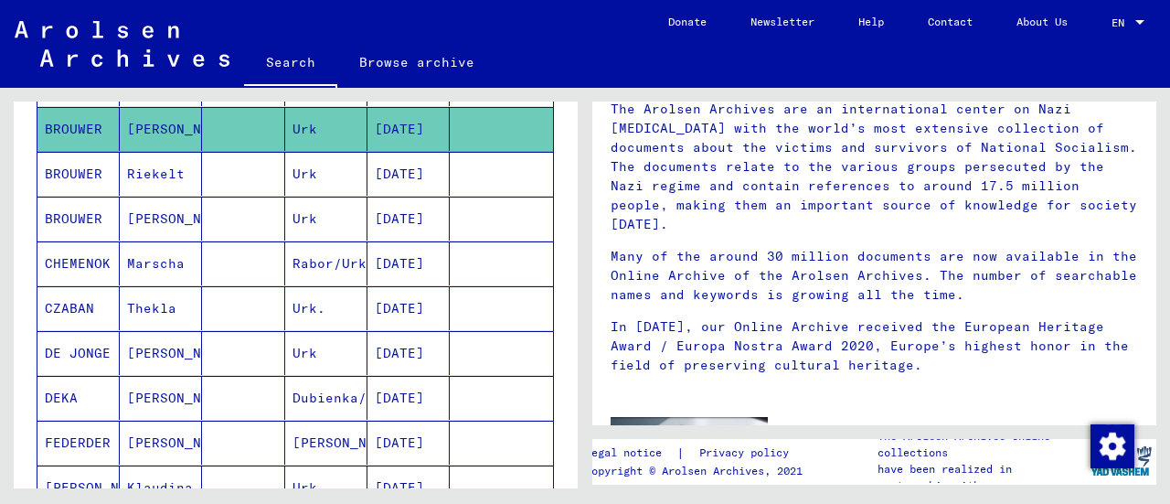
click at [411, 208] on mat-cell "[DATE]" at bounding box center [409, 219] width 82 height 44
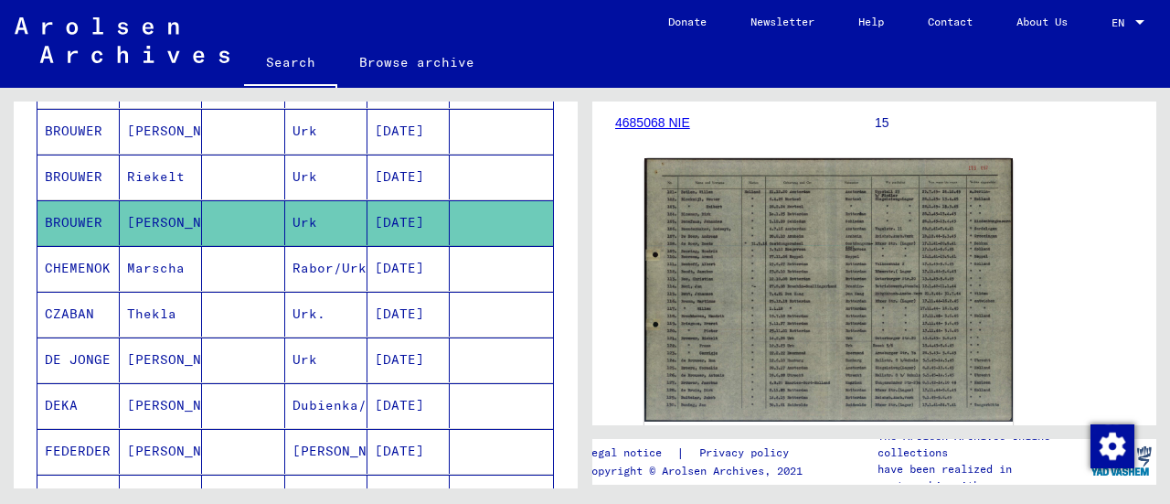
scroll to position [349, 0]
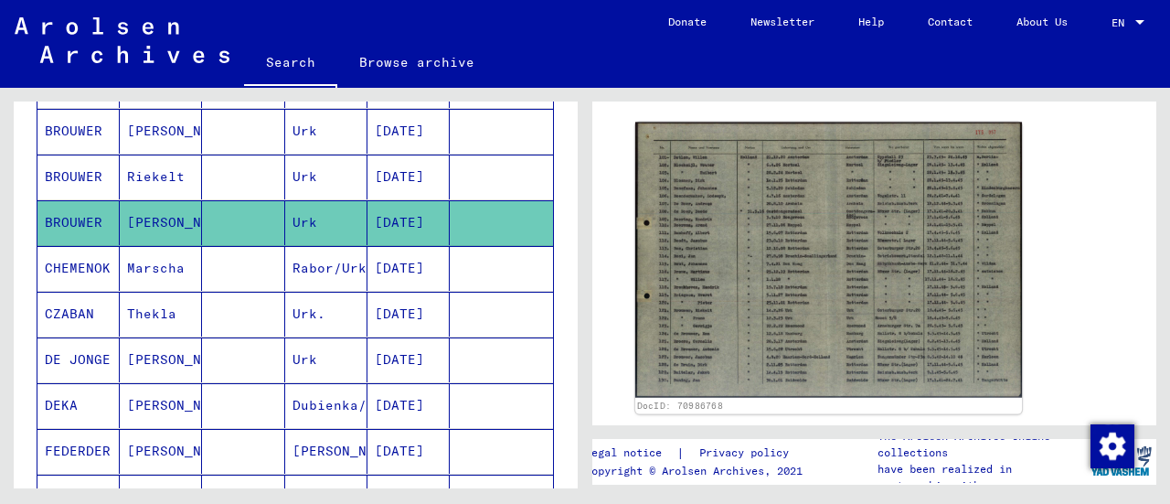
click at [750, 232] on img at bounding box center [828, 261] width 387 height 276
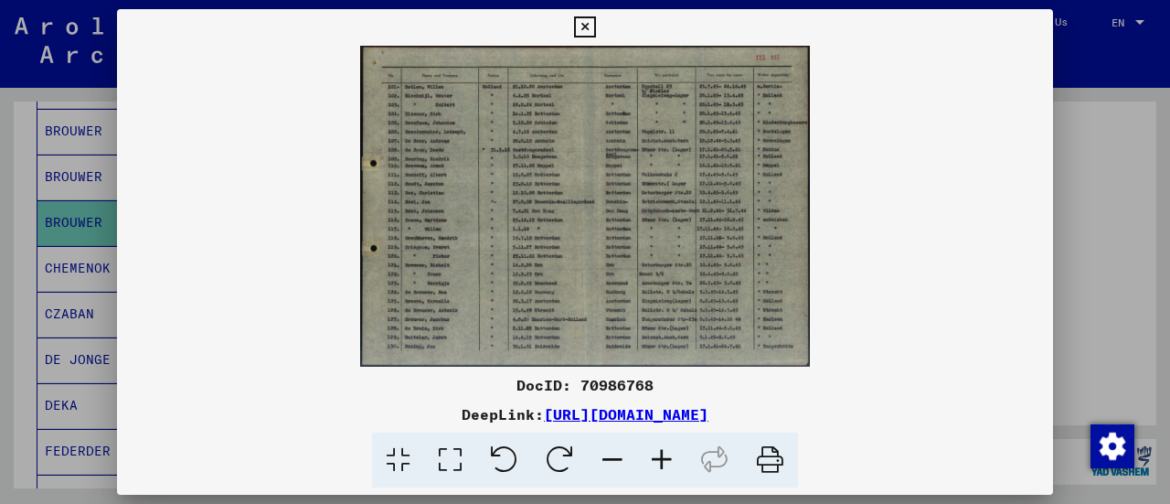
click at [750, 232] on img at bounding box center [585, 206] width 936 height 321
click at [660, 462] on icon at bounding box center [661, 460] width 49 height 56
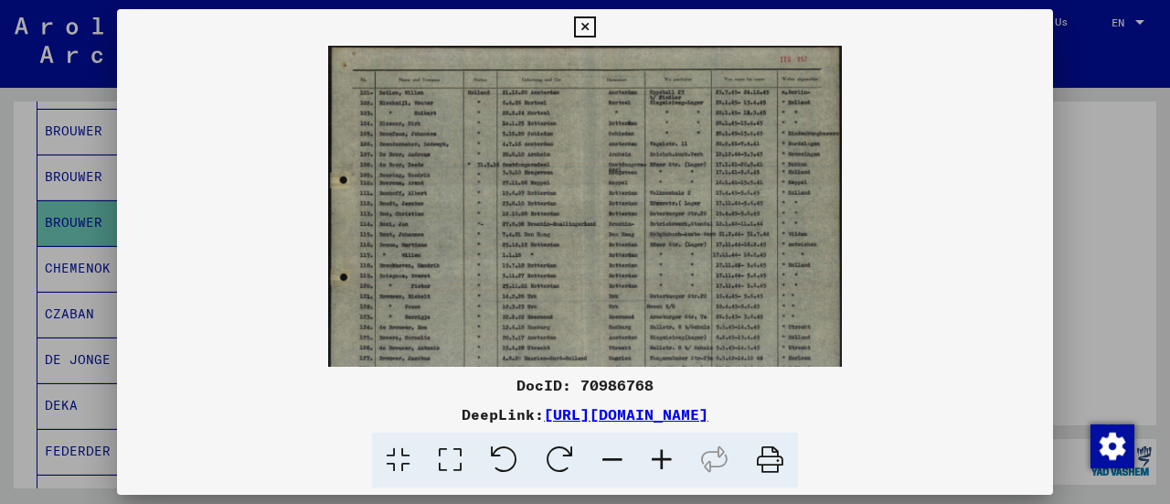
click at [661, 462] on icon at bounding box center [661, 460] width 49 height 56
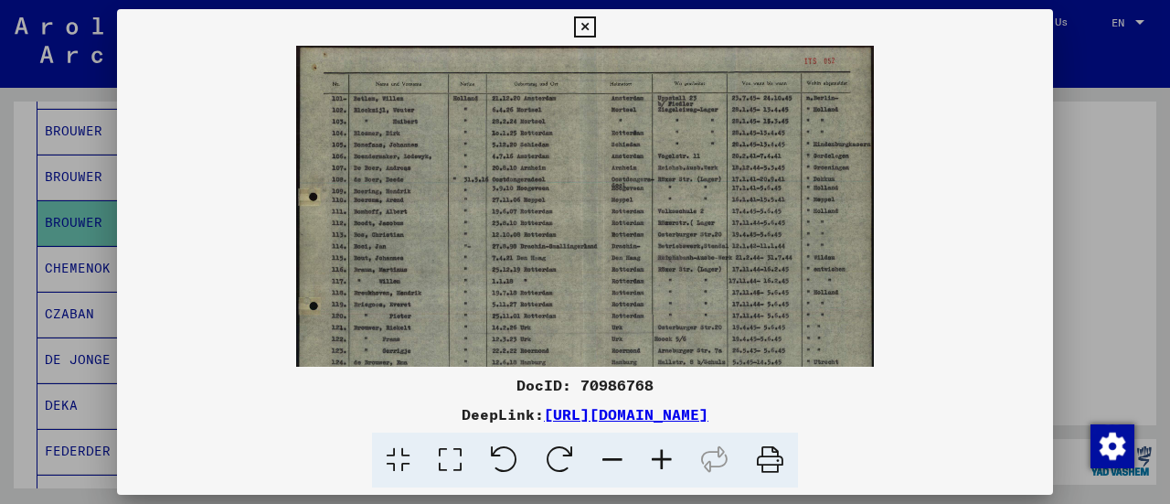
click at [661, 462] on icon at bounding box center [661, 460] width 49 height 56
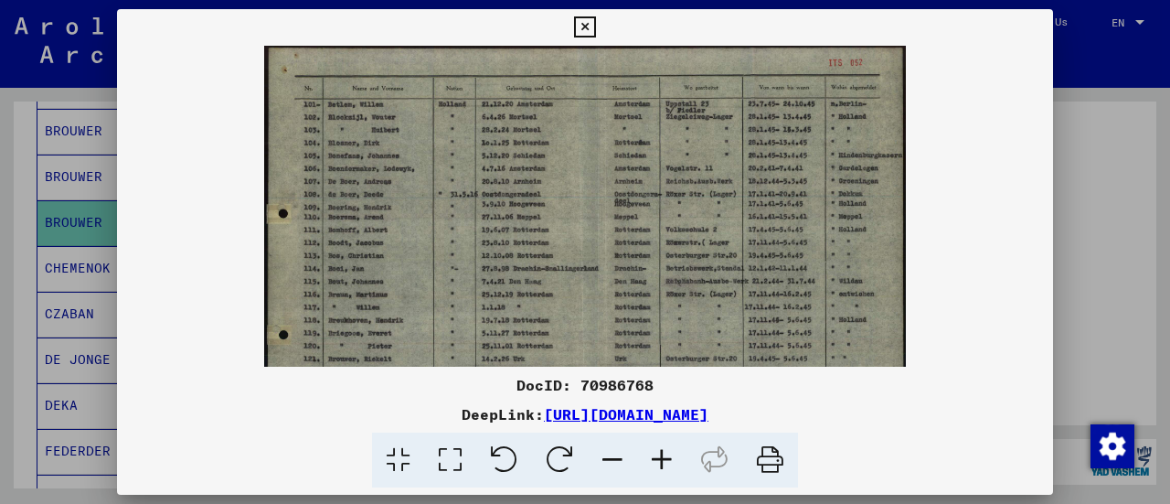
click at [661, 462] on icon at bounding box center [661, 460] width 49 height 56
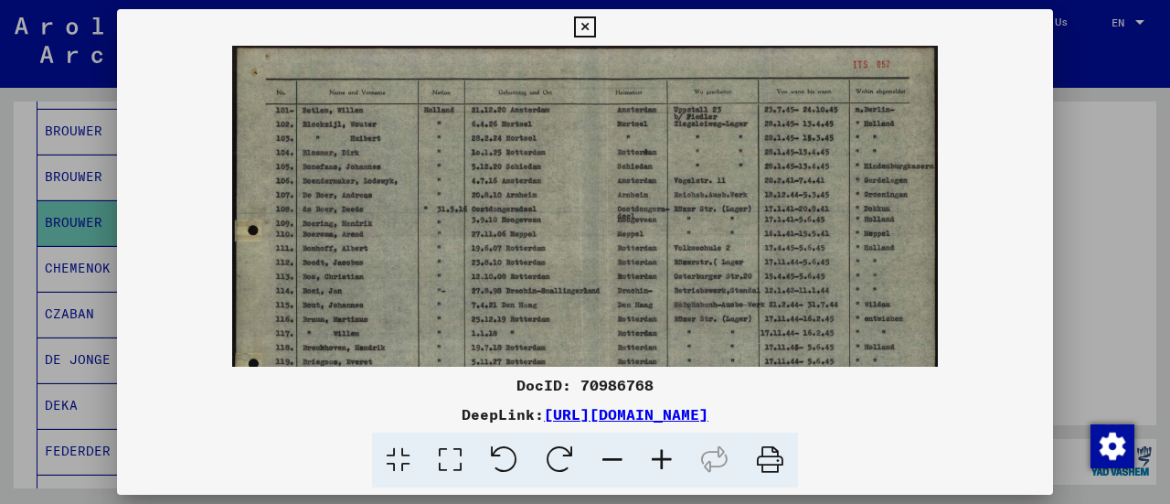
click at [661, 462] on icon at bounding box center [661, 460] width 49 height 56
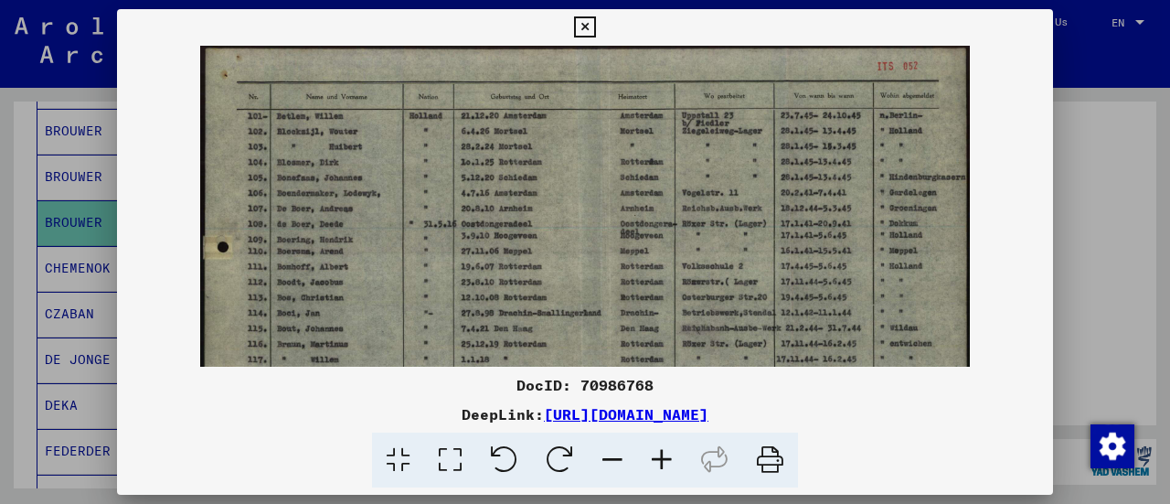
click at [661, 462] on icon at bounding box center [661, 460] width 49 height 56
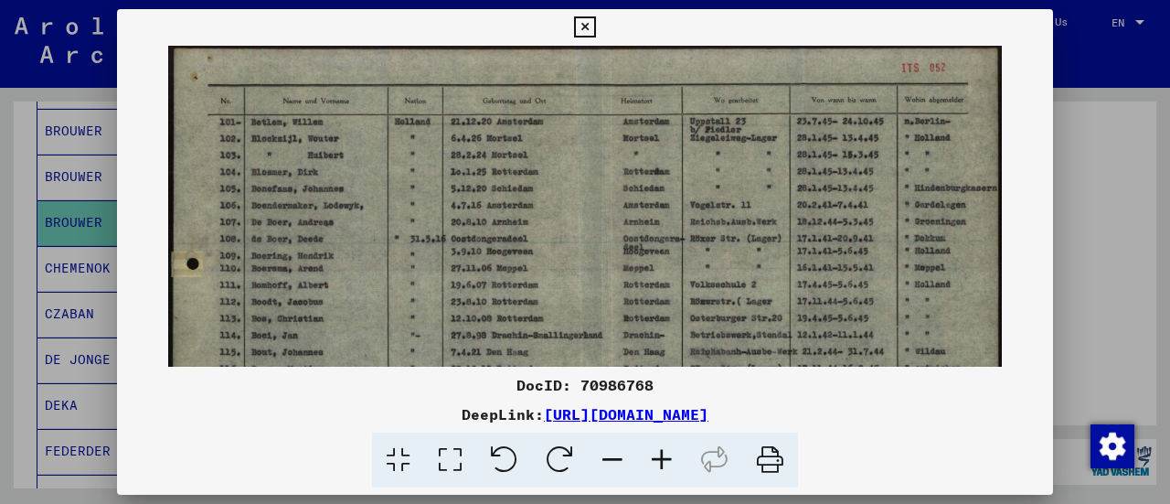
click at [661, 462] on icon at bounding box center [661, 460] width 49 height 56
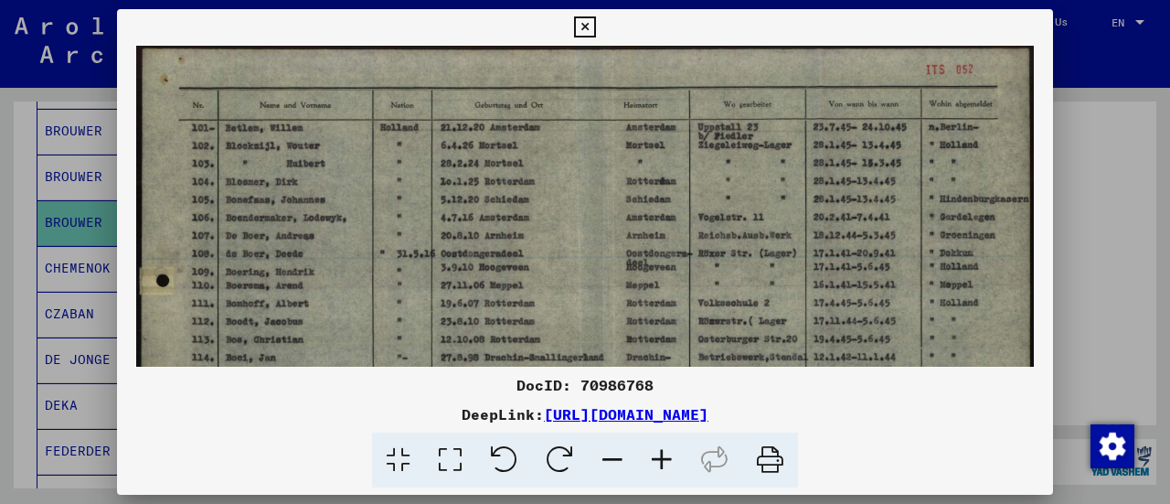
click at [661, 462] on icon at bounding box center [661, 460] width 49 height 56
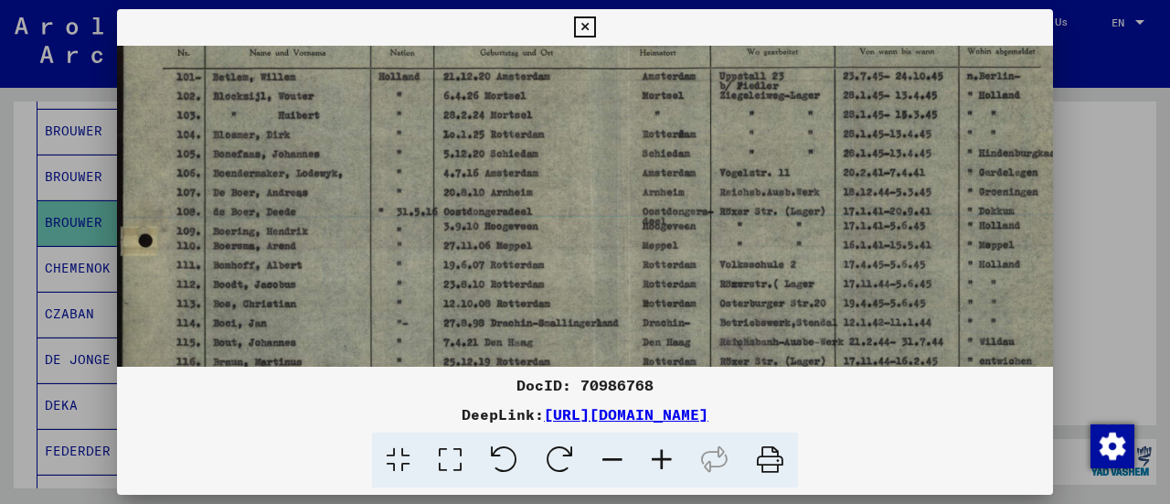
drag, startPoint x: 455, startPoint y: 292, endPoint x: 475, endPoint y: 238, distance: 57.6
click at [475, 238] on img at bounding box center [598, 332] width 963 height 687
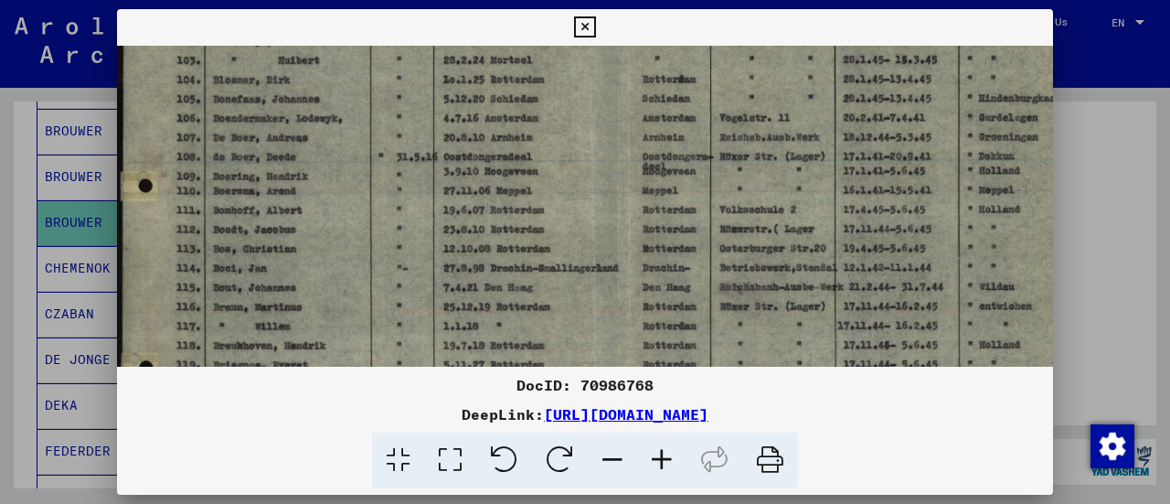
drag, startPoint x: 470, startPoint y: 308, endPoint x: 483, endPoint y: 256, distance: 53.7
click at [484, 256] on img at bounding box center [598, 277] width 963 height 687
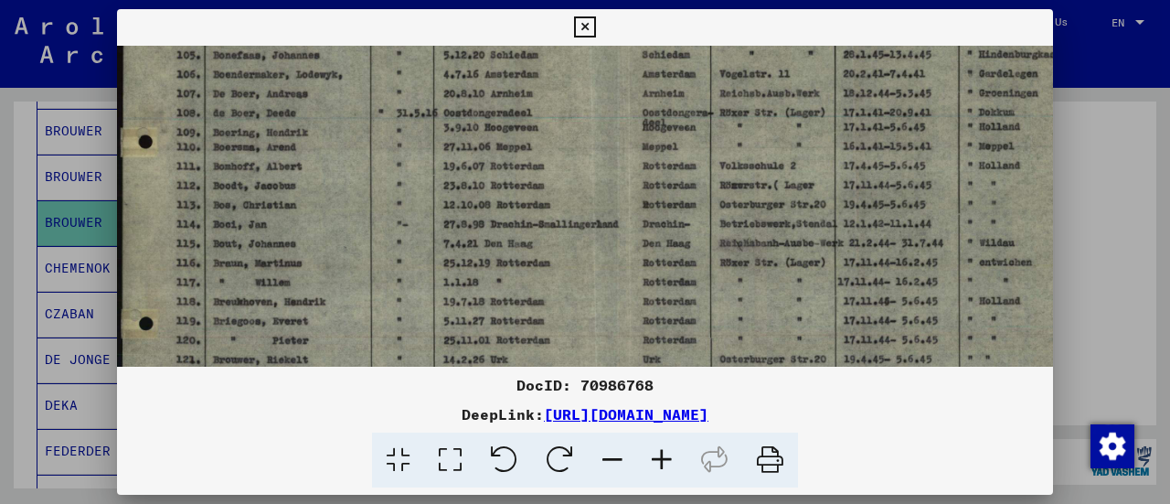
drag, startPoint x: 481, startPoint y: 287, endPoint x: 488, endPoint y: 238, distance: 49.9
click at [488, 238] on img at bounding box center [598, 233] width 963 height 687
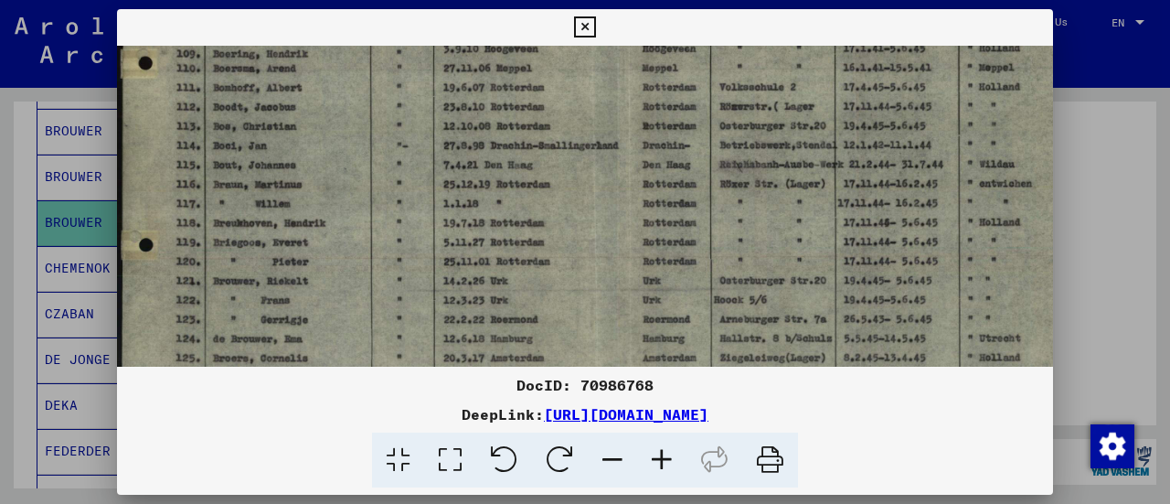
drag, startPoint x: 472, startPoint y: 282, endPoint x: 494, endPoint y: 187, distance: 97.6
click at [496, 184] on img at bounding box center [598, 155] width 963 height 687
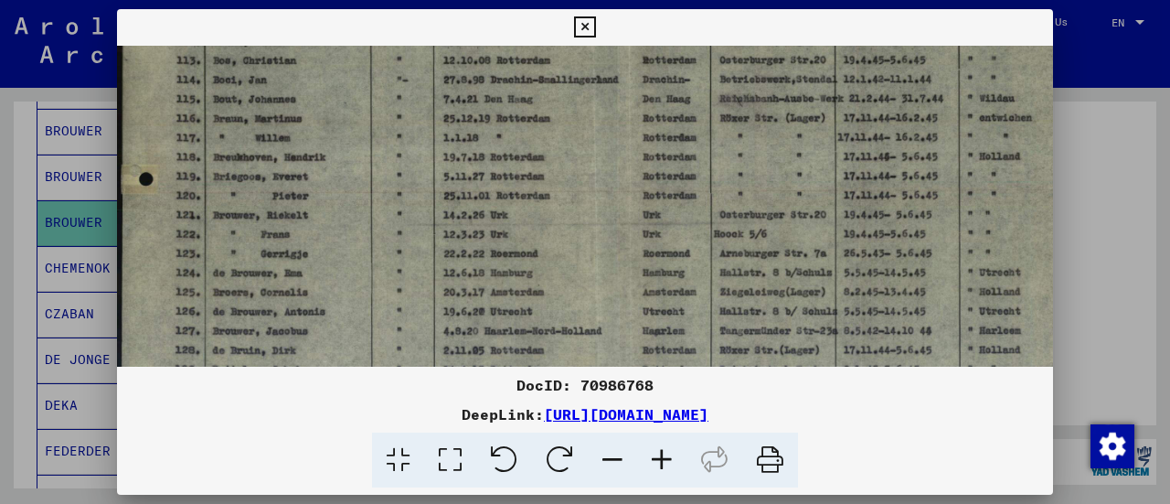
scroll to position [303, 0]
drag, startPoint x: 482, startPoint y: 284, endPoint x: 487, endPoint y: 260, distance: 25.3
click at [488, 260] on img at bounding box center [598, 86] width 963 height 687
click at [580, 27] on icon at bounding box center [584, 27] width 21 height 22
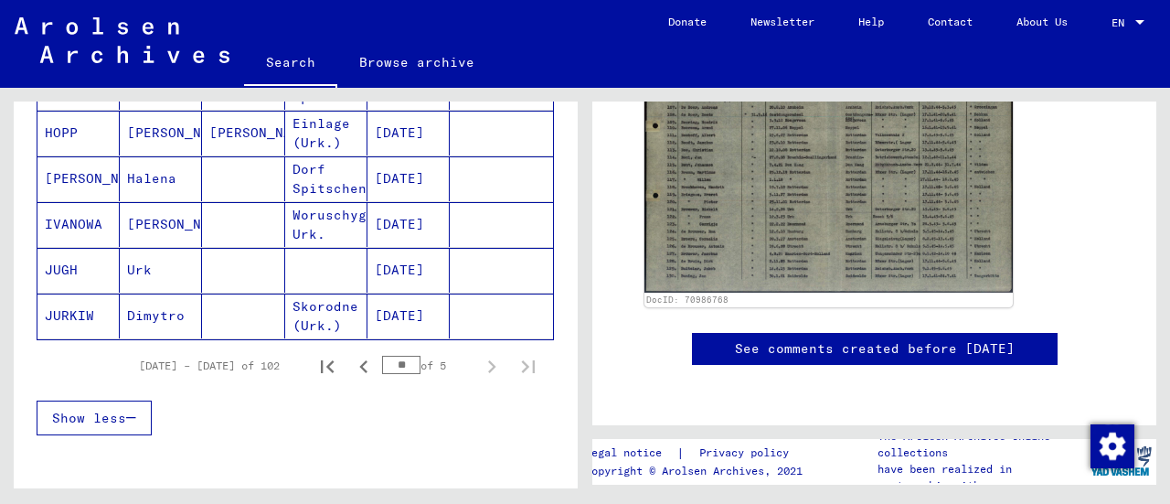
scroll to position [1185, 0]
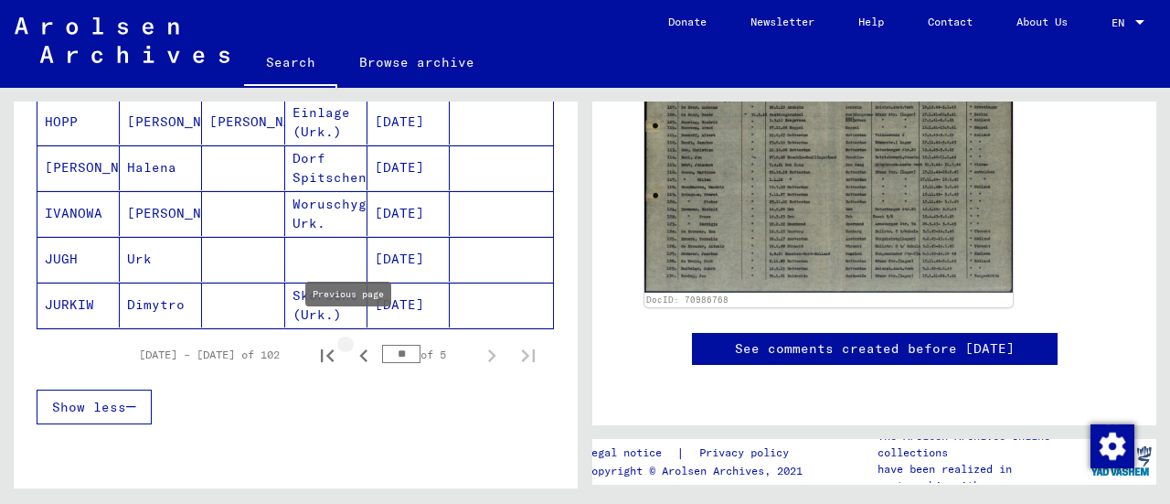
click at [353, 343] on icon "Previous page" at bounding box center [364, 356] width 26 height 26
type input "**"
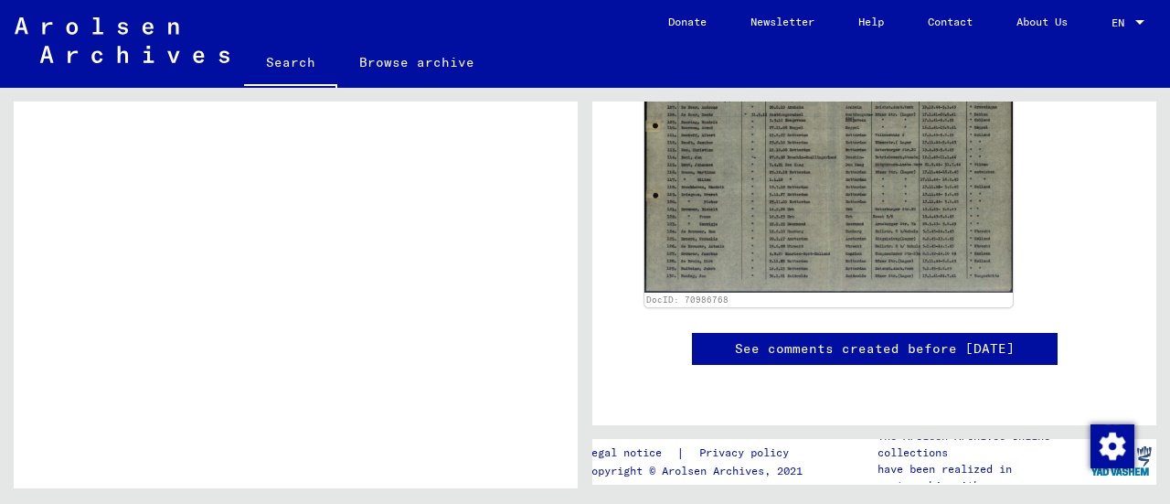
scroll to position [528, 0]
